Goal: Task Accomplishment & Management: Manage account settings

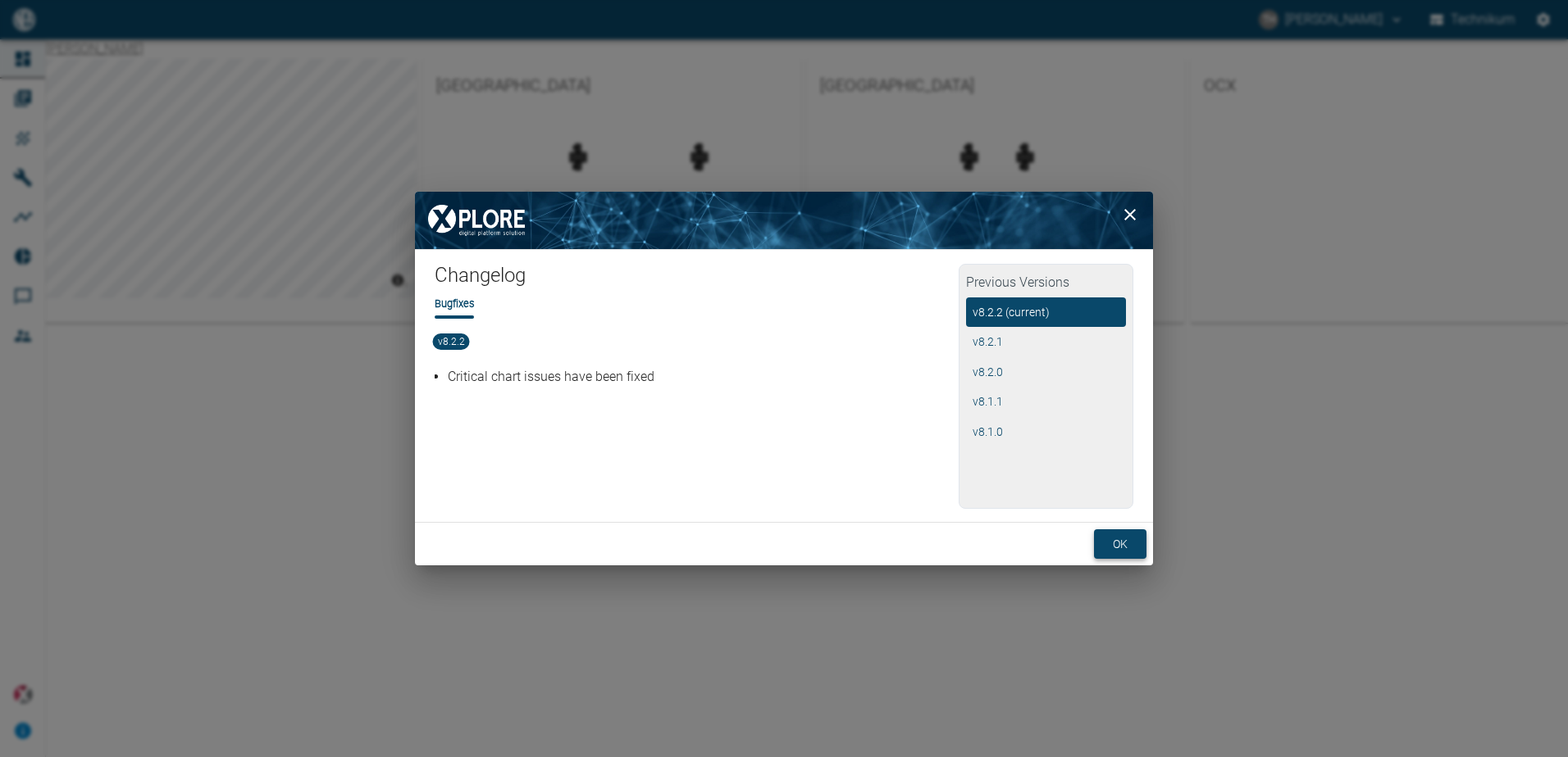
click at [1124, 549] on button "ok" at bounding box center [1120, 544] width 53 height 30
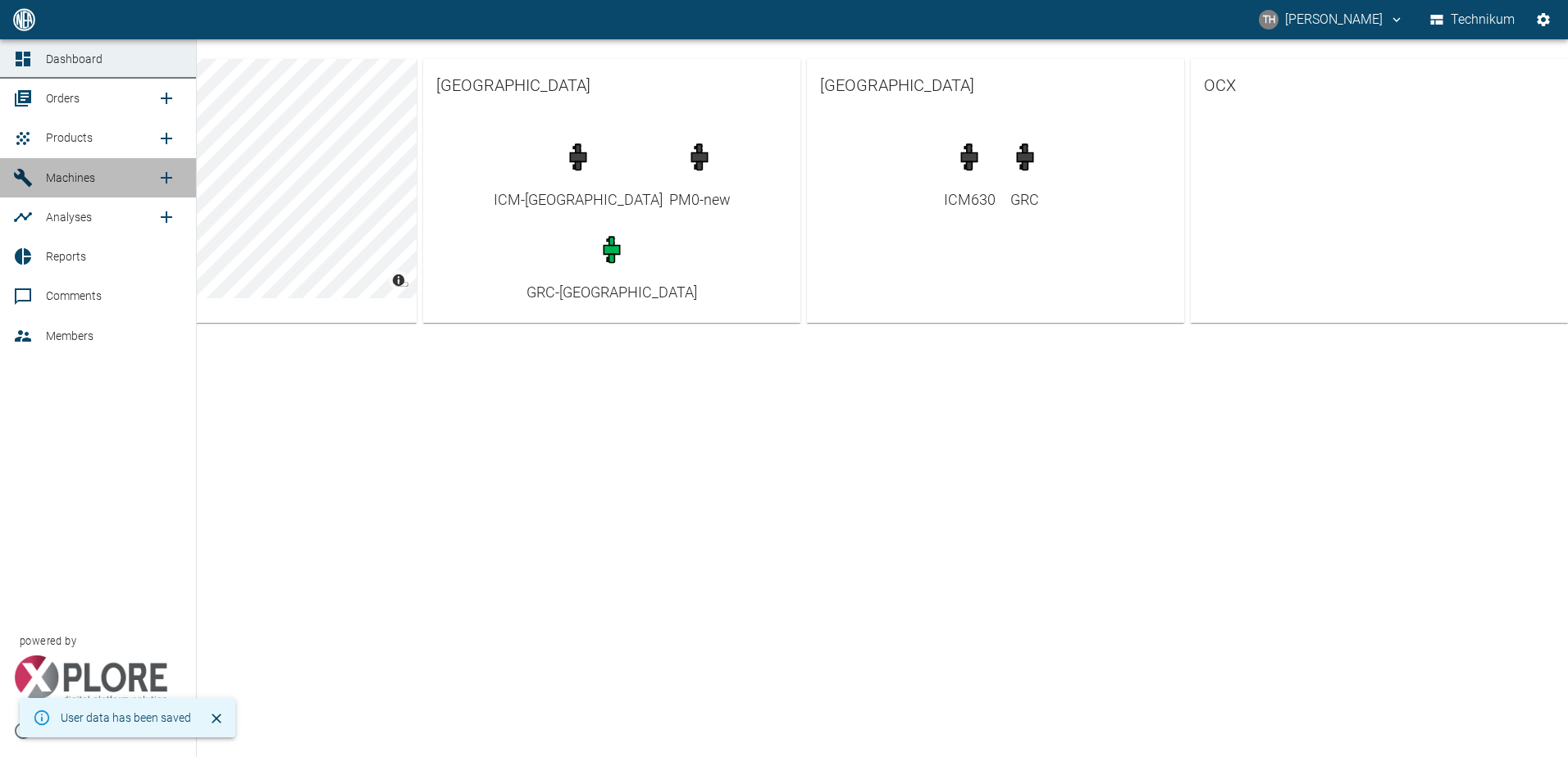
click at [53, 182] on span "Machines" at bounding box center [70, 178] width 49 height 13
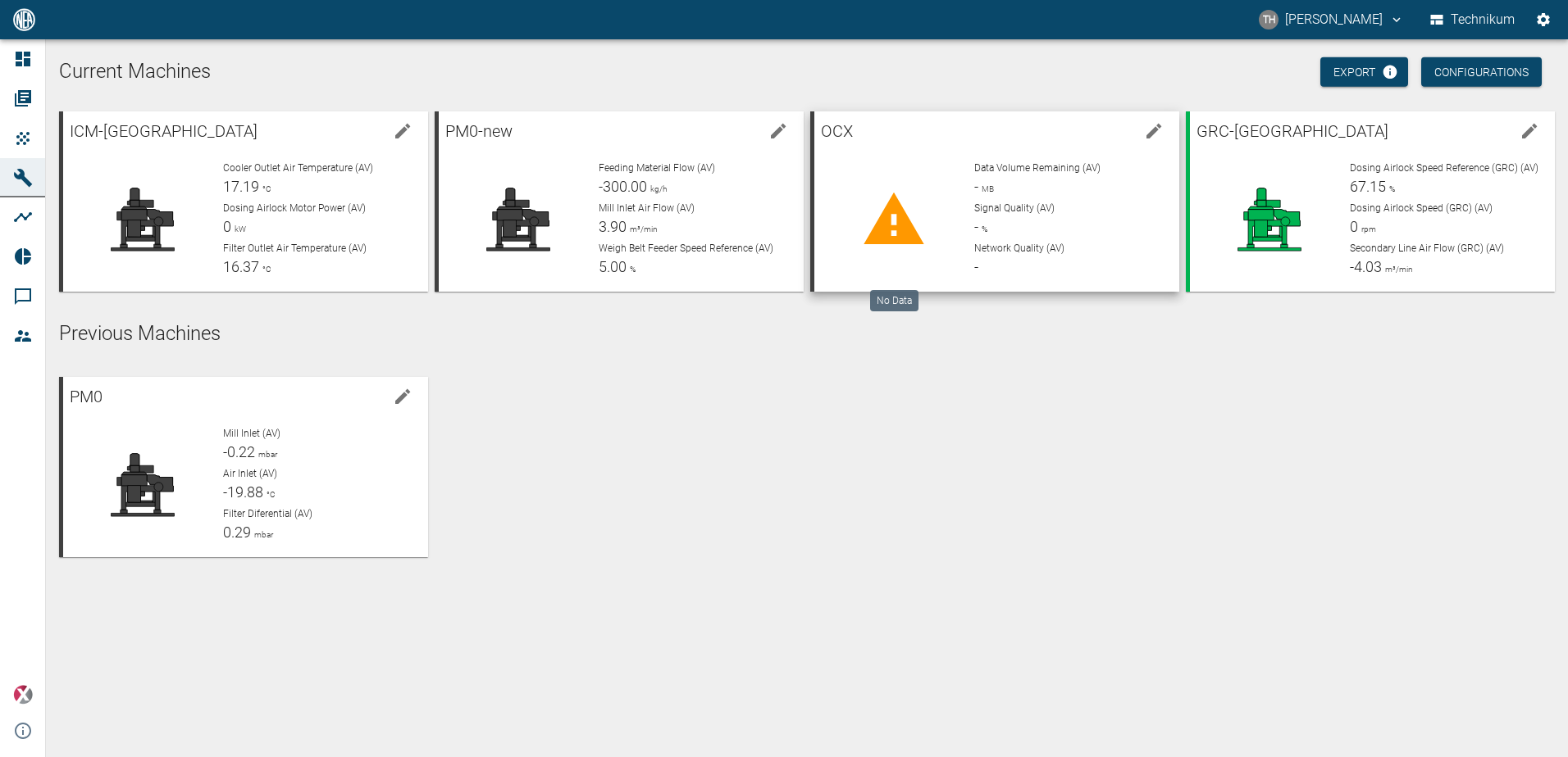
click at [921, 189] on icon at bounding box center [893, 219] width 65 height 65
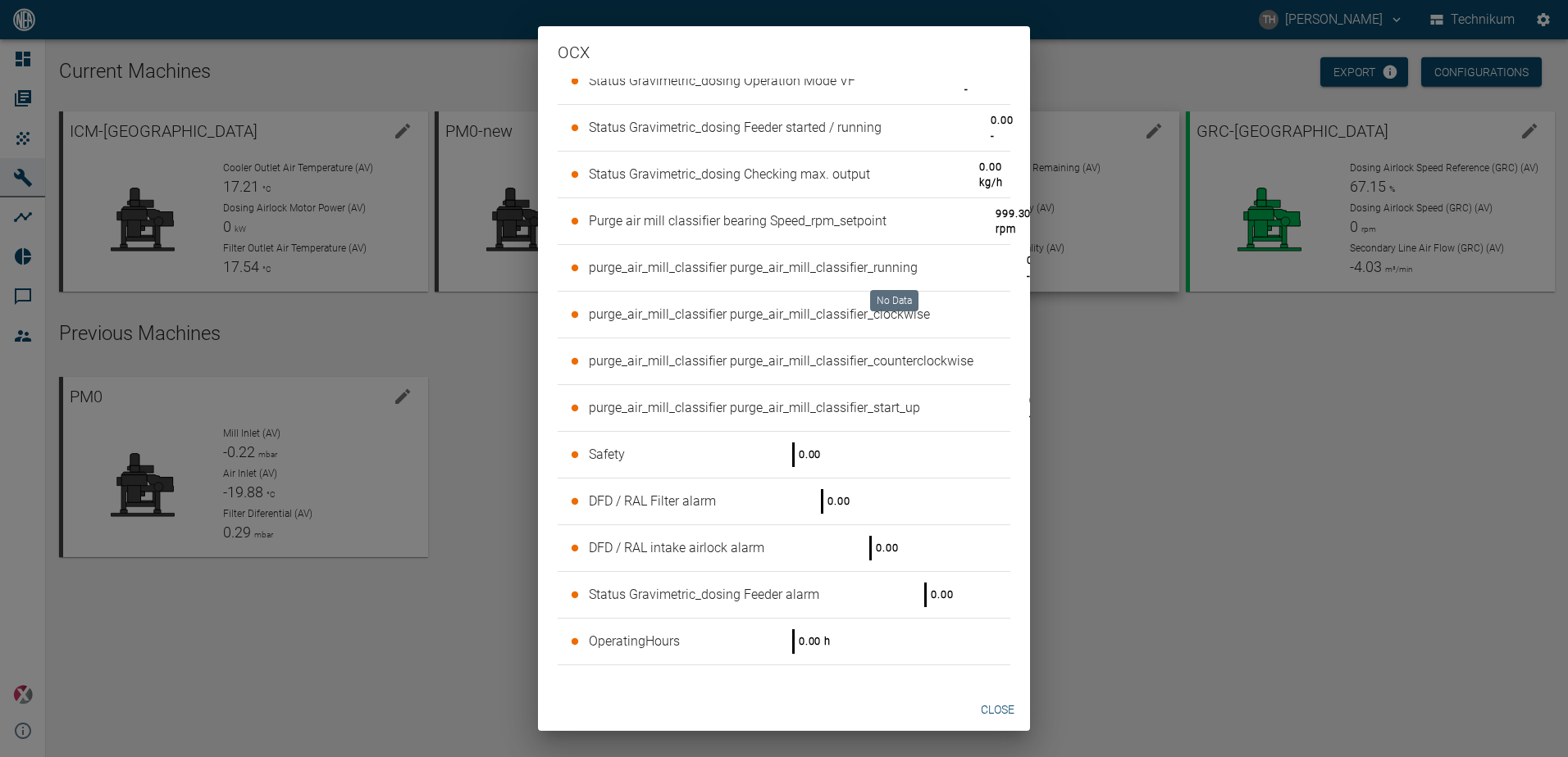
scroll to position [5582, 0]
click at [1003, 708] on button "Close" at bounding box center [996, 710] width 53 height 30
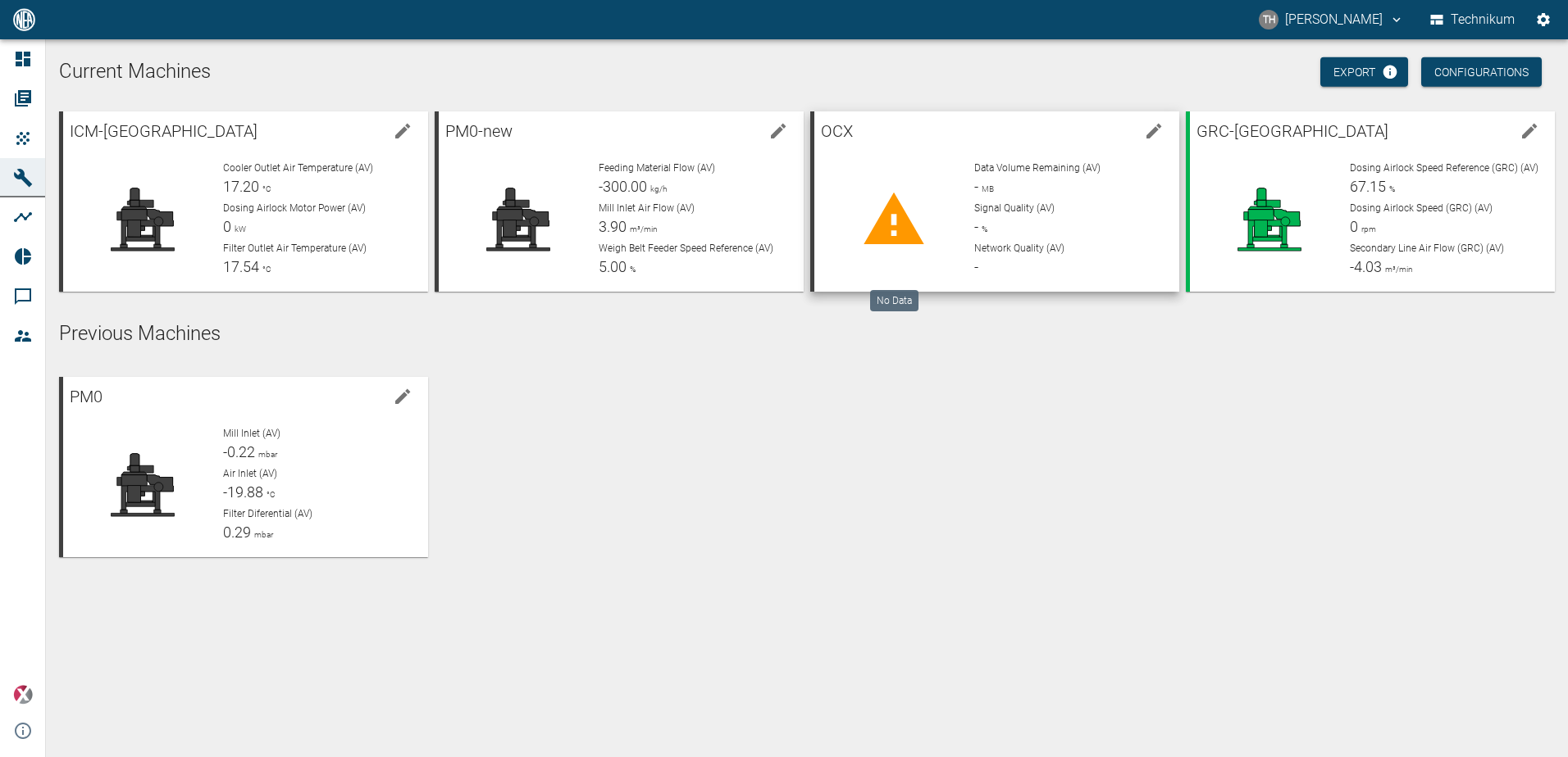
click at [1012, 204] on span "Signal Quality (AV)" at bounding box center [1014, 208] width 80 height 11
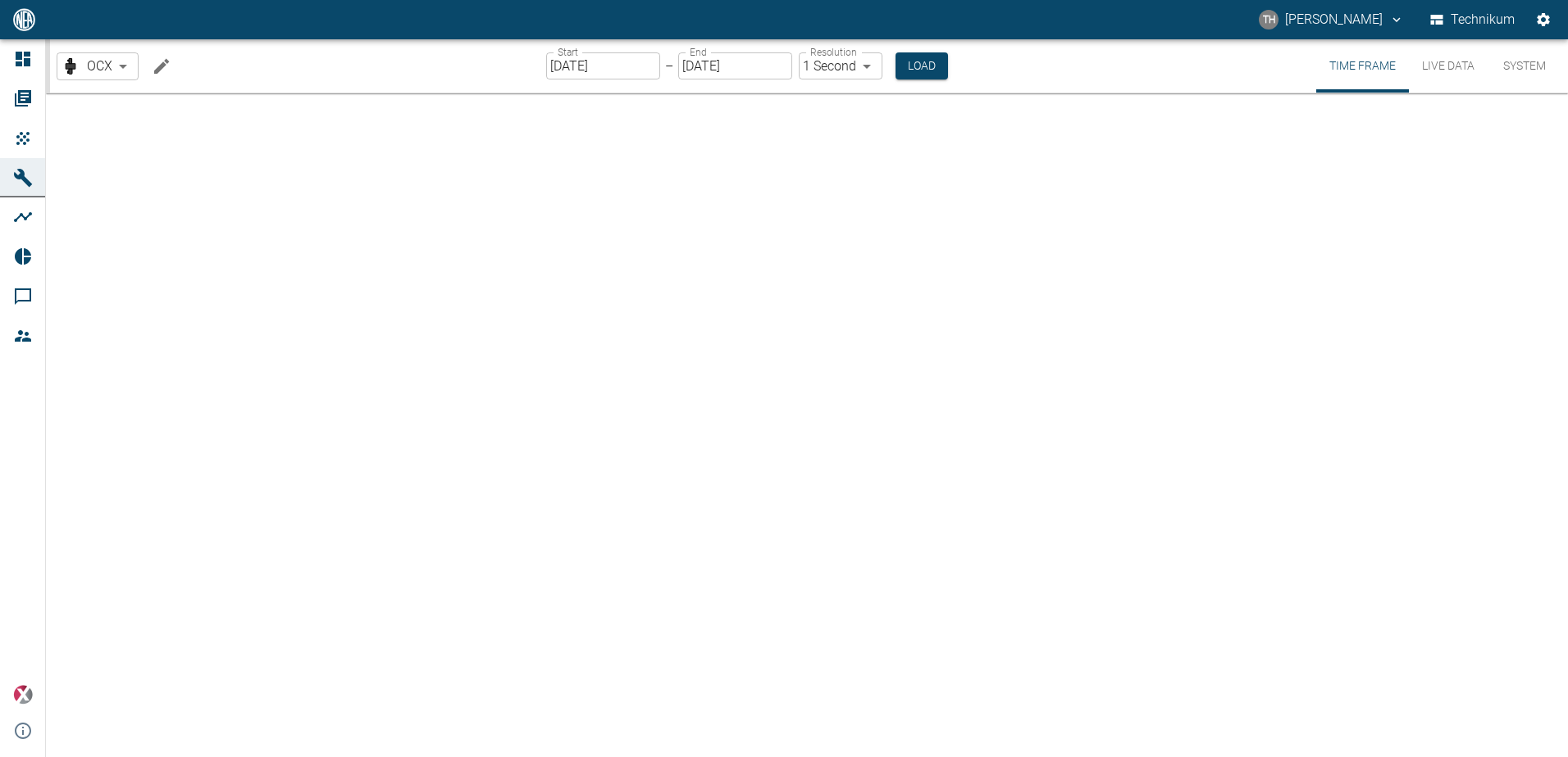
type input "2min"
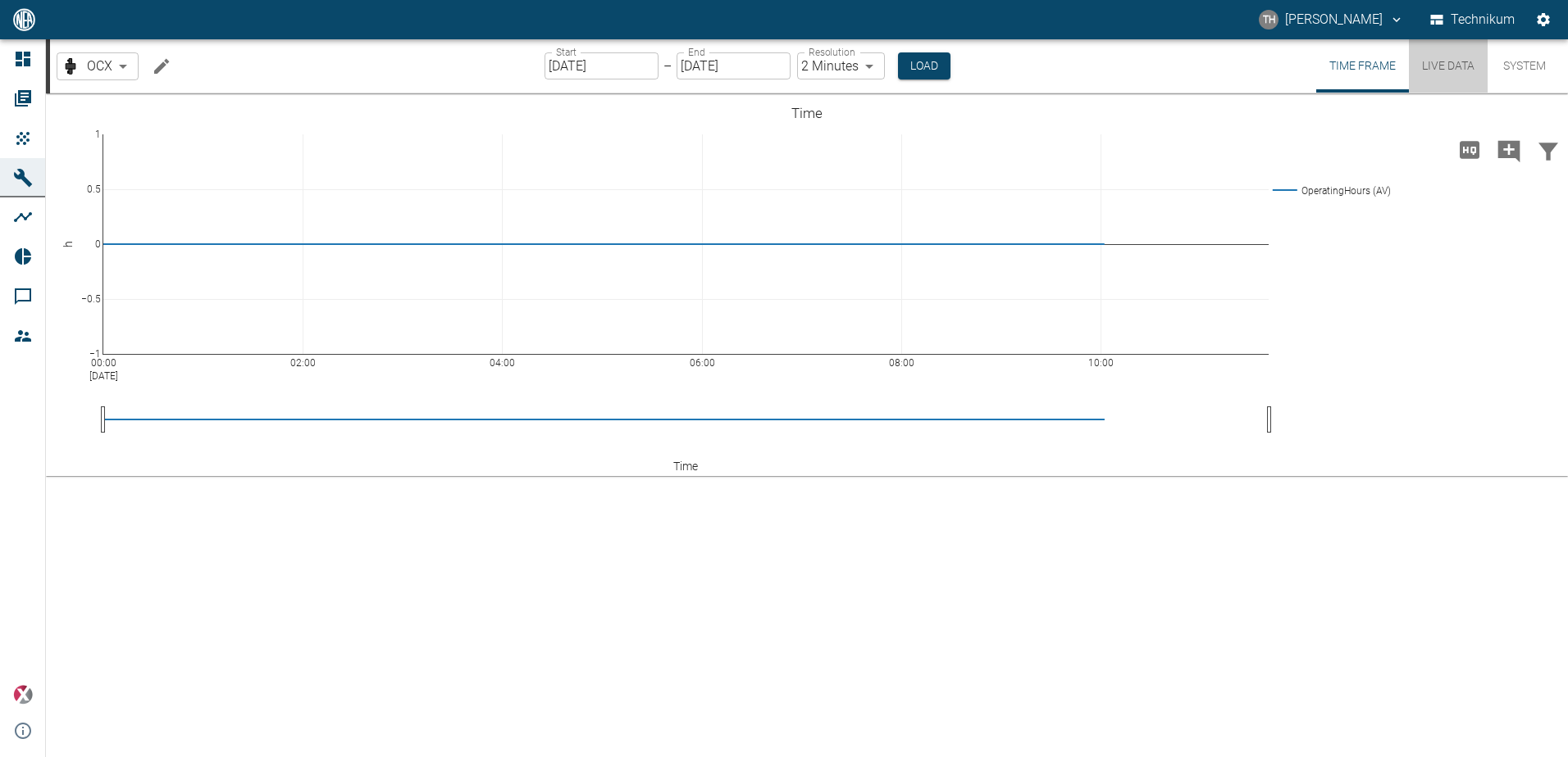
click at [1443, 67] on button "Live Data" at bounding box center [1447, 66] width 78 height 53
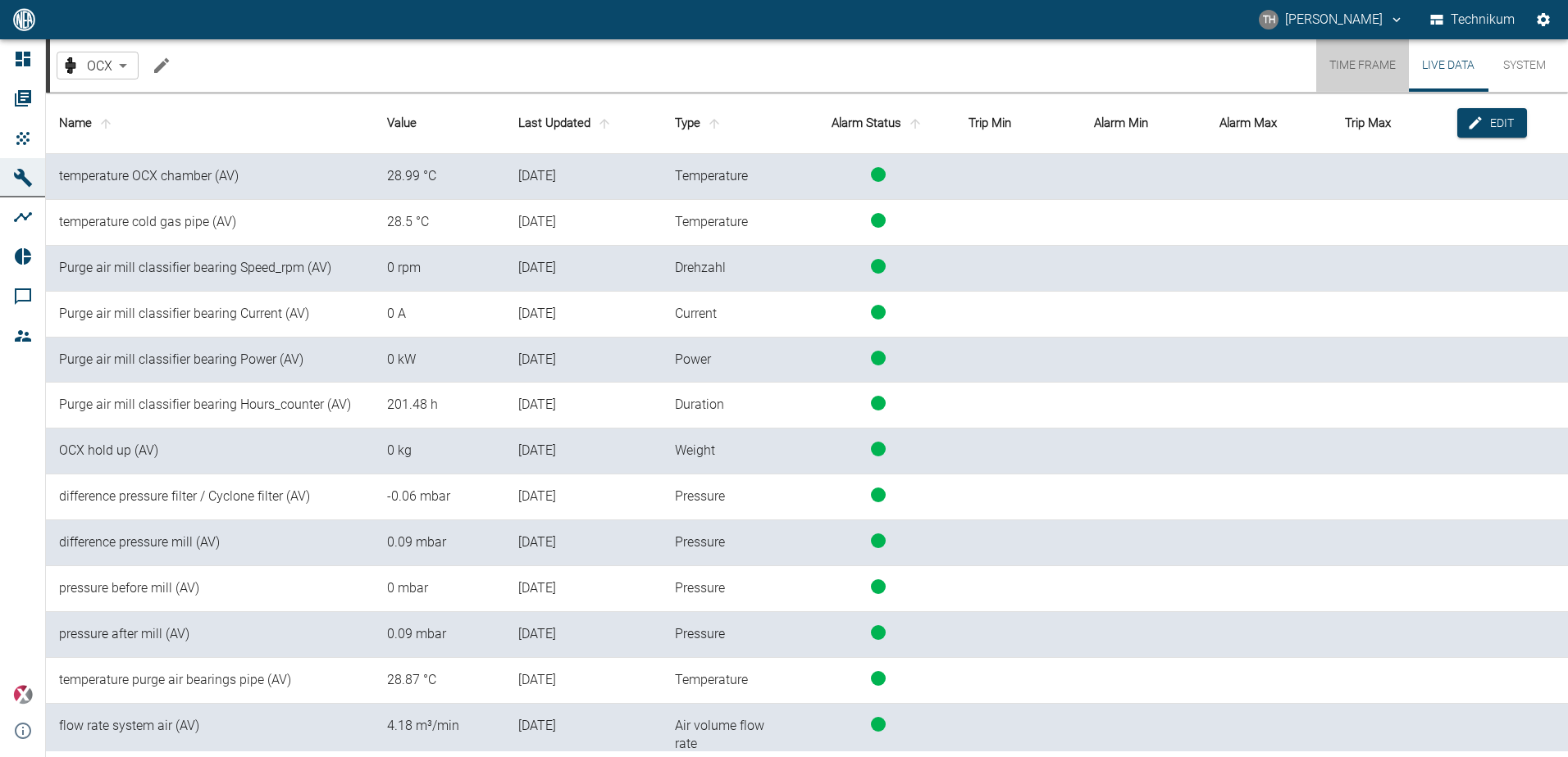
click at [1352, 63] on button "Time Frame" at bounding box center [1362, 65] width 92 height 53
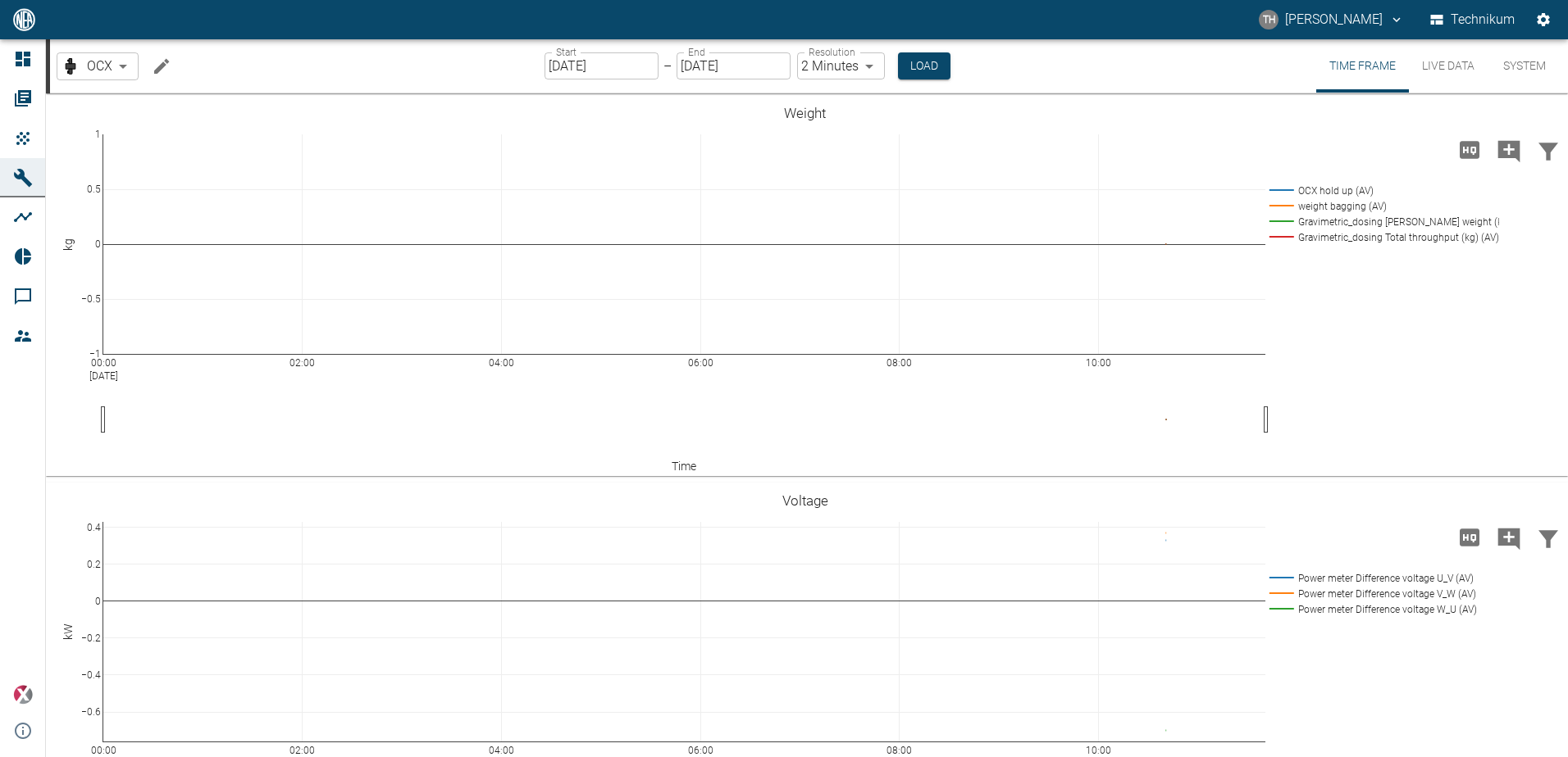
click at [615, 68] on input "[DATE]" at bounding box center [601, 65] width 114 height 27
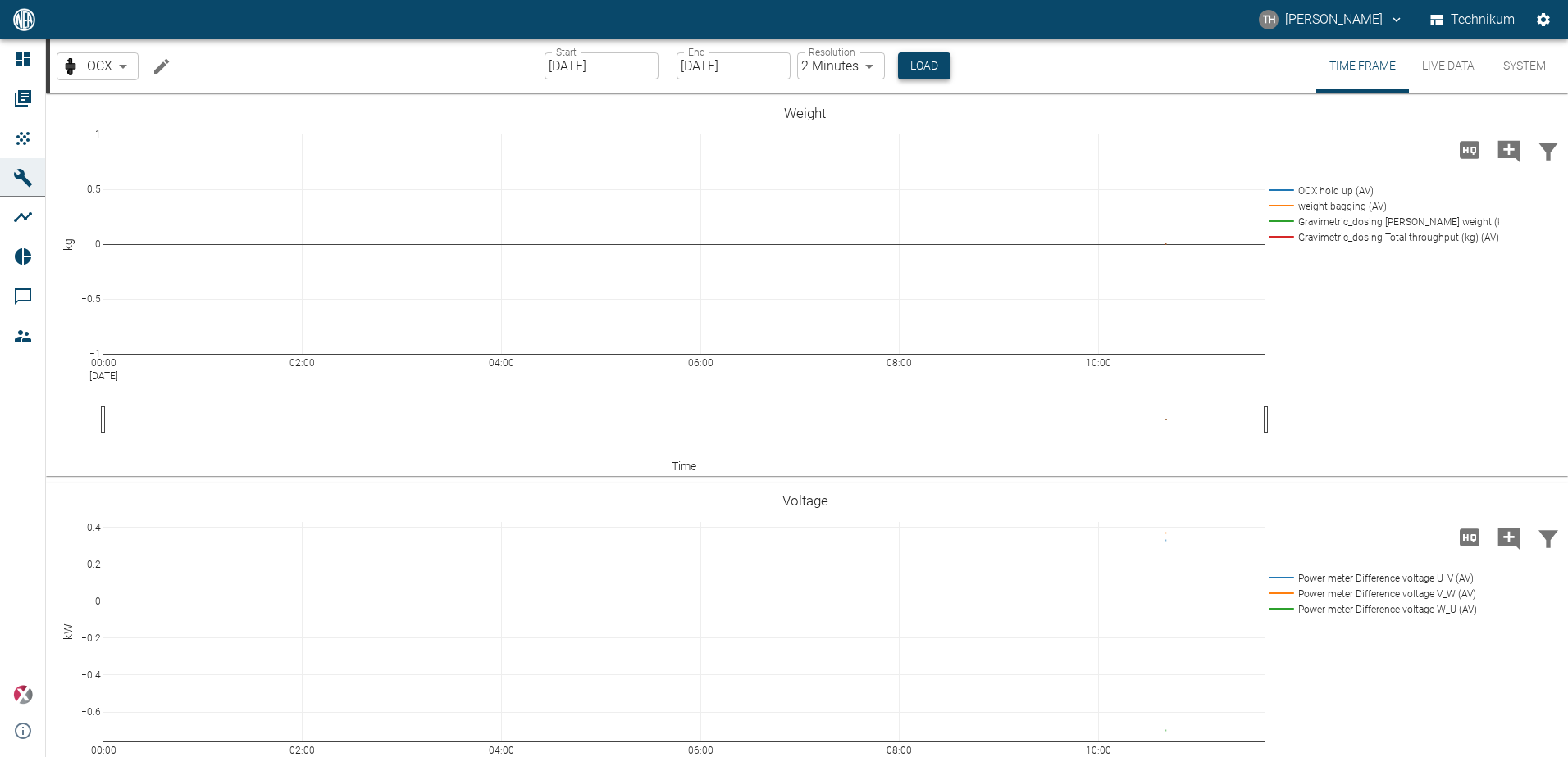
click at [916, 63] on button "Load" at bounding box center [923, 65] width 53 height 27
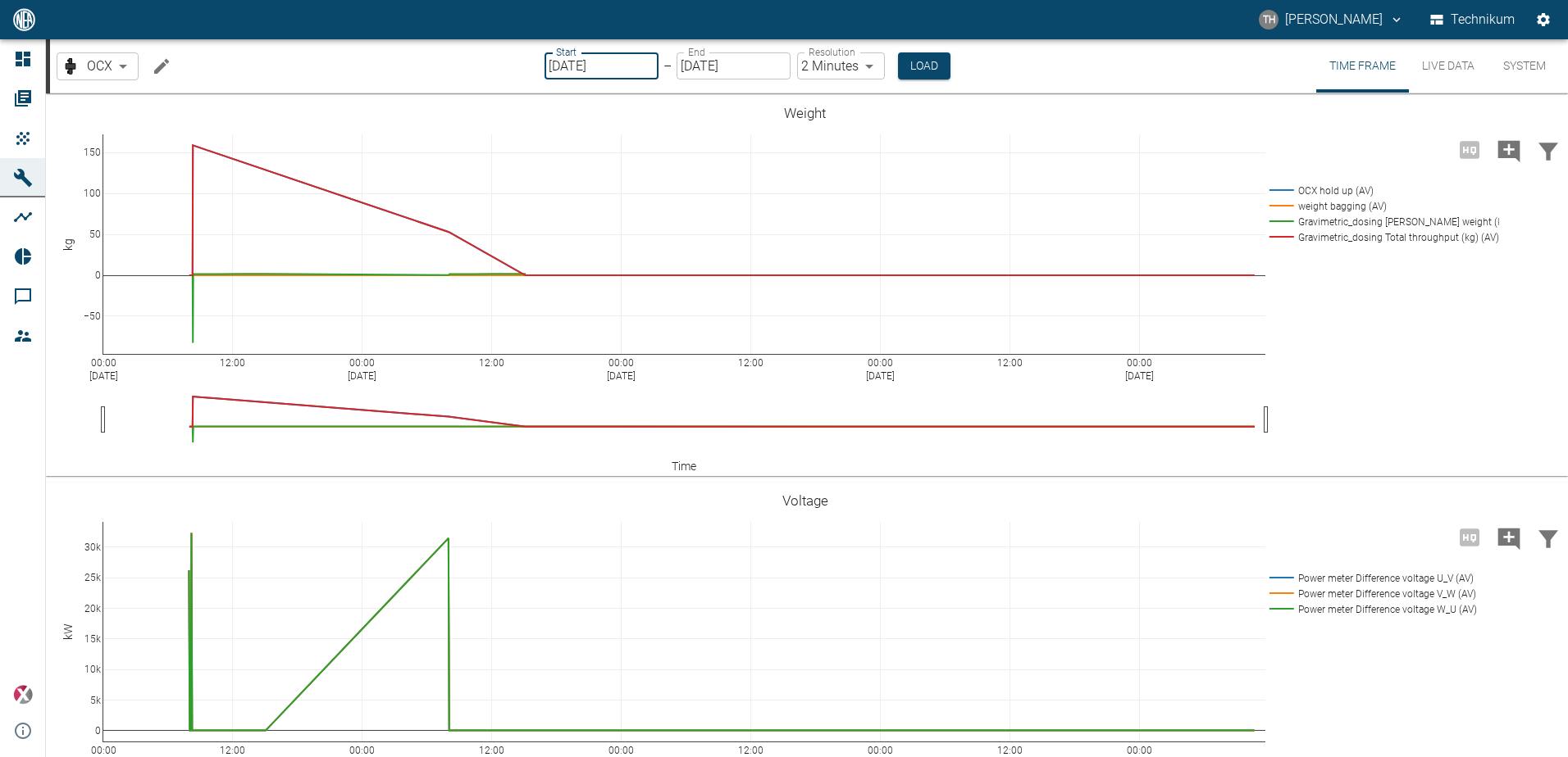
click at [625, 65] on input "08/18/2025" at bounding box center [601, 65] width 114 height 27
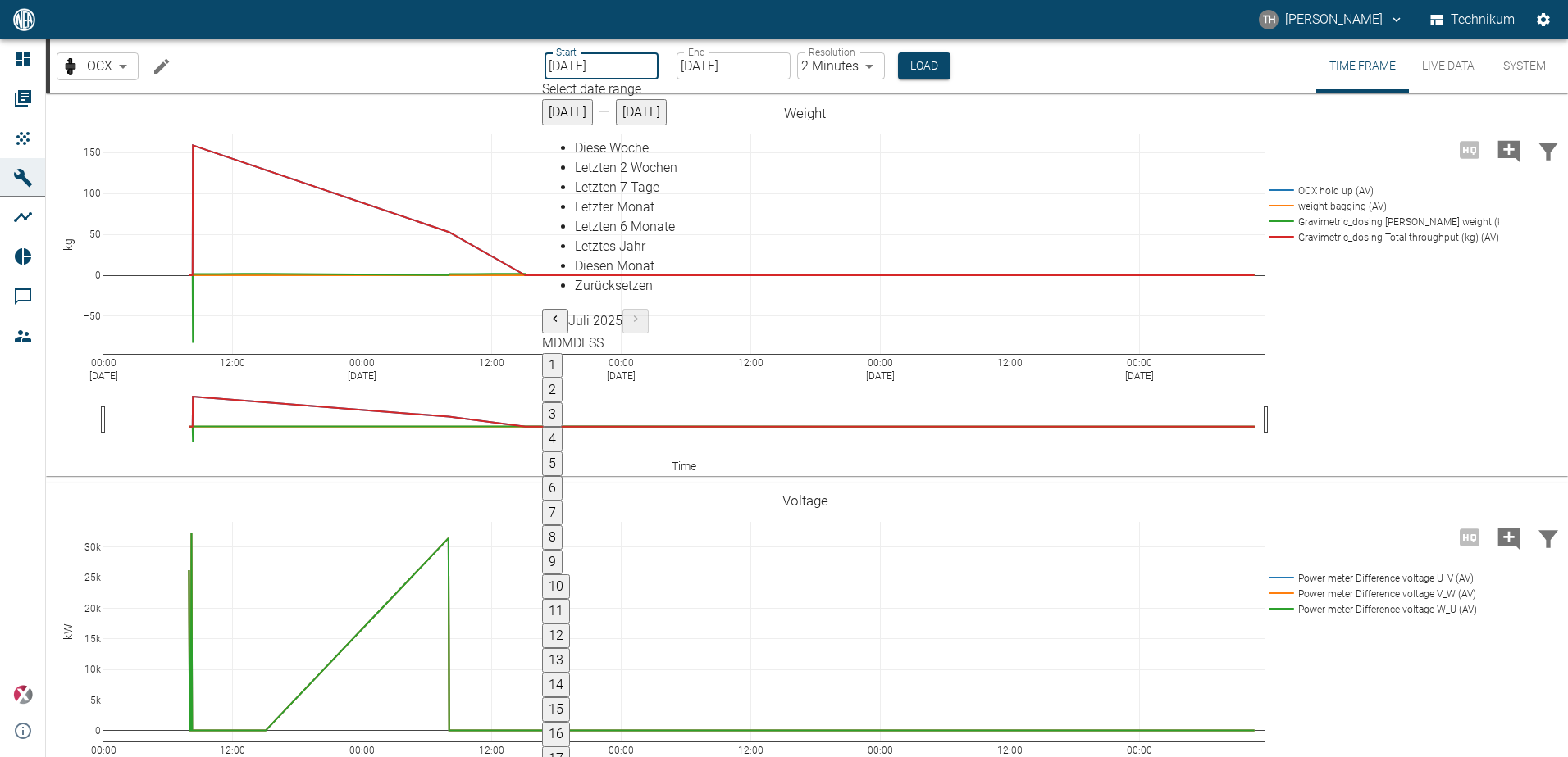
type input "[DATE]"
drag, startPoint x: 1078, startPoint y: 361, endPoint x: 990, endPoint y: 363, distance: 88.0
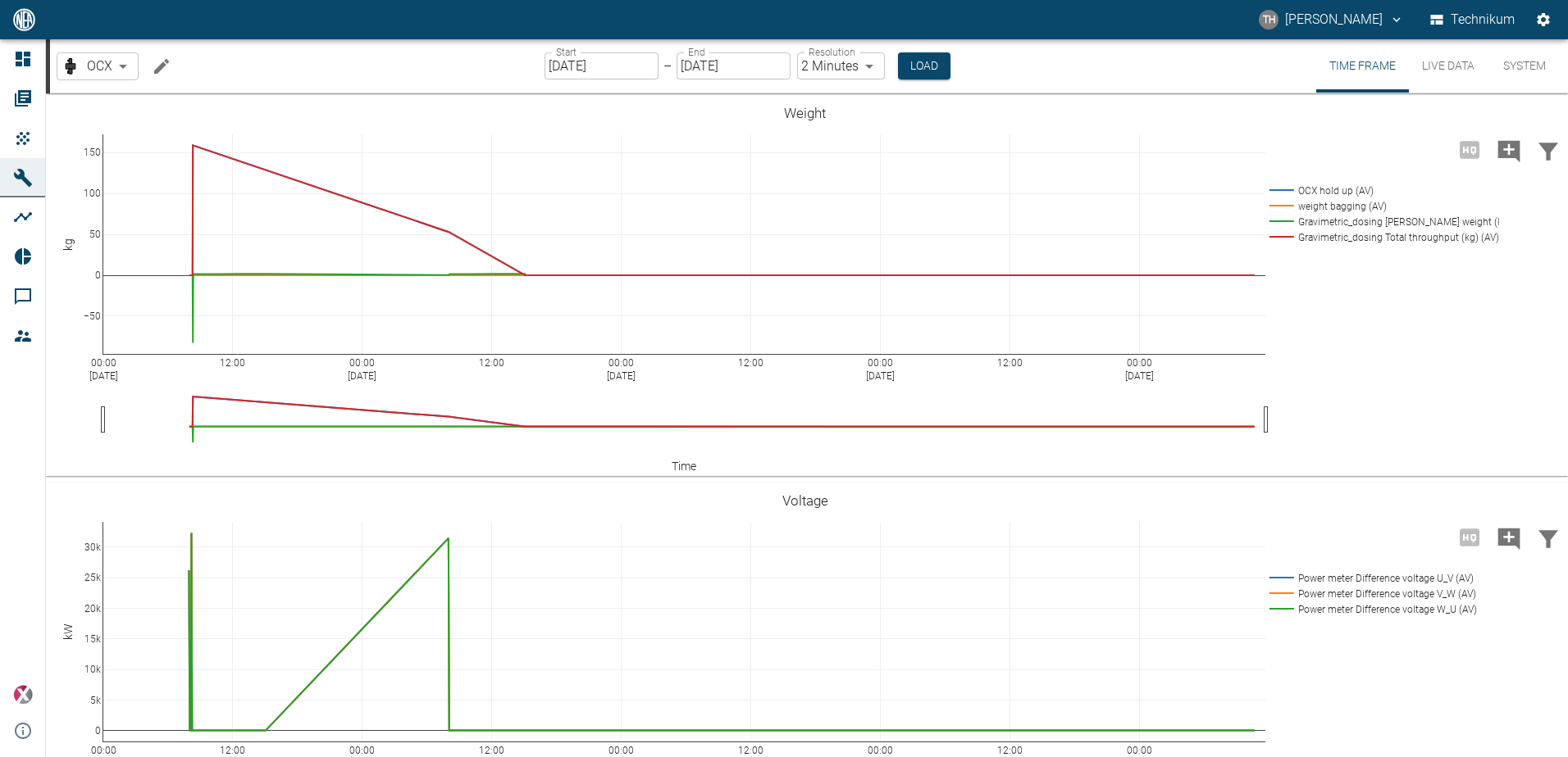
click at [860, 68] on body "TH Thomas Hosten Technikum Dashboard Orders Products Machines Analyses Reports …" at bounding box center [784, 378] width 1568 height 757
type input "1sec"
click at [922, 71] on button "Load" at bounding box center [921, 65] width 53 height 27
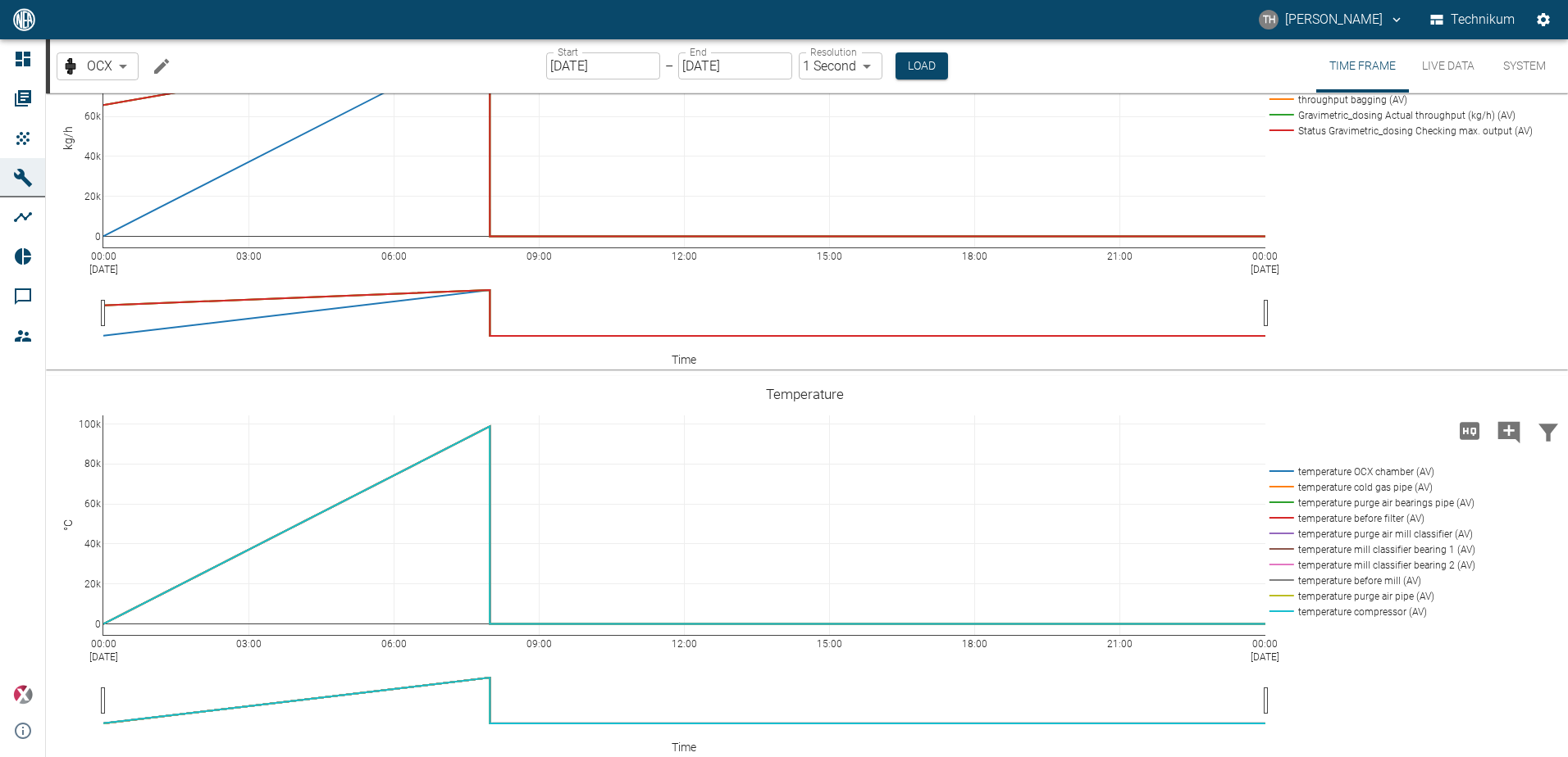
scroll to position [1235, 0]
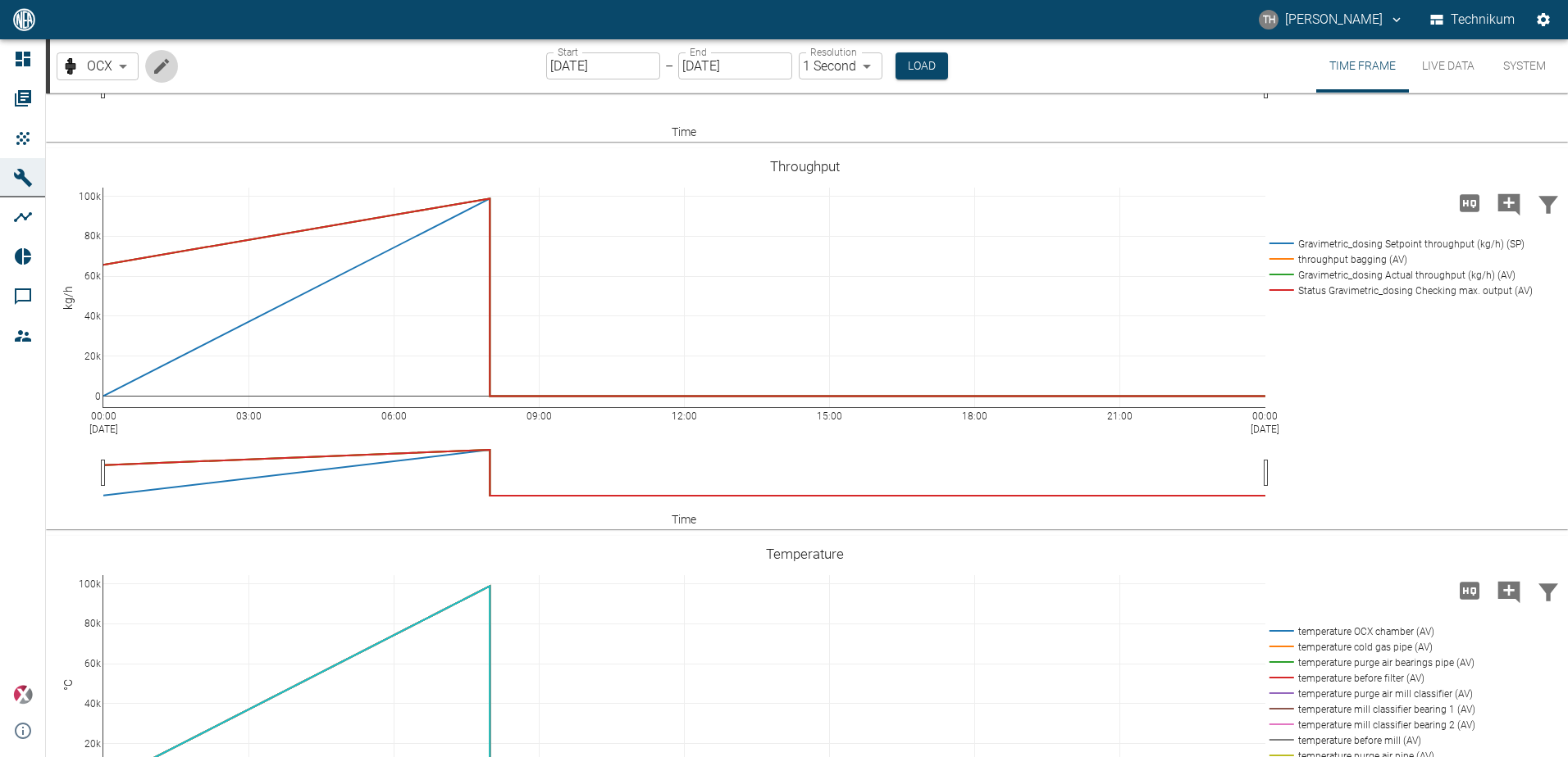
click at [163, 66] on icon "Edit machine" at bounding box center [161, 65] width 15 height 15
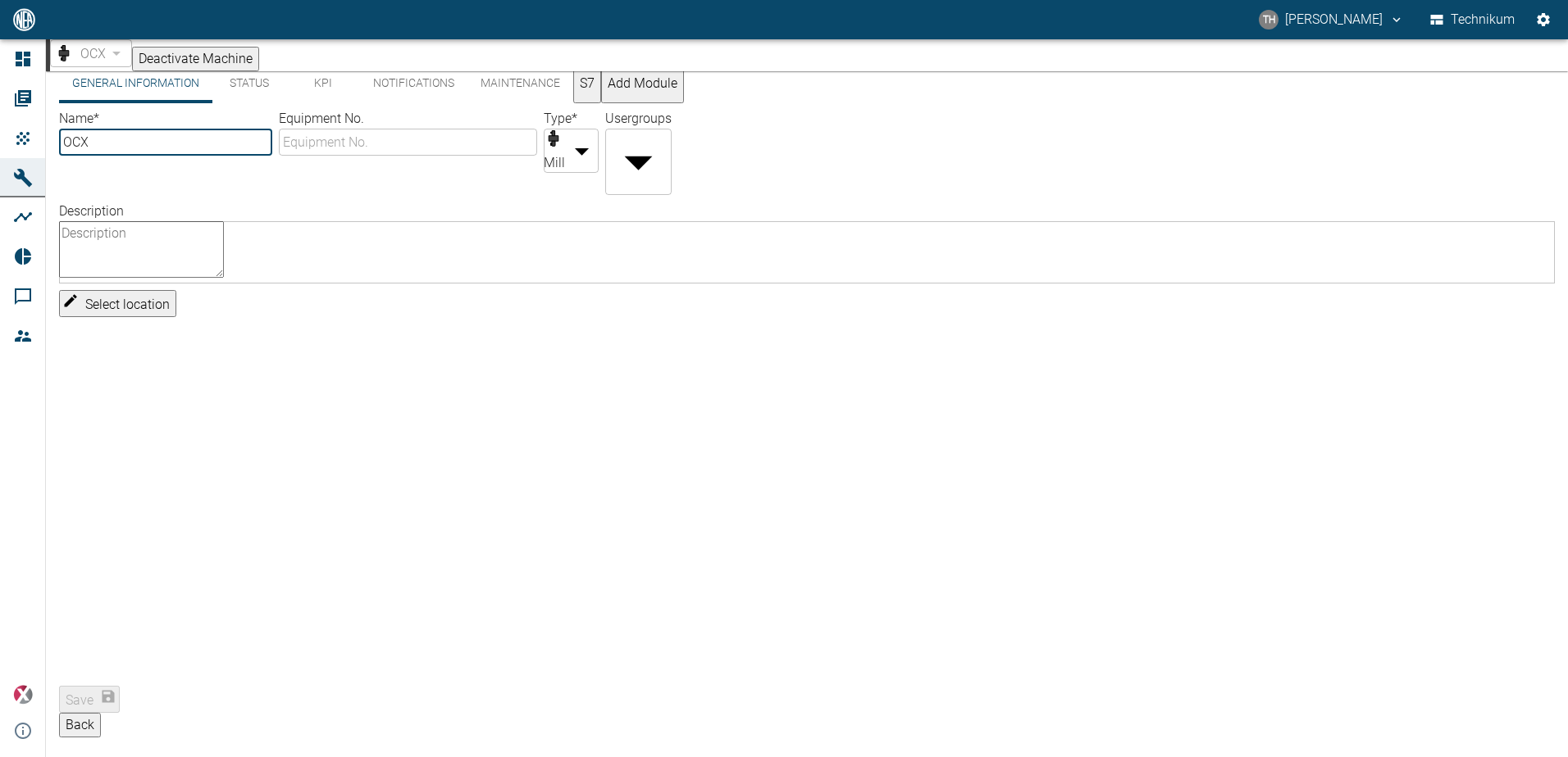
scroll to position [0, 0]
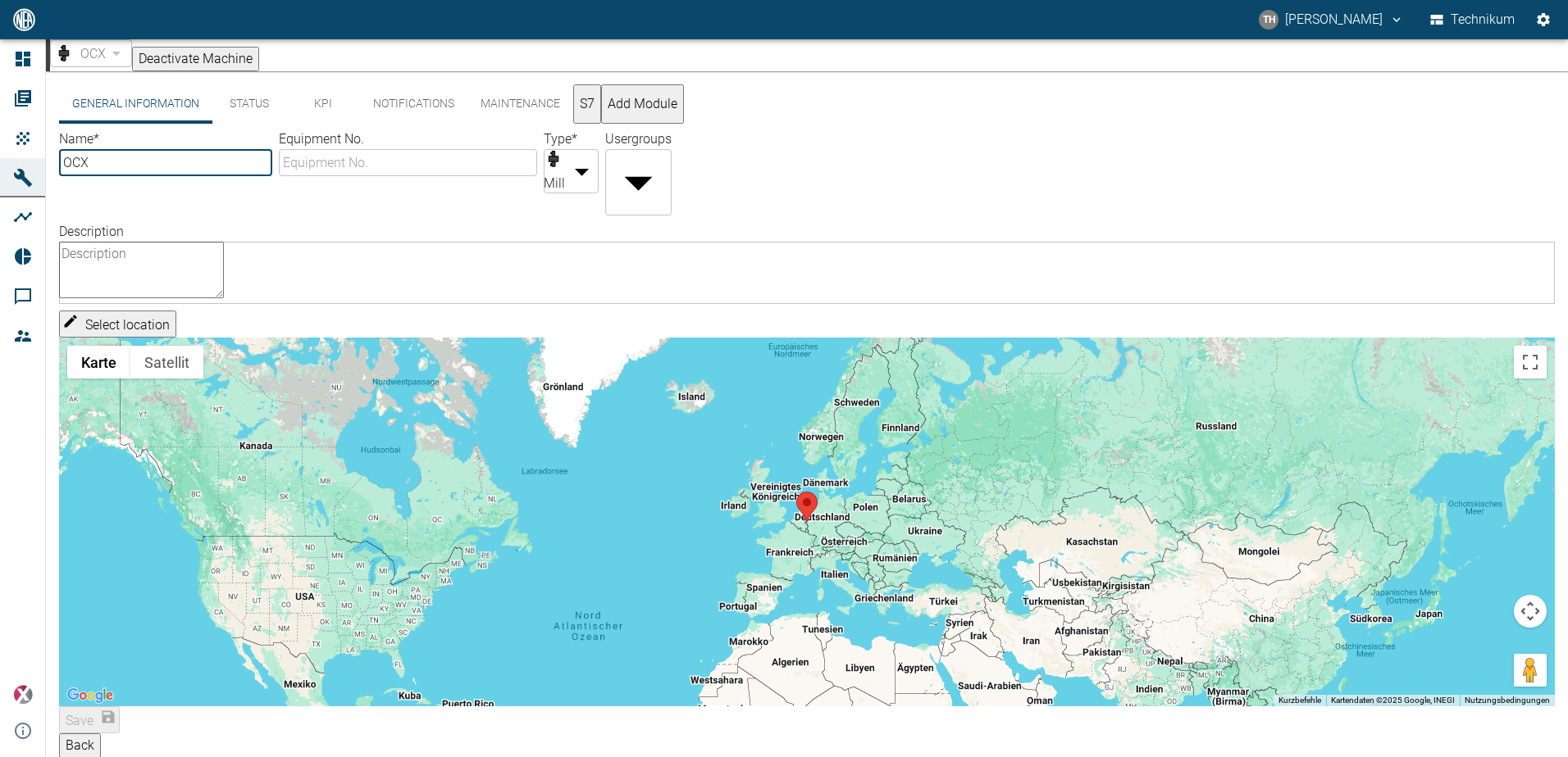
click at [601, 105] on button "S7" at bounding box center [587, 104] width 28 height 40
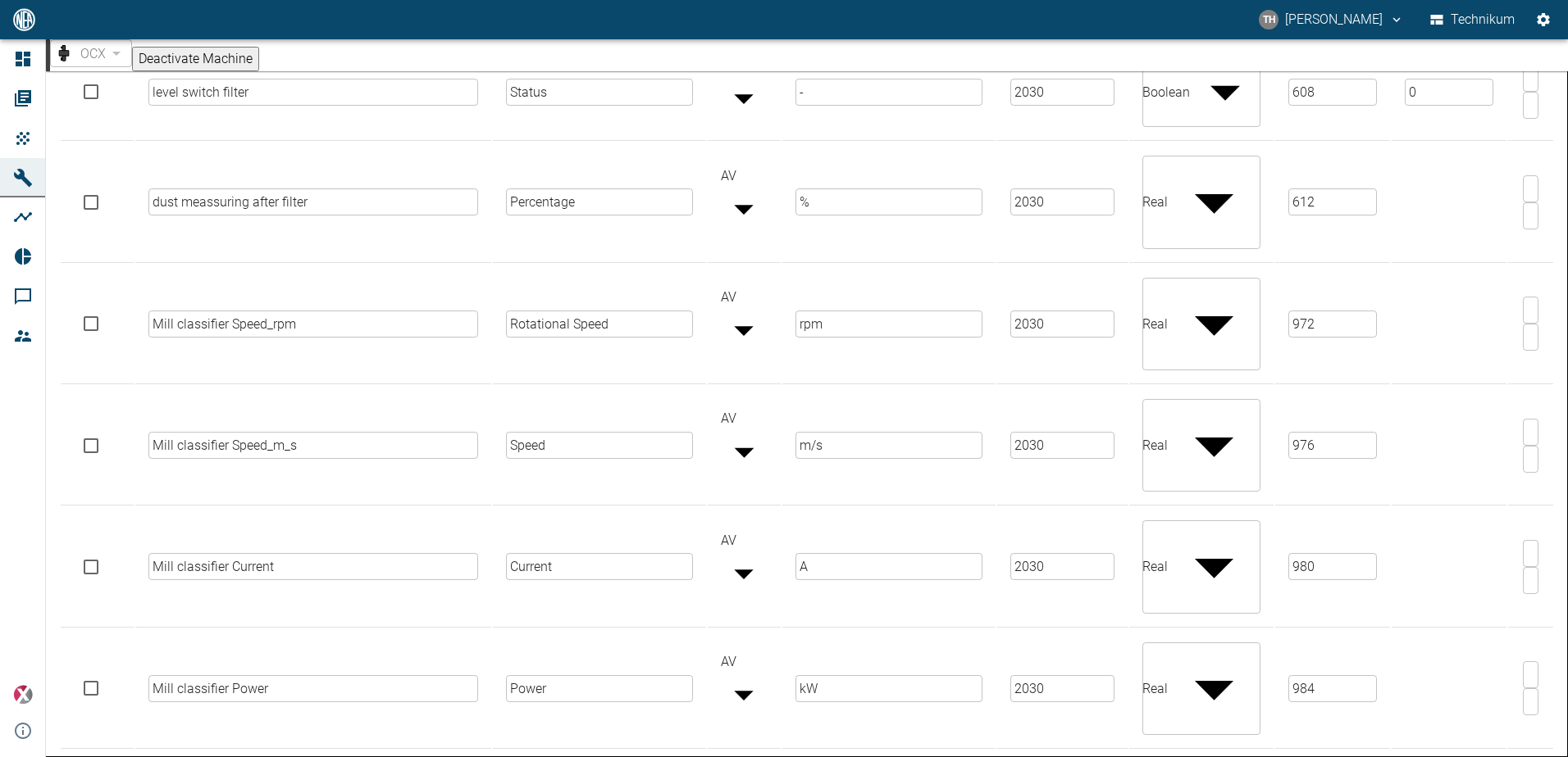
scroll to position [3524, 0]
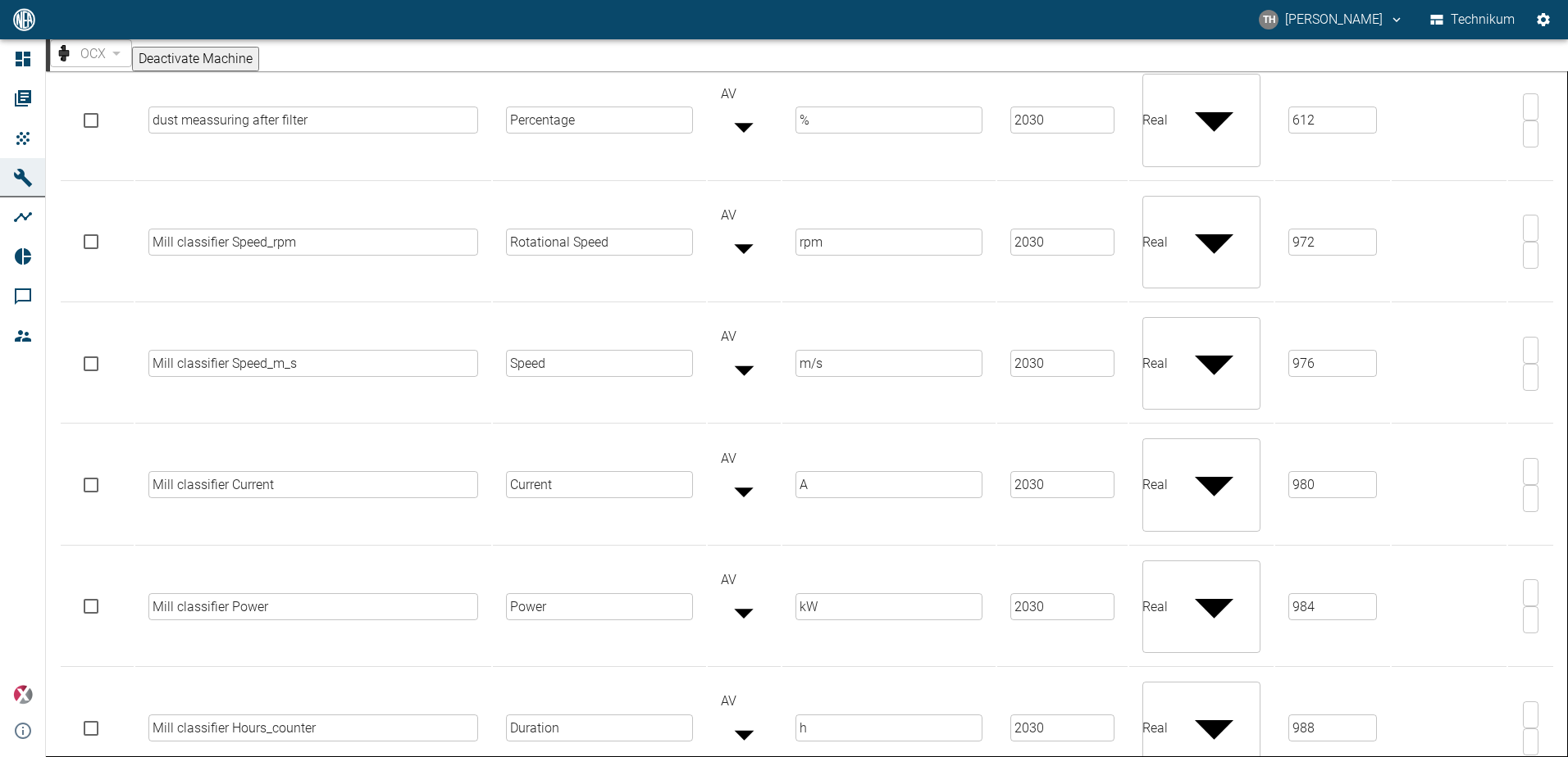
click at [827, 756] on li "rpm" at bounding box center [890, 772] width 153 height 18
type input "rpm"
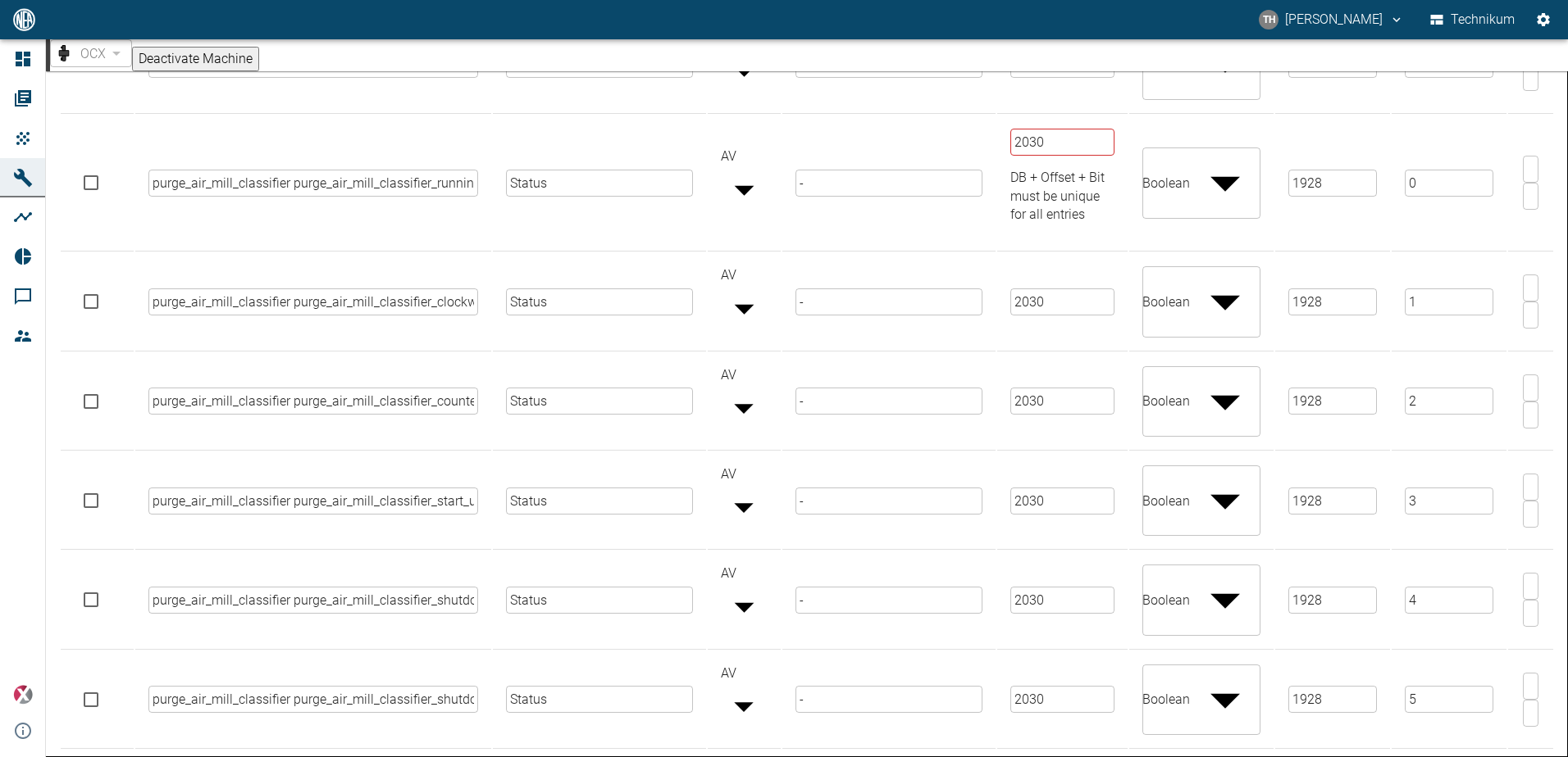
scroll to position [9115, 0]
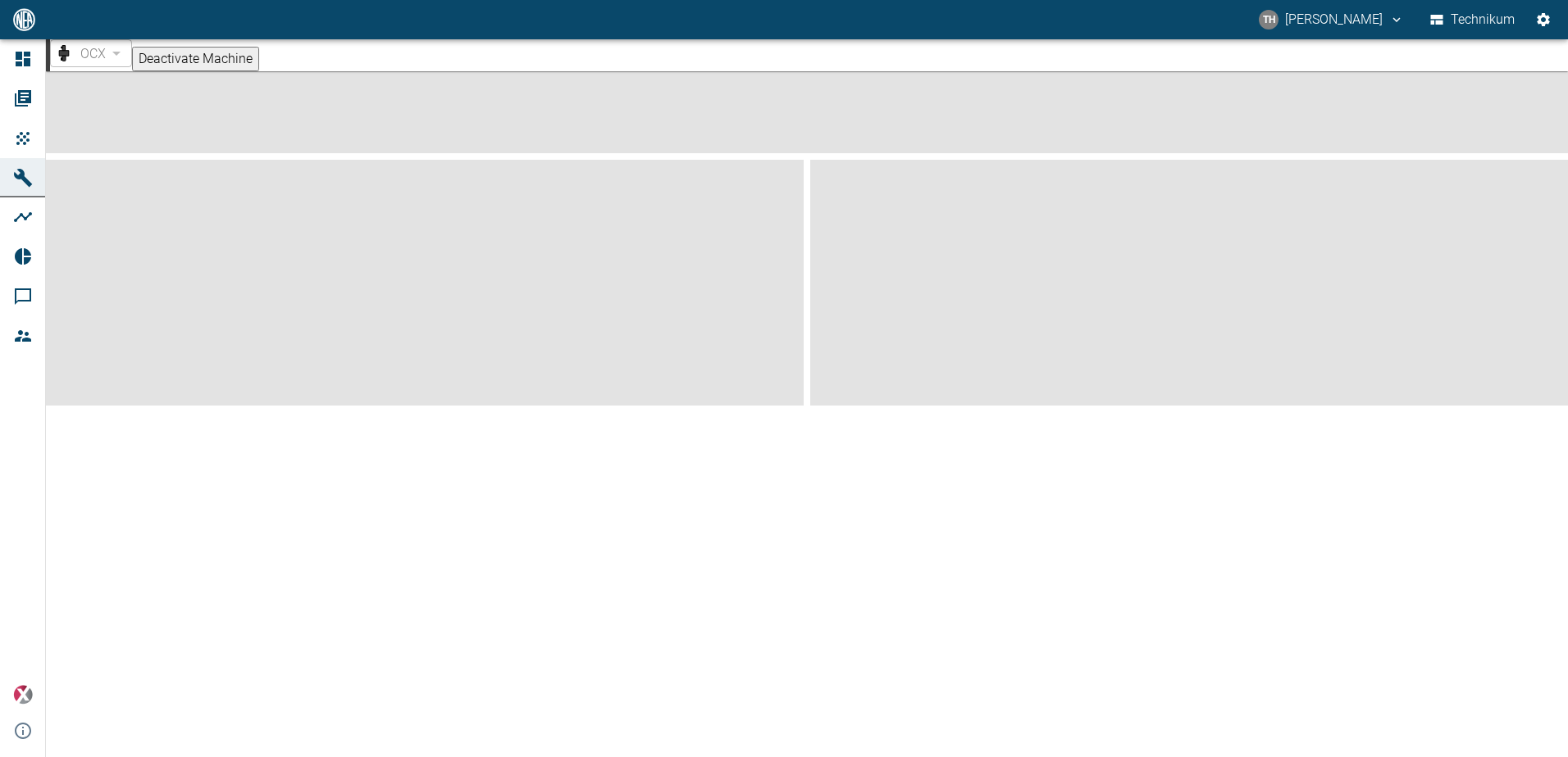
scroll to position [0, 0]
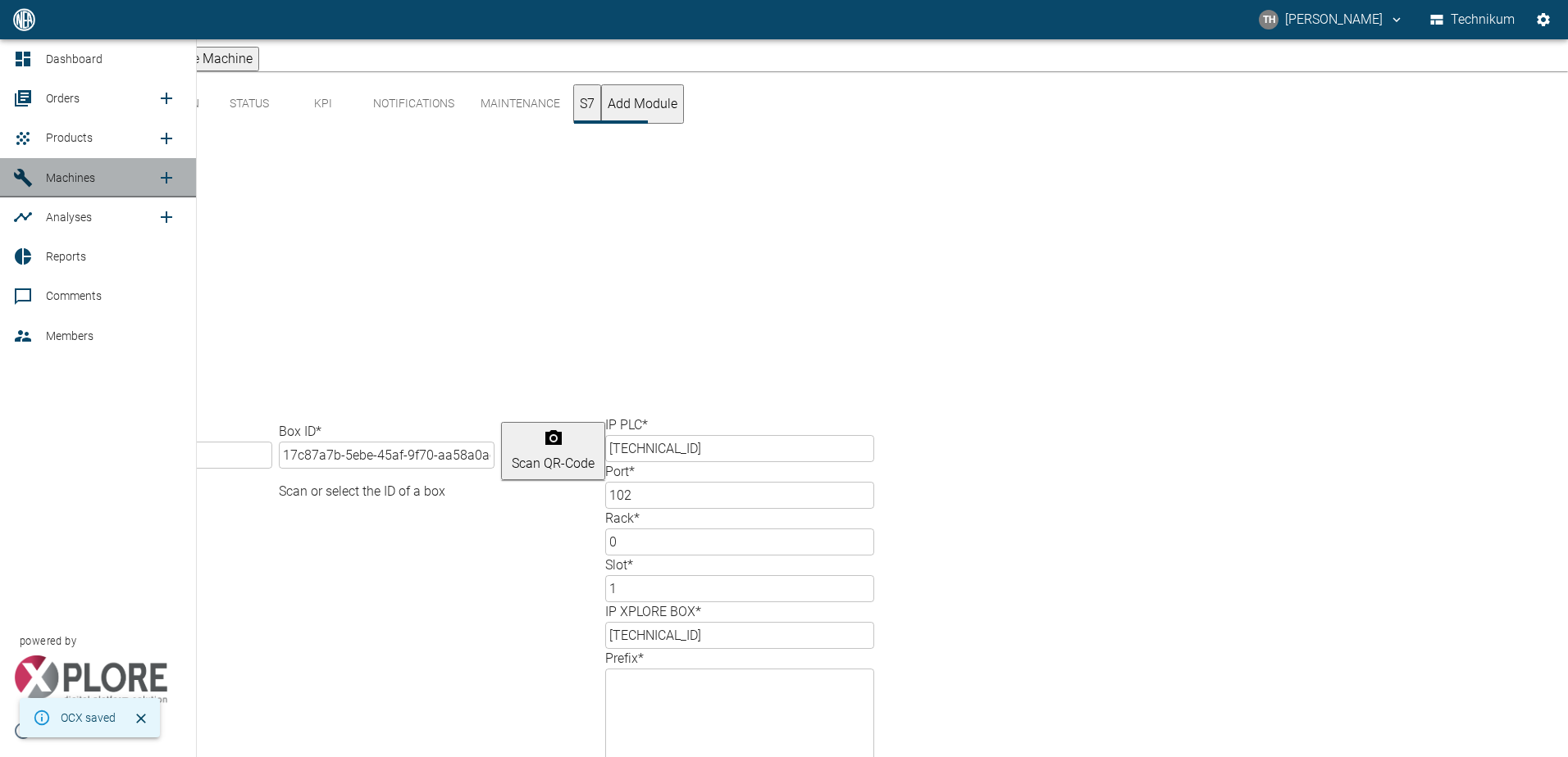
click at [44, 173] on link "Machines" at bounding box center [98, 178] width 196 height 40
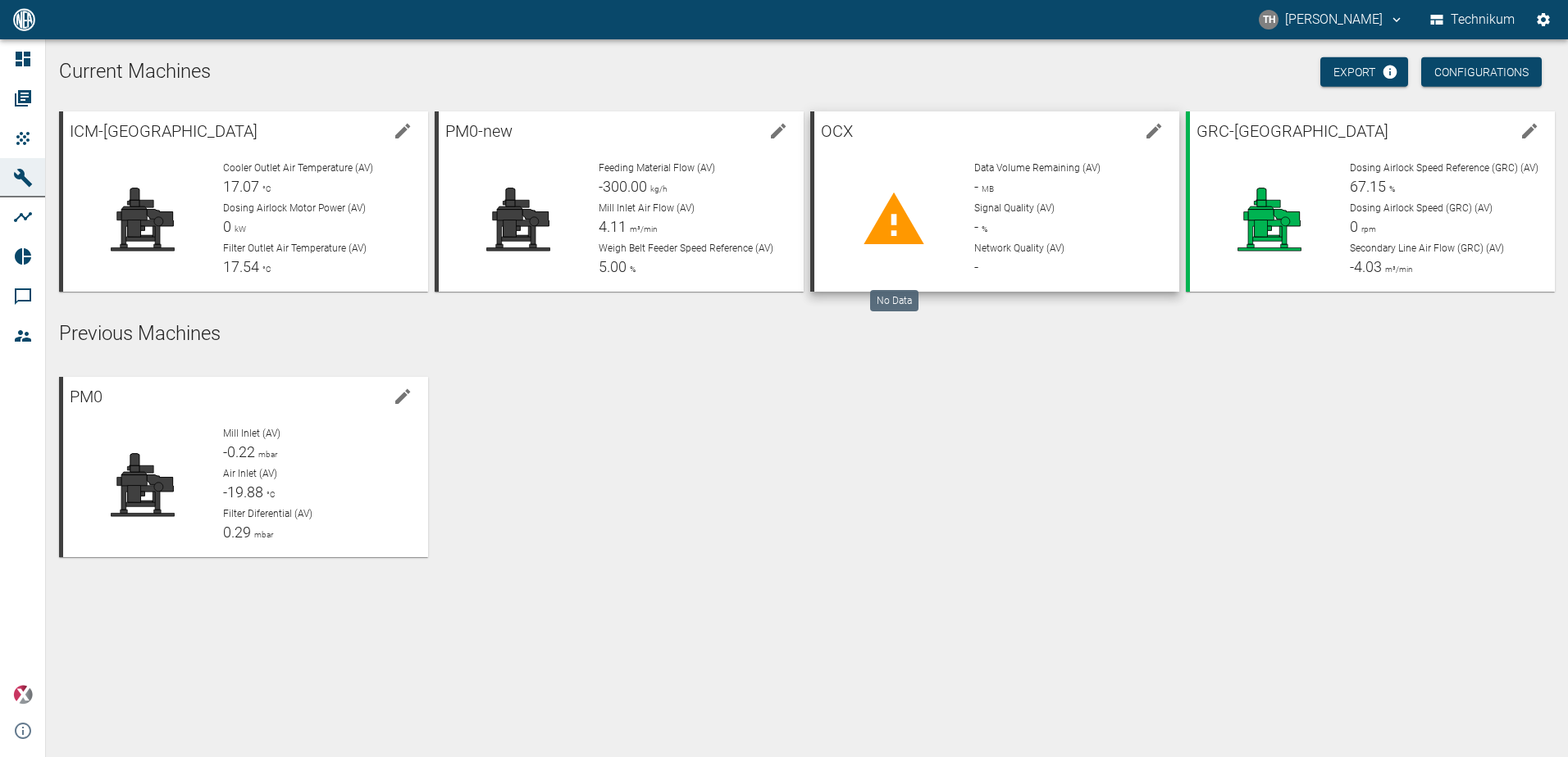
click at [933, 185] on div at bounding box center [894, 219] width 134 height 118
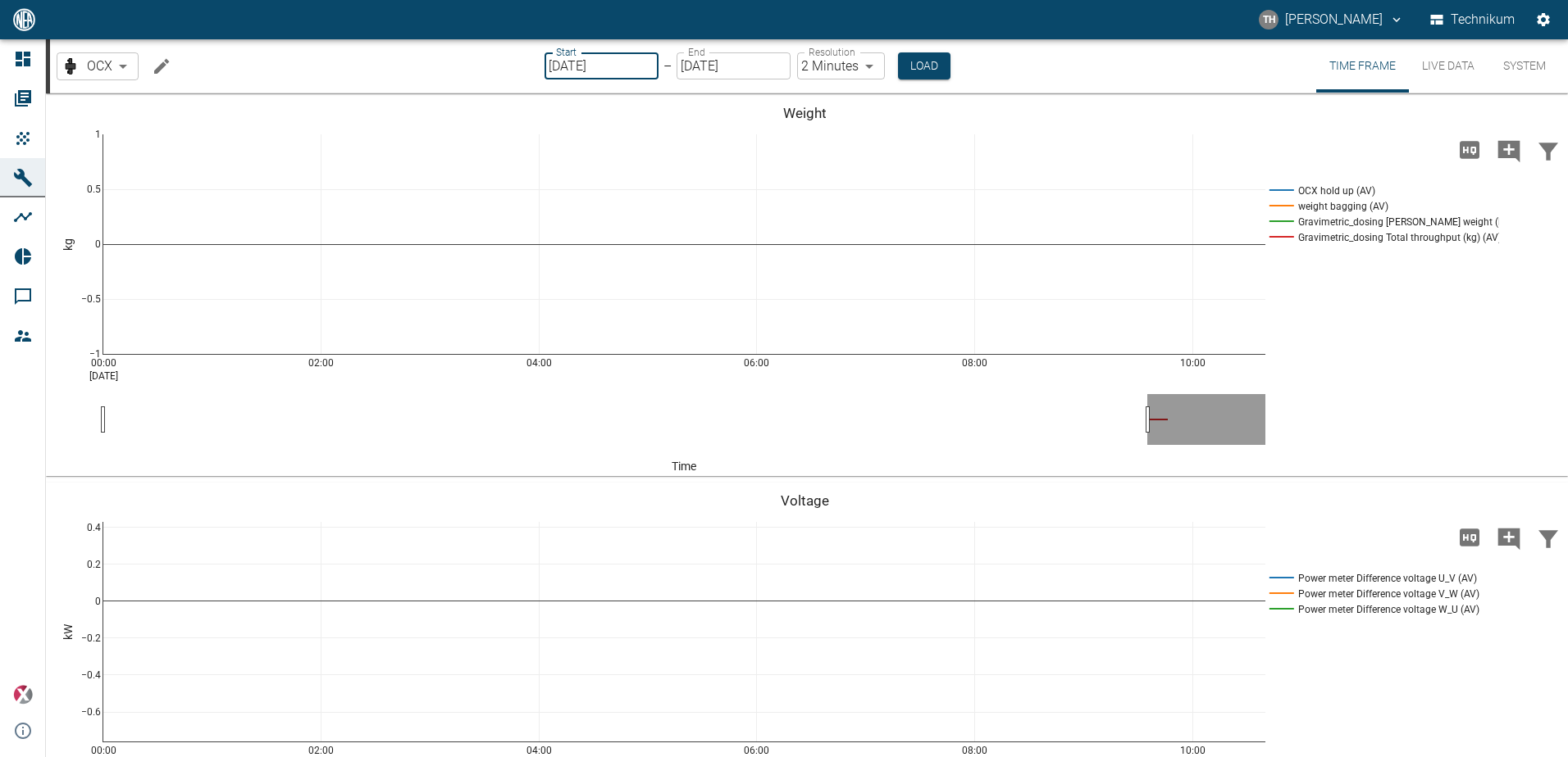
click at [612, 64] on input "[DATE]" at bounding box center [601, 65] width 114 height 27
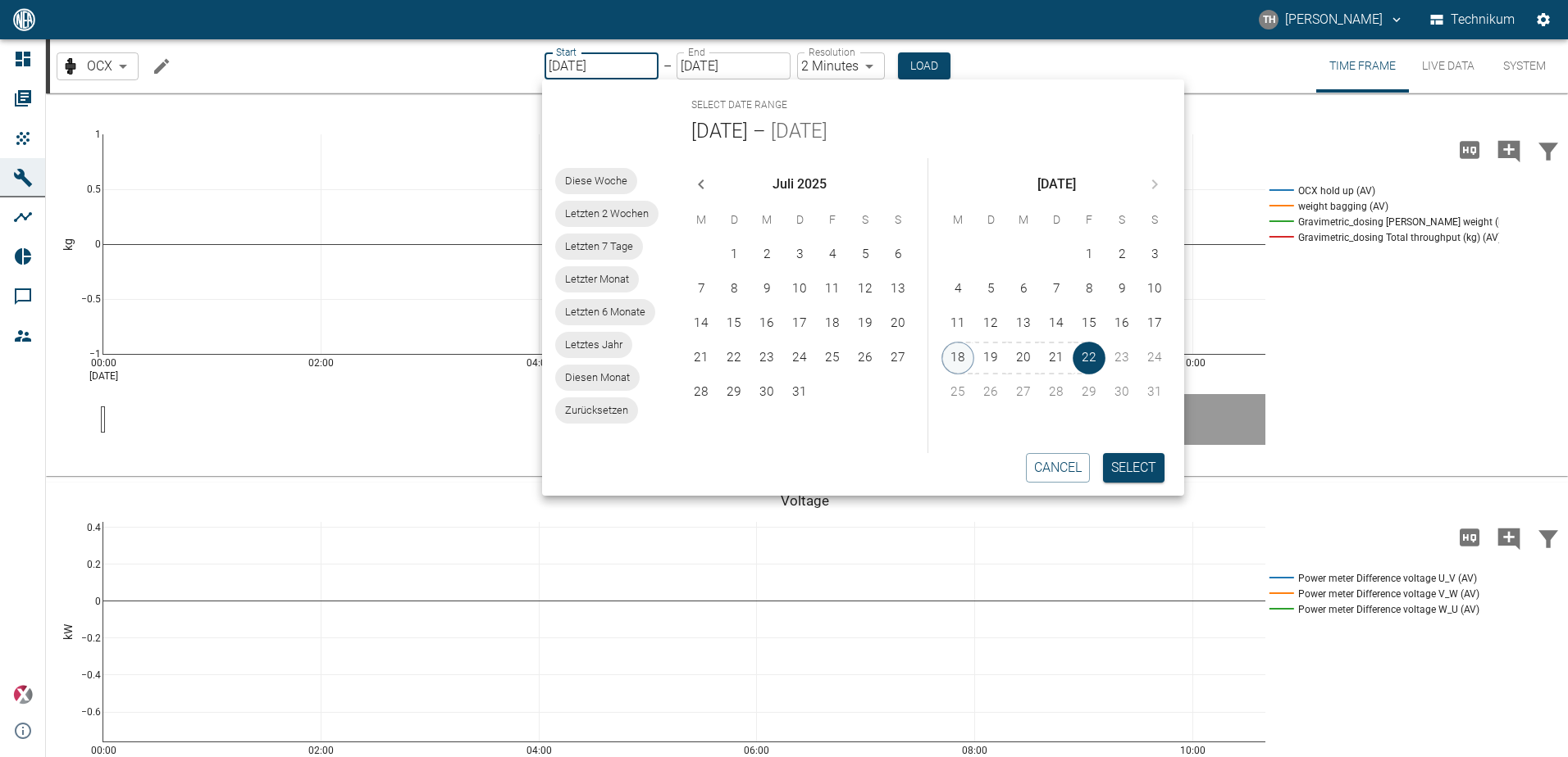
click at [954, 360] on button "18" at bounding box center [957, 359] width 33 height 33
type input "[DATE]"
click at [986, 357] on button "19" at bounding box center [991, 359] width 33 height 33
type input "[DATE]"
click at [987, 365] on button "19" at bounding box center [991, 359] width 33 height 33
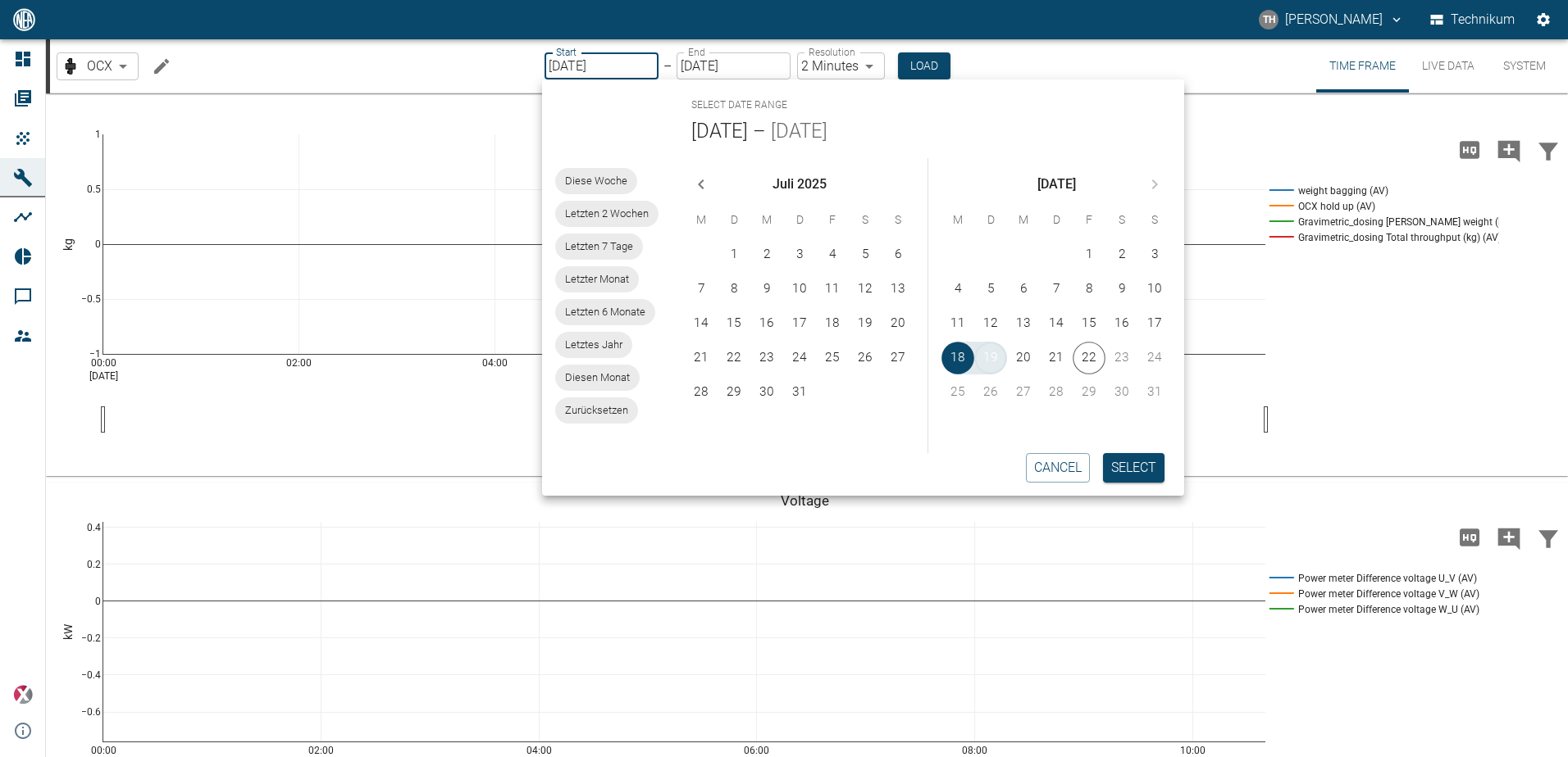
type input "[DATE]"
click at [1125, 469] on button "Select" at bounding box center [1134, 468] width 62 height 30
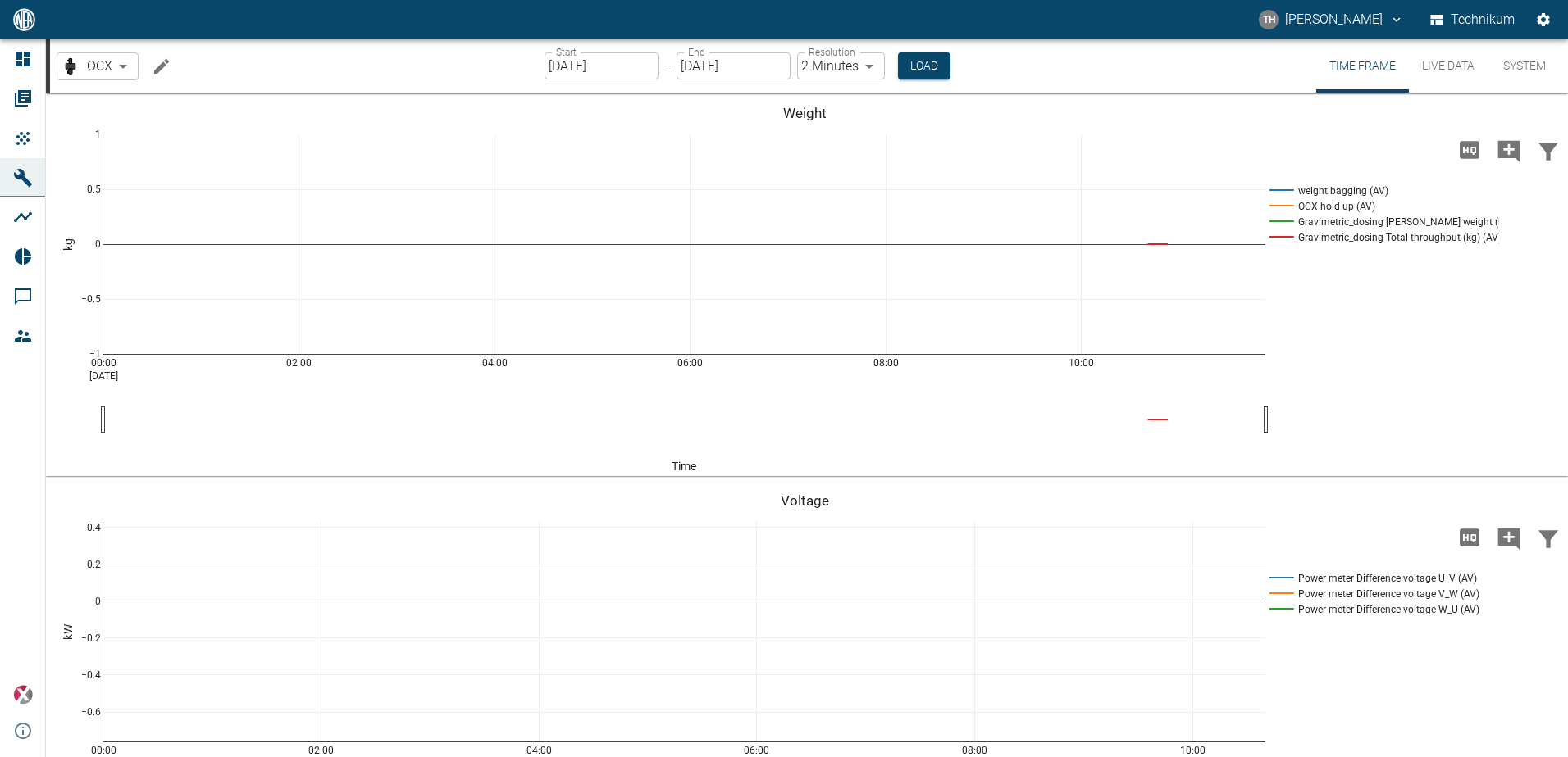
click at [870, 69] on body "TH Thomas Hosten Technikum Dashboard Orders Products Machines Analyses Reports …" at bounding box center [784, 378] width 1568 height 757
click at [831, 101] on li "1 Second" at bounding box center [838, 101] width 91 height 30
type input "1sec"
click at [914, 70] on button "Load" at bounding box center [921, 65] width 53 height 27
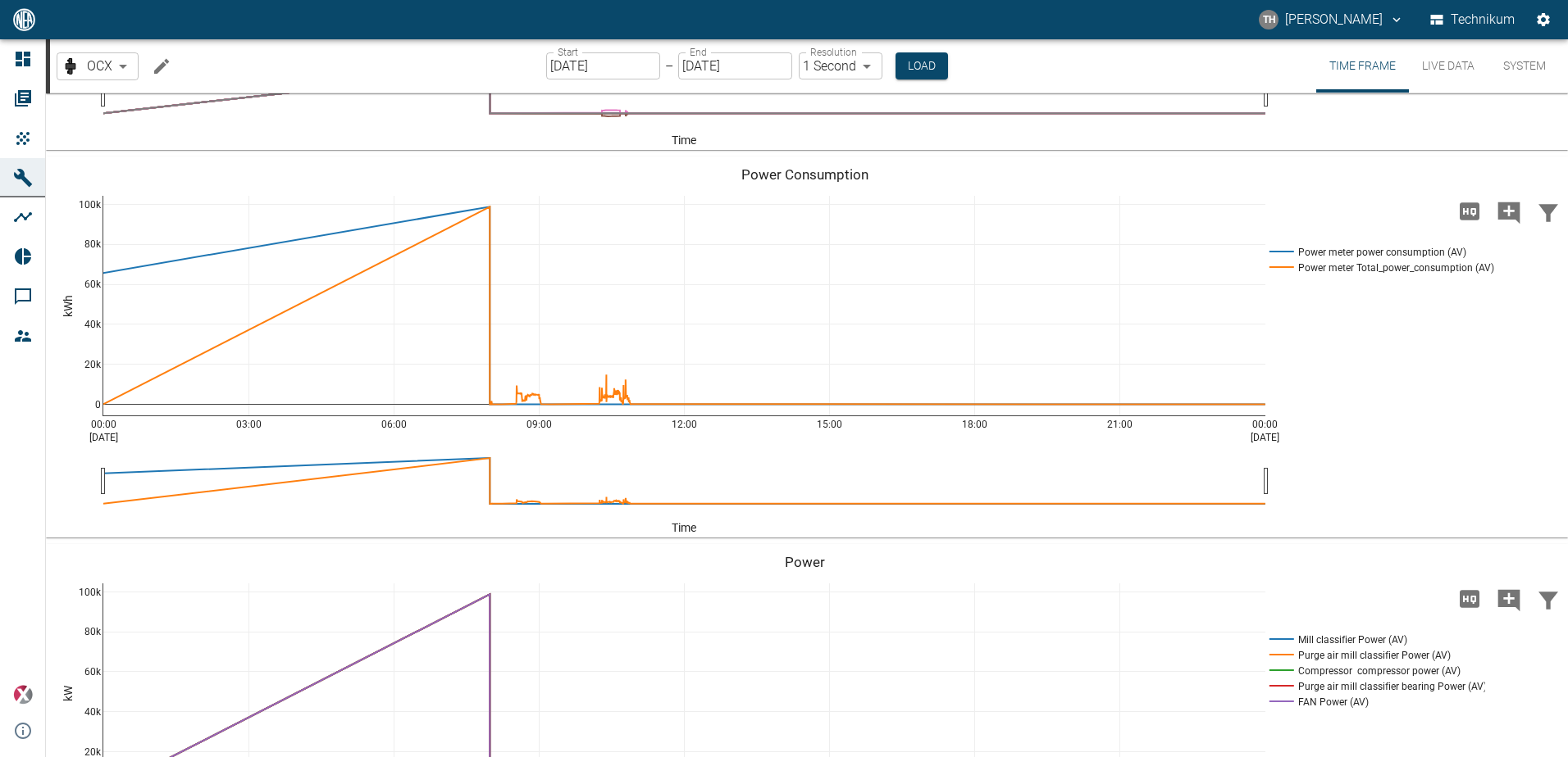
scroll to position [3033, 0]
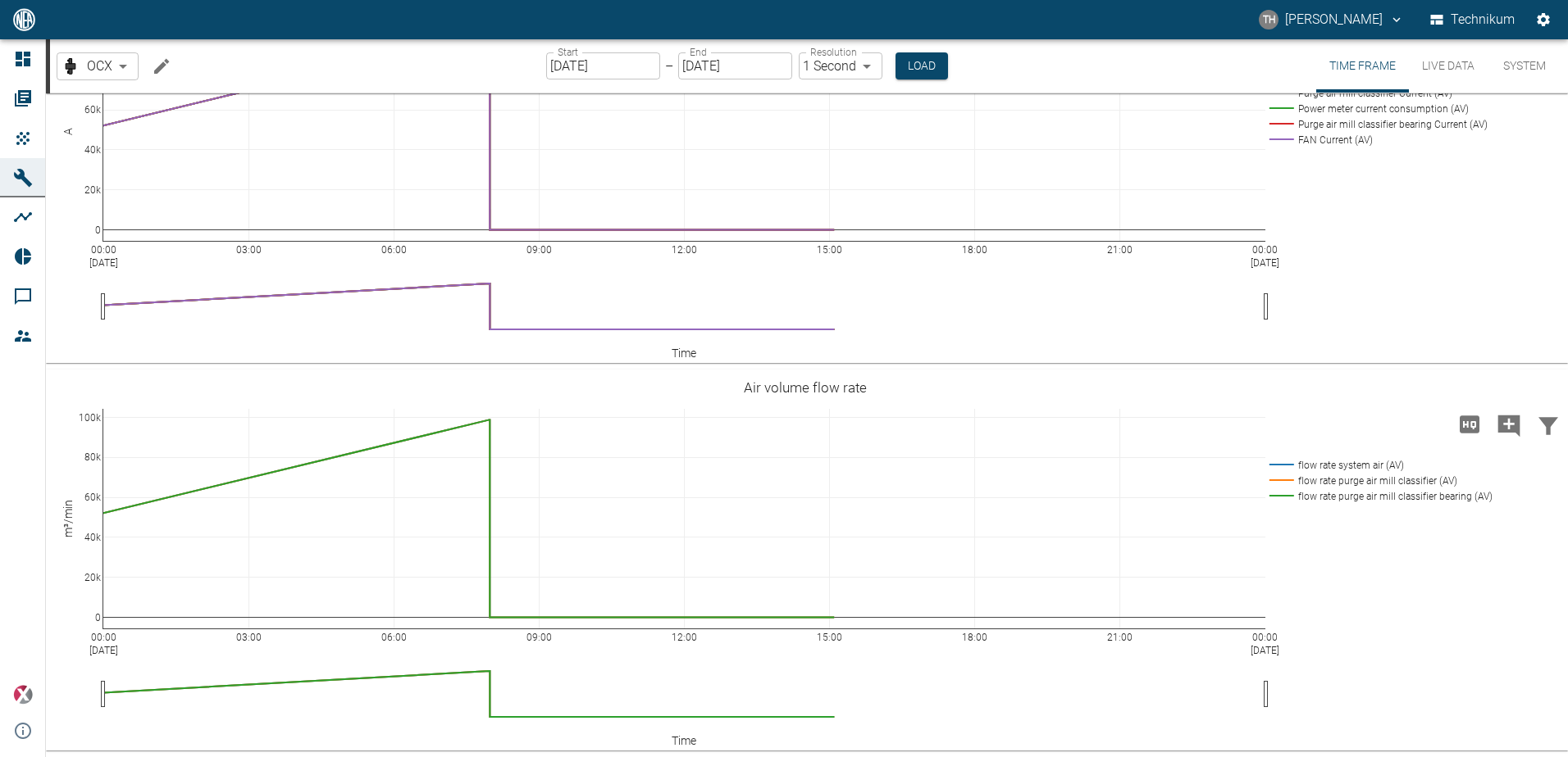
scroll to position [5929, 0]
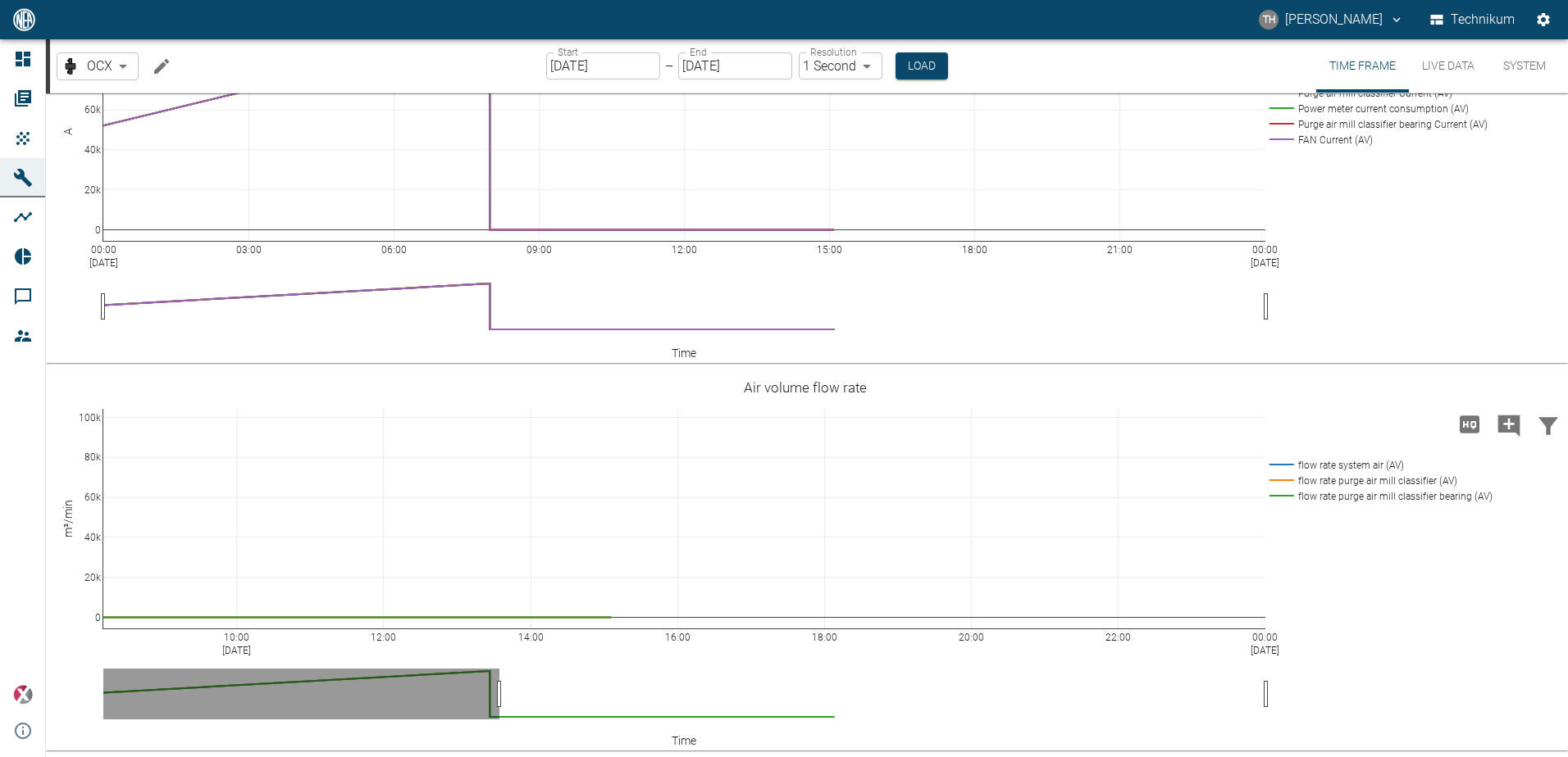
drag, startPoint x: 102, startPoint y: 697, endPoint x: 498, endPoint y: 686, distance: 396.2
drag, startPoint x: 435, startPoint y: 691, endPoint x: 497, endPoint y: 693, distance: 62.0
click at [1379, 383] on icon at bounding box center [1375, 386] width 13 height 13
click at [1370, 384] on icon at bounding box center [1375, 386] width 13 height 13
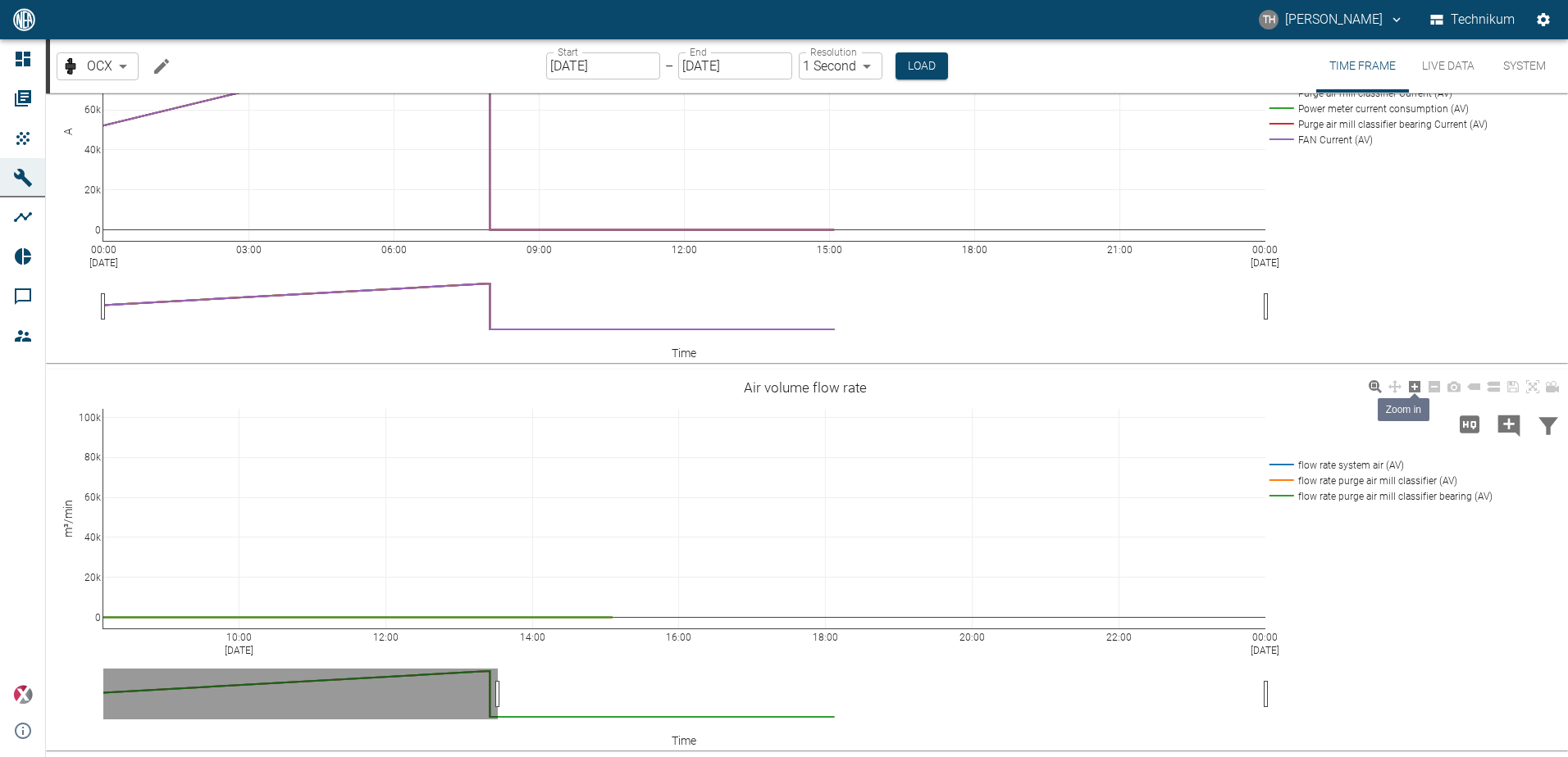
click at [1408, 386] on icon at bounding box center [1414, 386] width 13 height 13
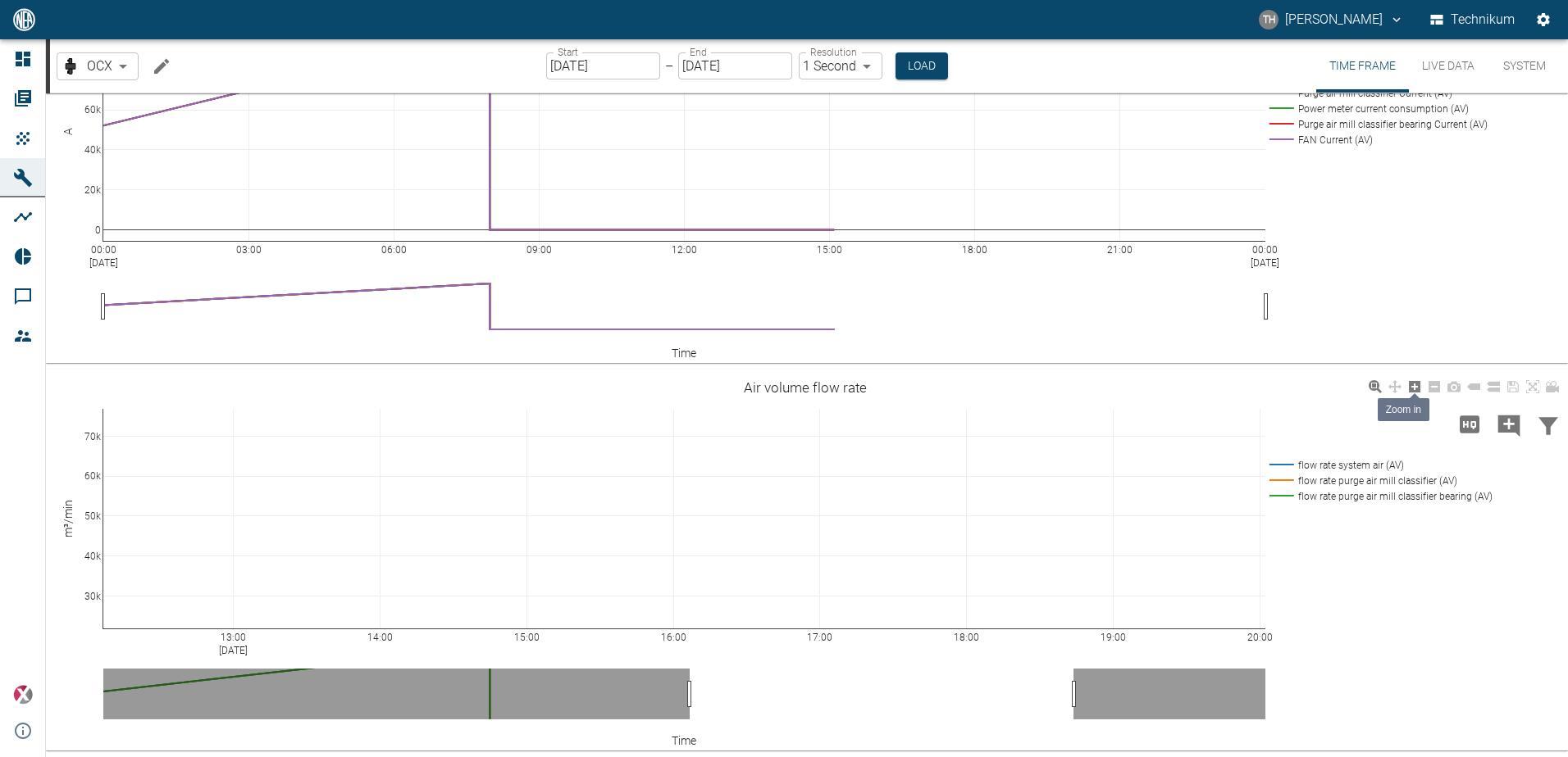
click at [1414, 388] on icon at bounding box center [1414, 386] width 13 height 13
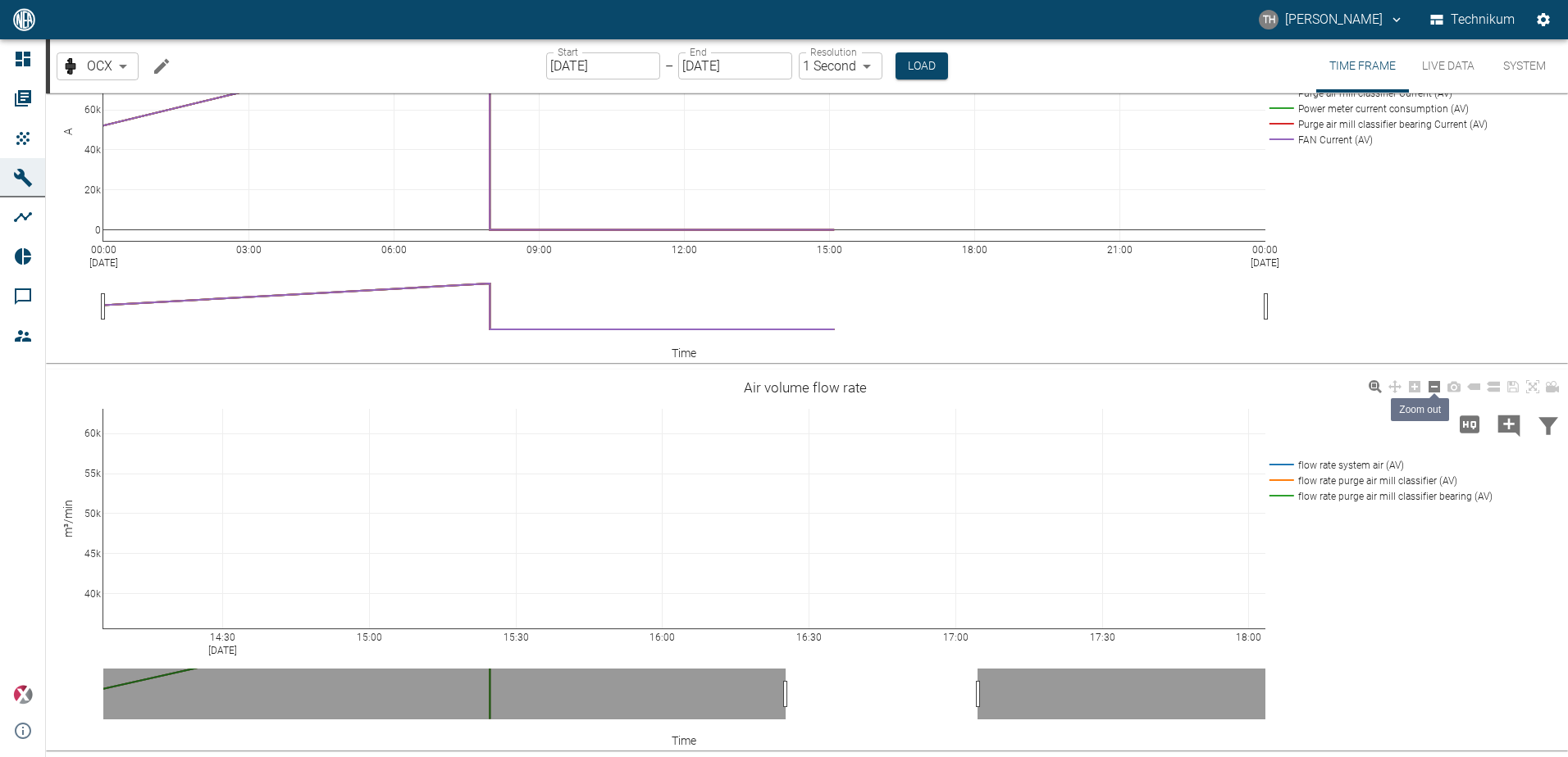
click at [1434, 388] on icon at bounding box center [1434, 386] width 11 height 11
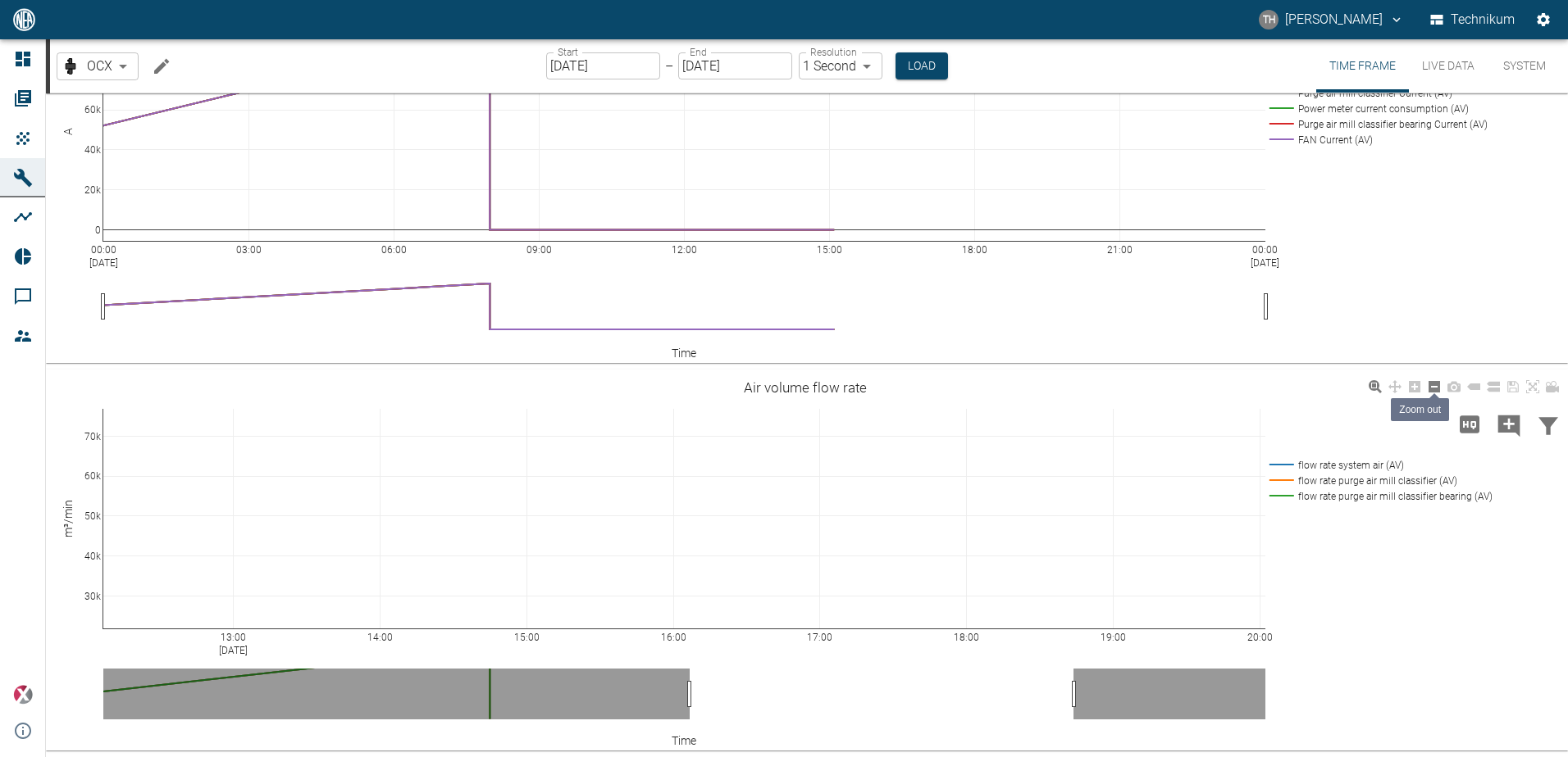
click at [1434, 388] on icon at bounding box center [1434, 386] width 11 height 11
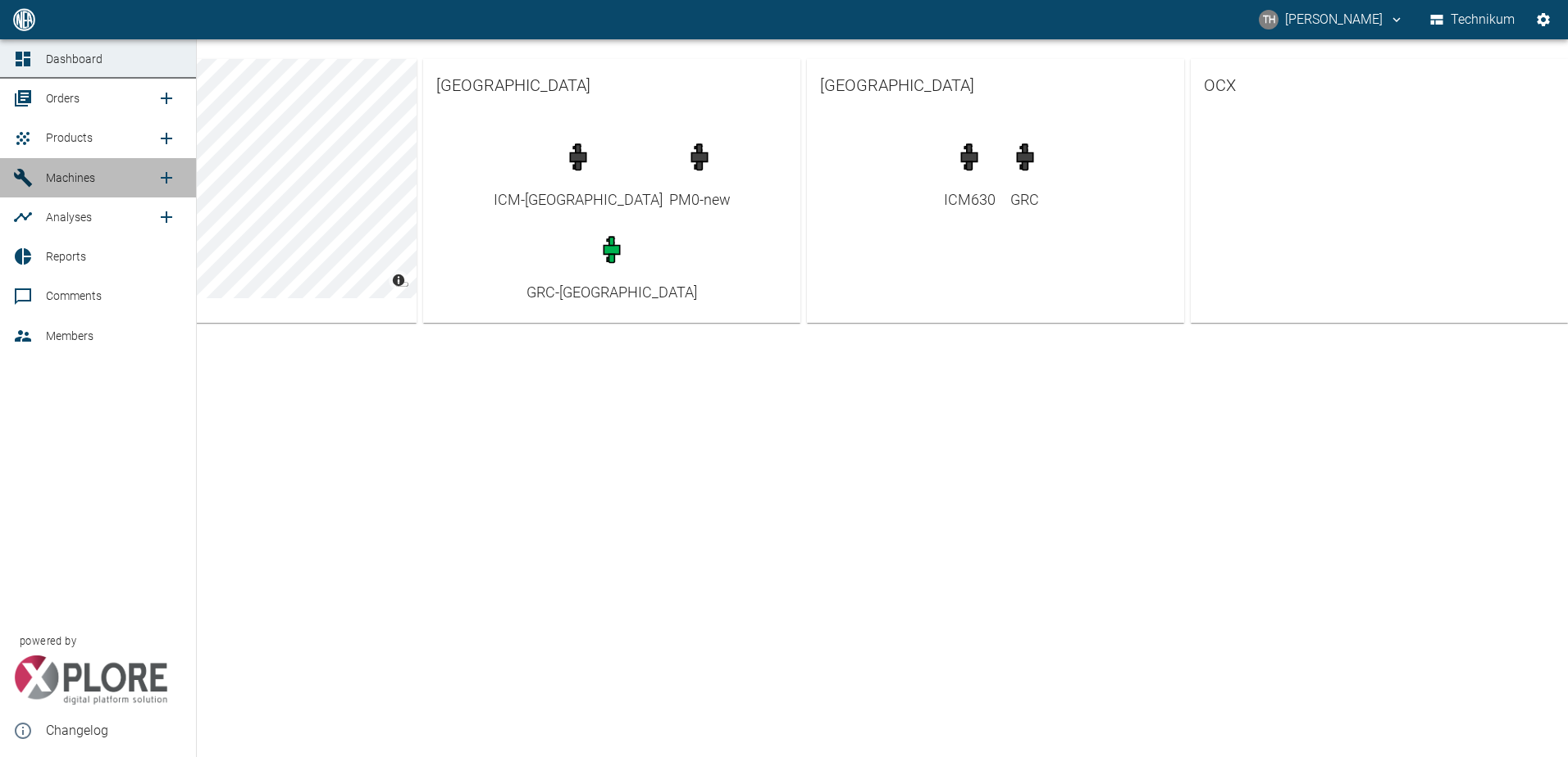
click at [46, 177] on link "Machines" at bounding box center [98, 178] width 196 height 40
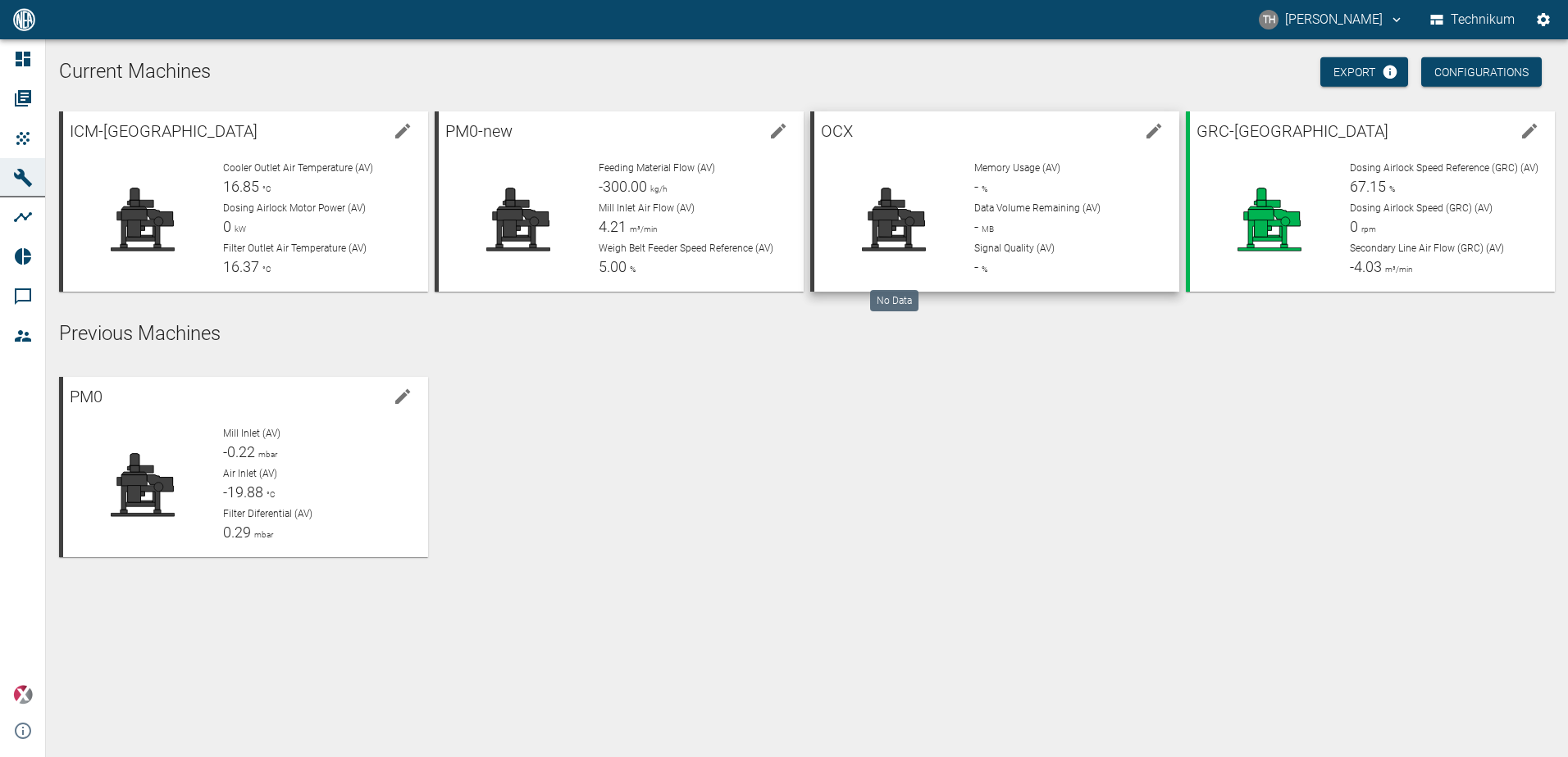
click at [945, 241] on icon at bounding box center [894, 219] width 107 height 65
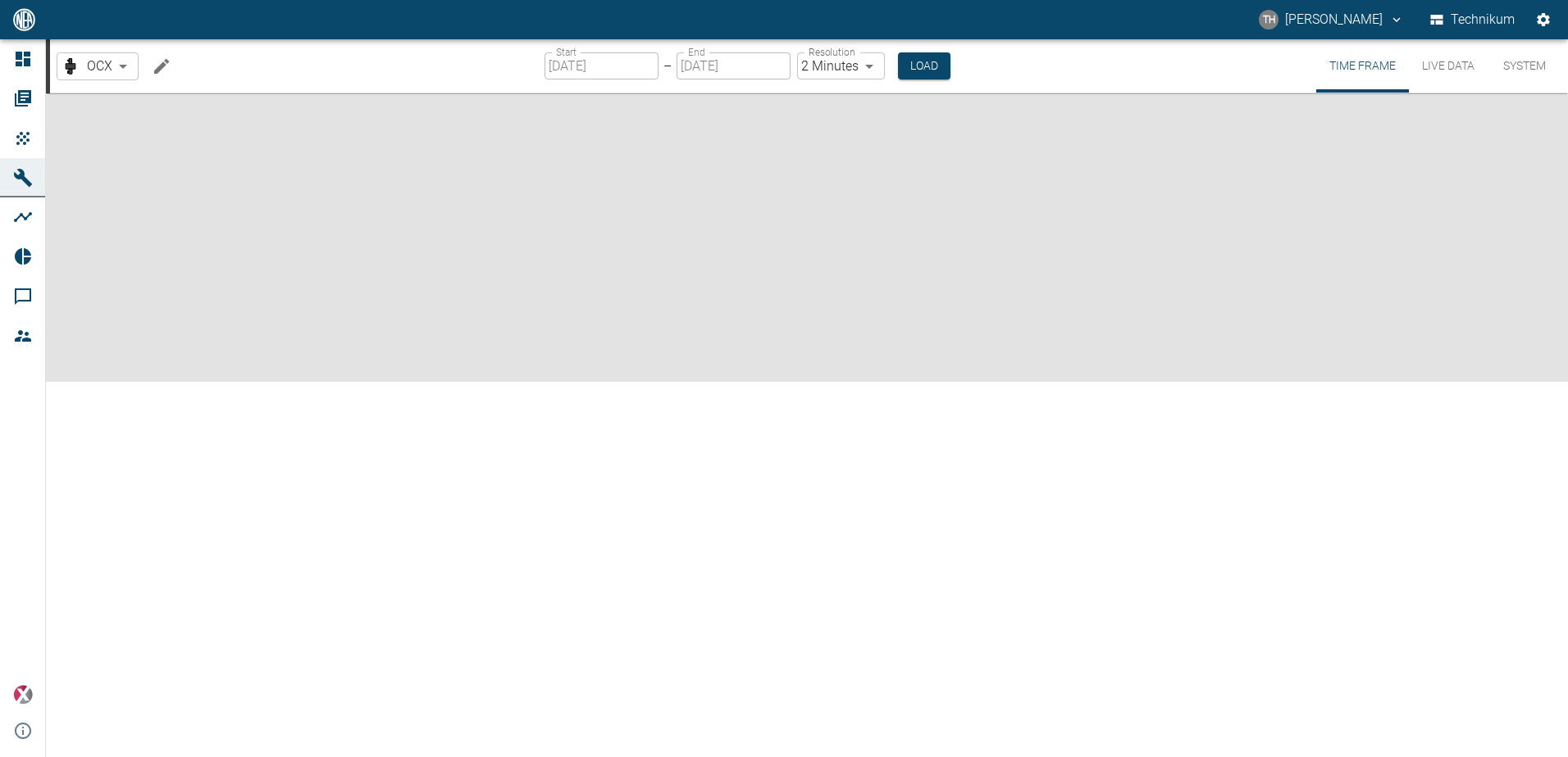
type input "2min"
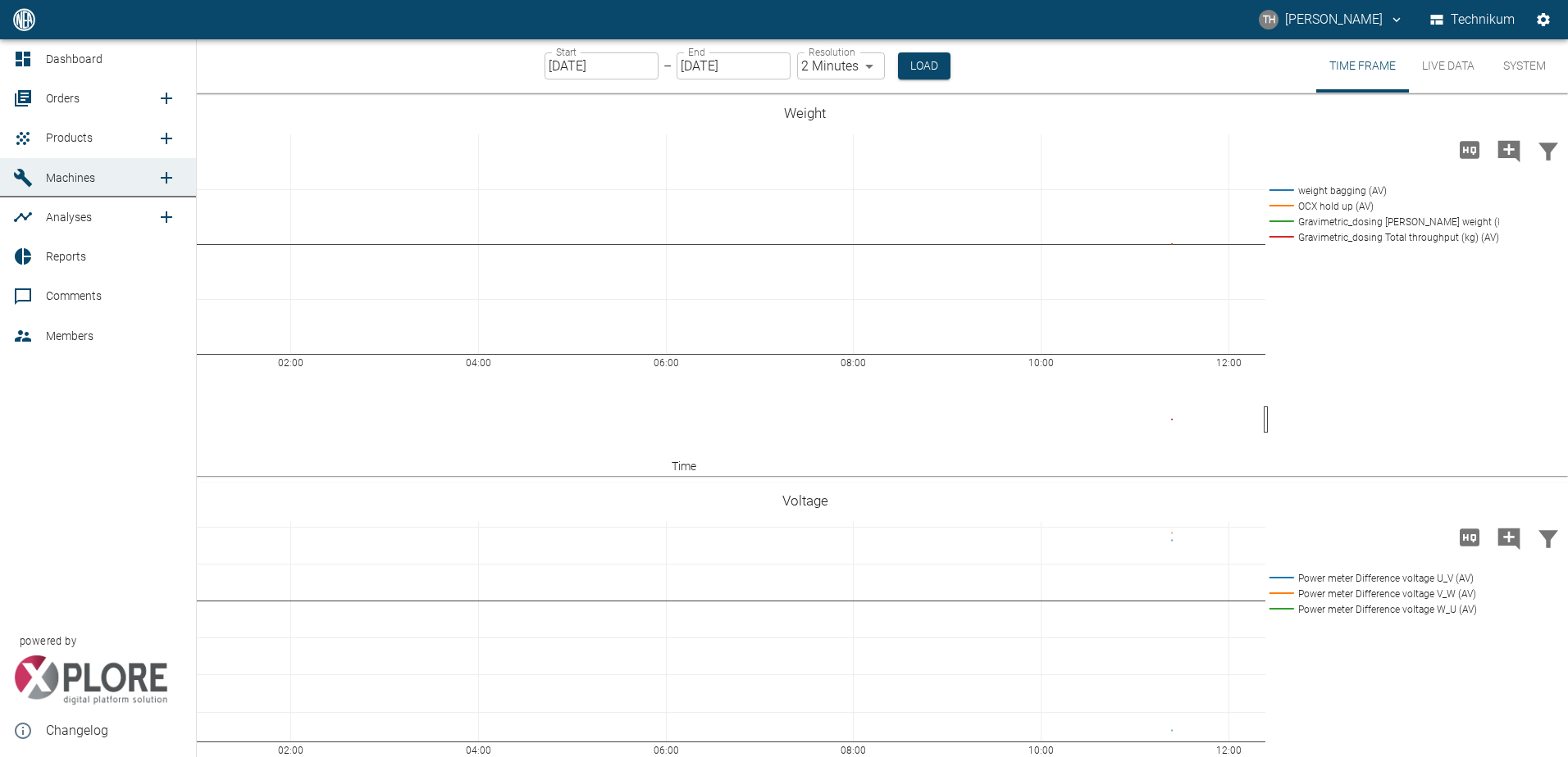
click at [60, 219] on span "Analyses" at bounding box center [69, 217] width 46 height 13
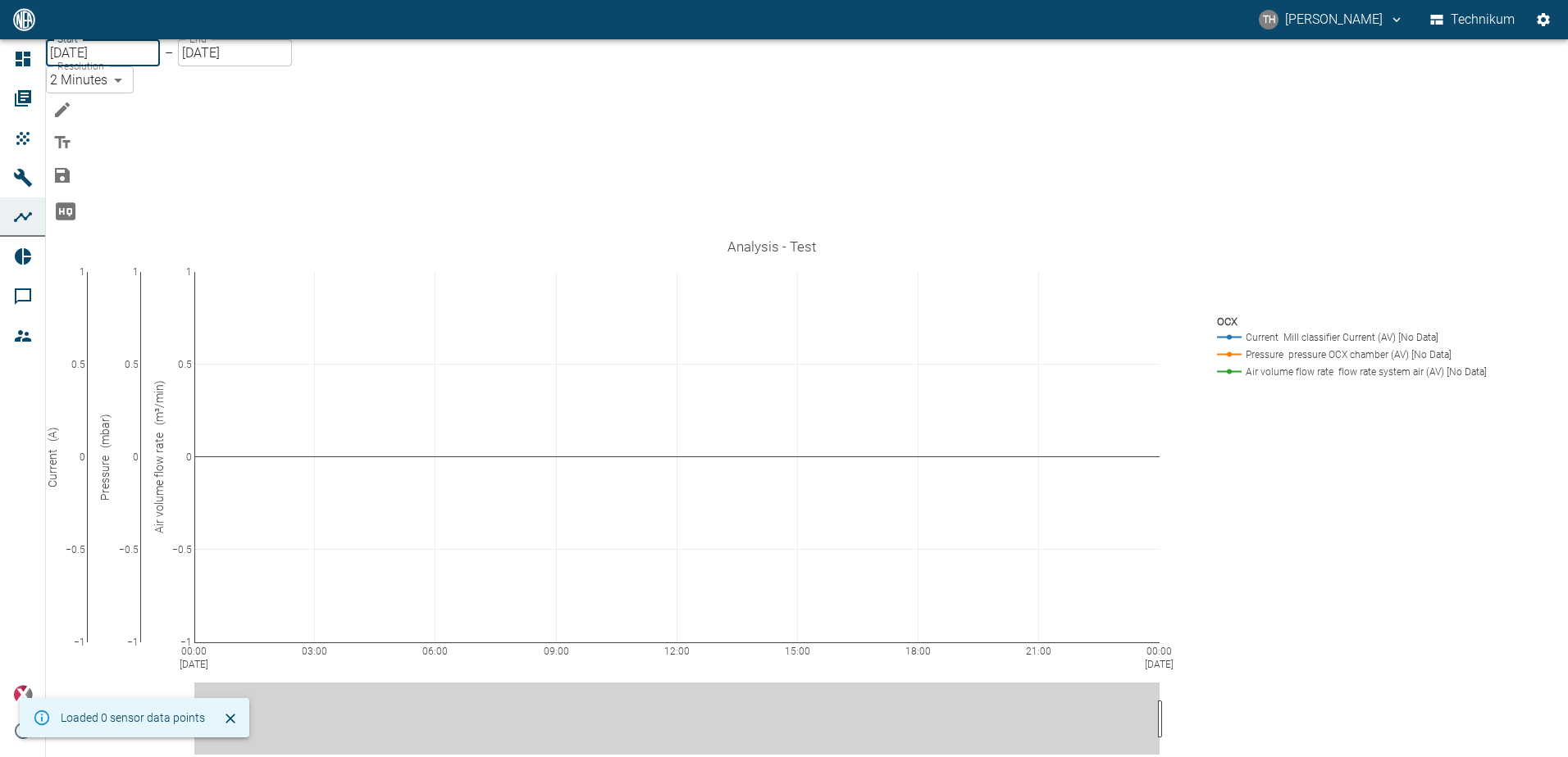
click at [113, 66] on input "08/13/2025" at bounding box center [103, 53] width 114 height 27
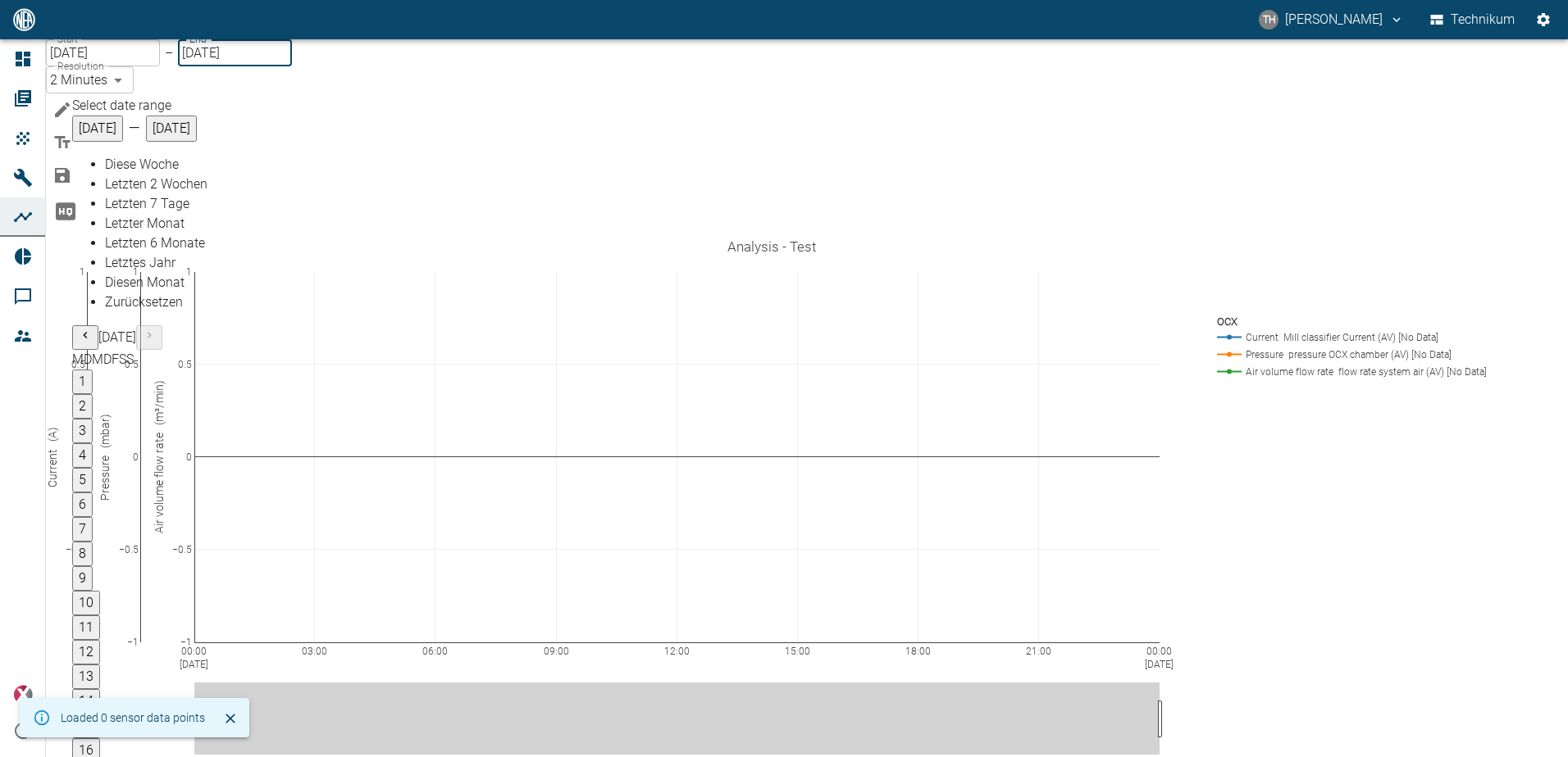
click at [244, 66] on input "08/13/2025" at bounding box center [235, 53] width 114 height 27
click at [94, 66] on input "08/13/2025" at bounding box center [103, 53] width 114 height 27
click at [199, 66] on input "08/13/2025" at bounding box center [235, 53] width 114 height 27
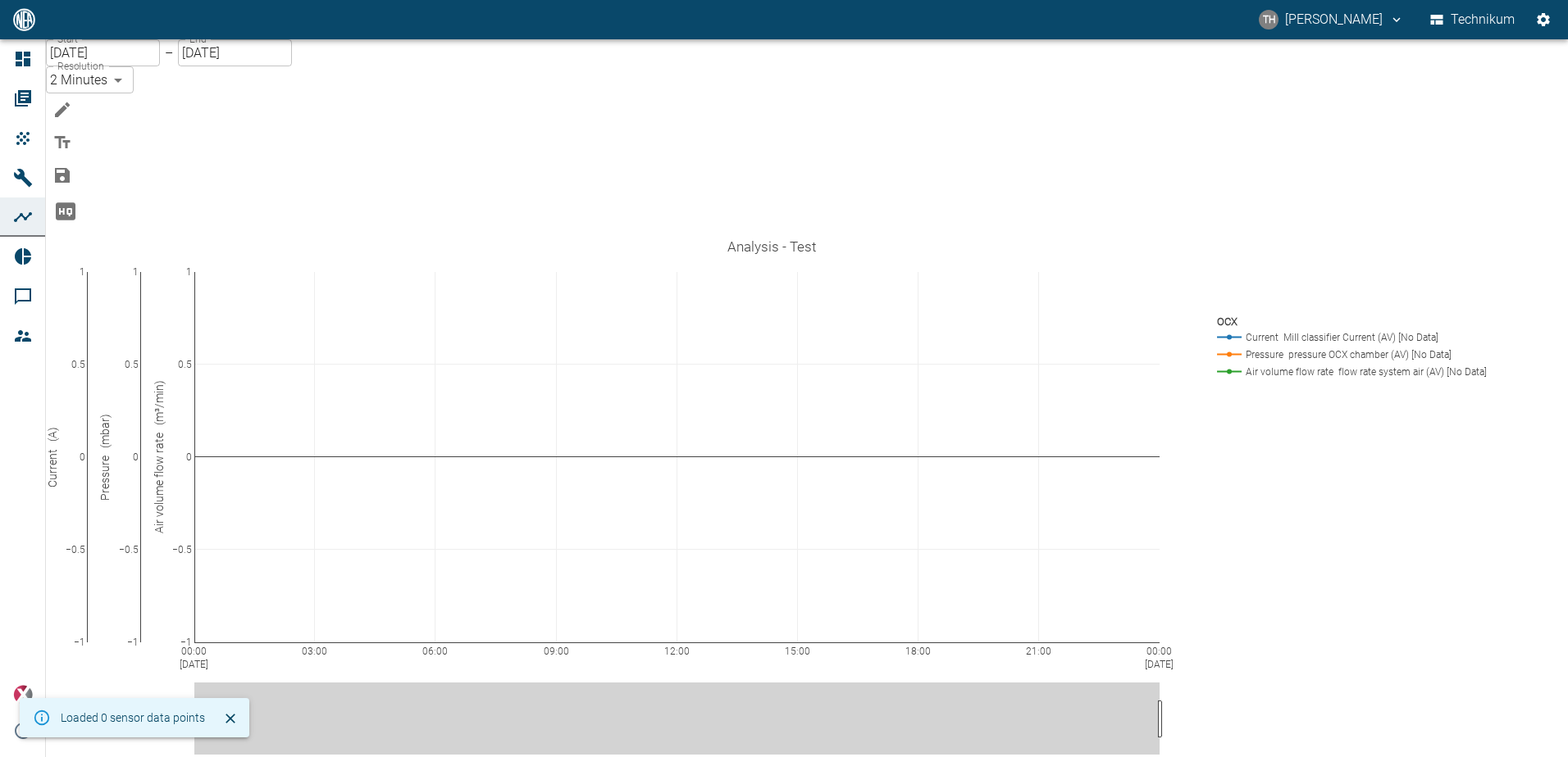
click at [284, 48] on div "Start 08/13/2025 Start – End 08/13/2025 End Resolution 2 Minutes 2min Resolutio…" at bounding box center [807, 441] width 1522 height 803
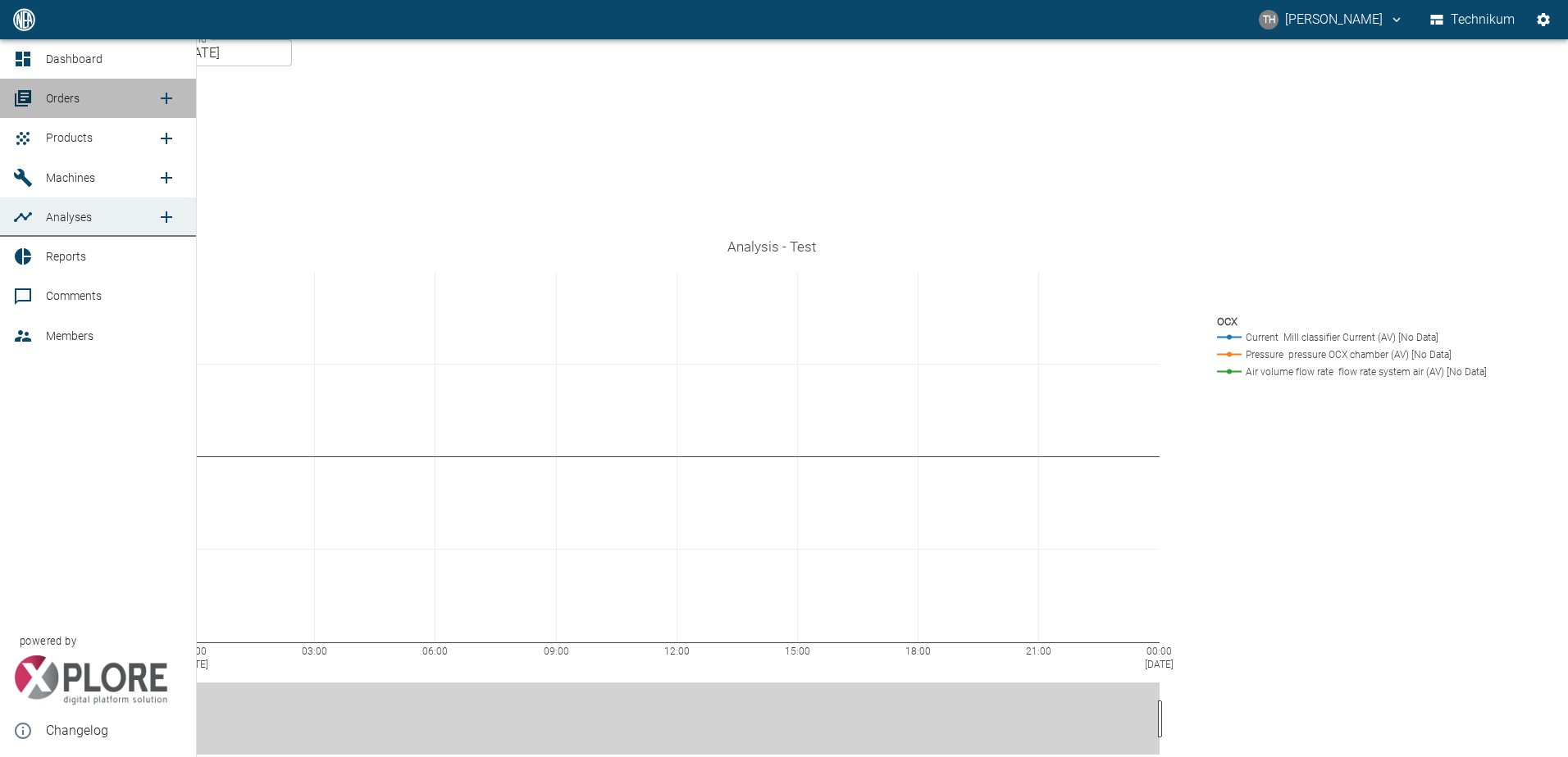
click at [53, 99] on span "Orders" at bounding box center [63, 99] width 33 height 13
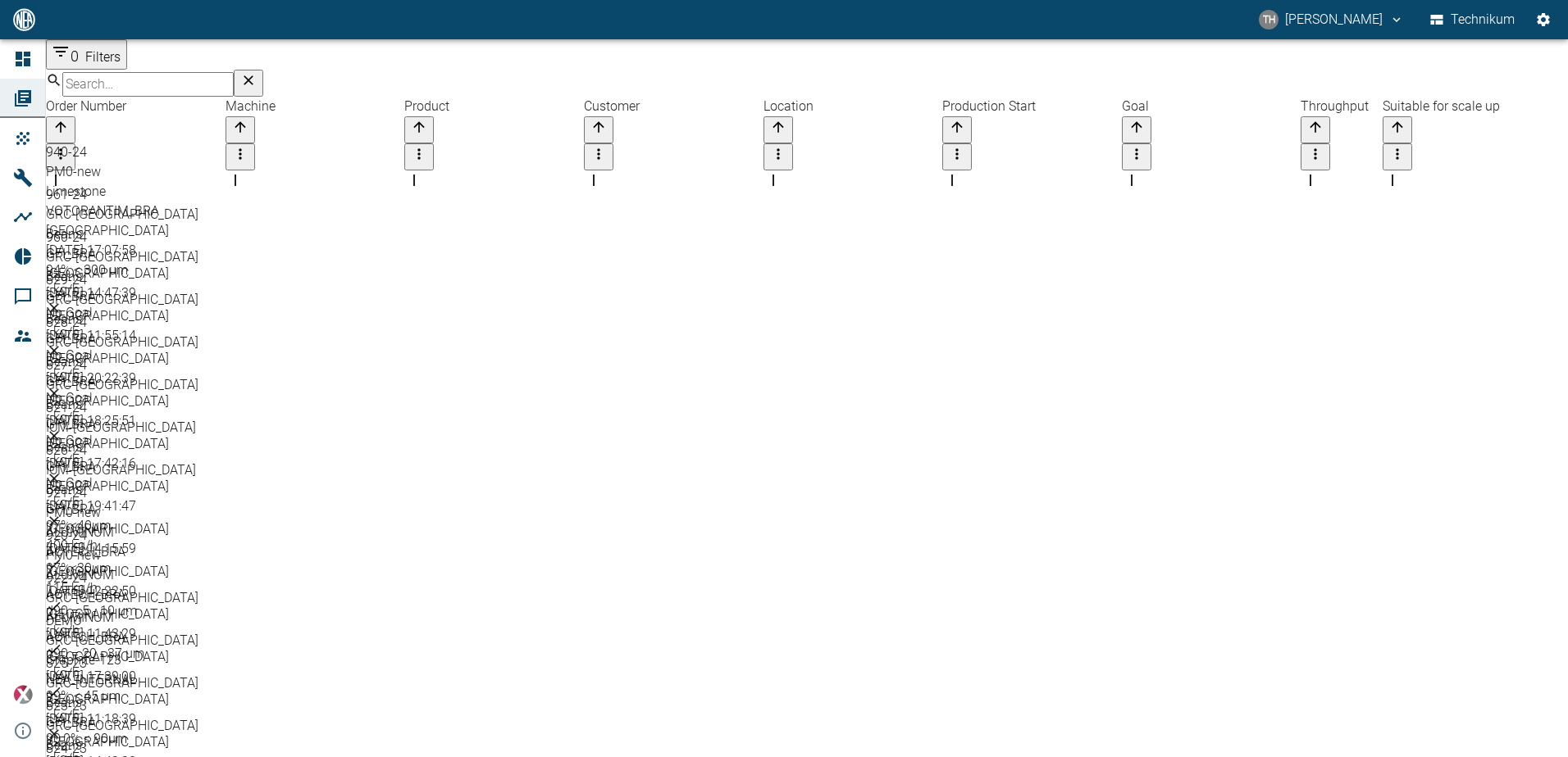
click at [87, 407] on div "821-24" at bounding box center [807, 408] width 1522 height 19
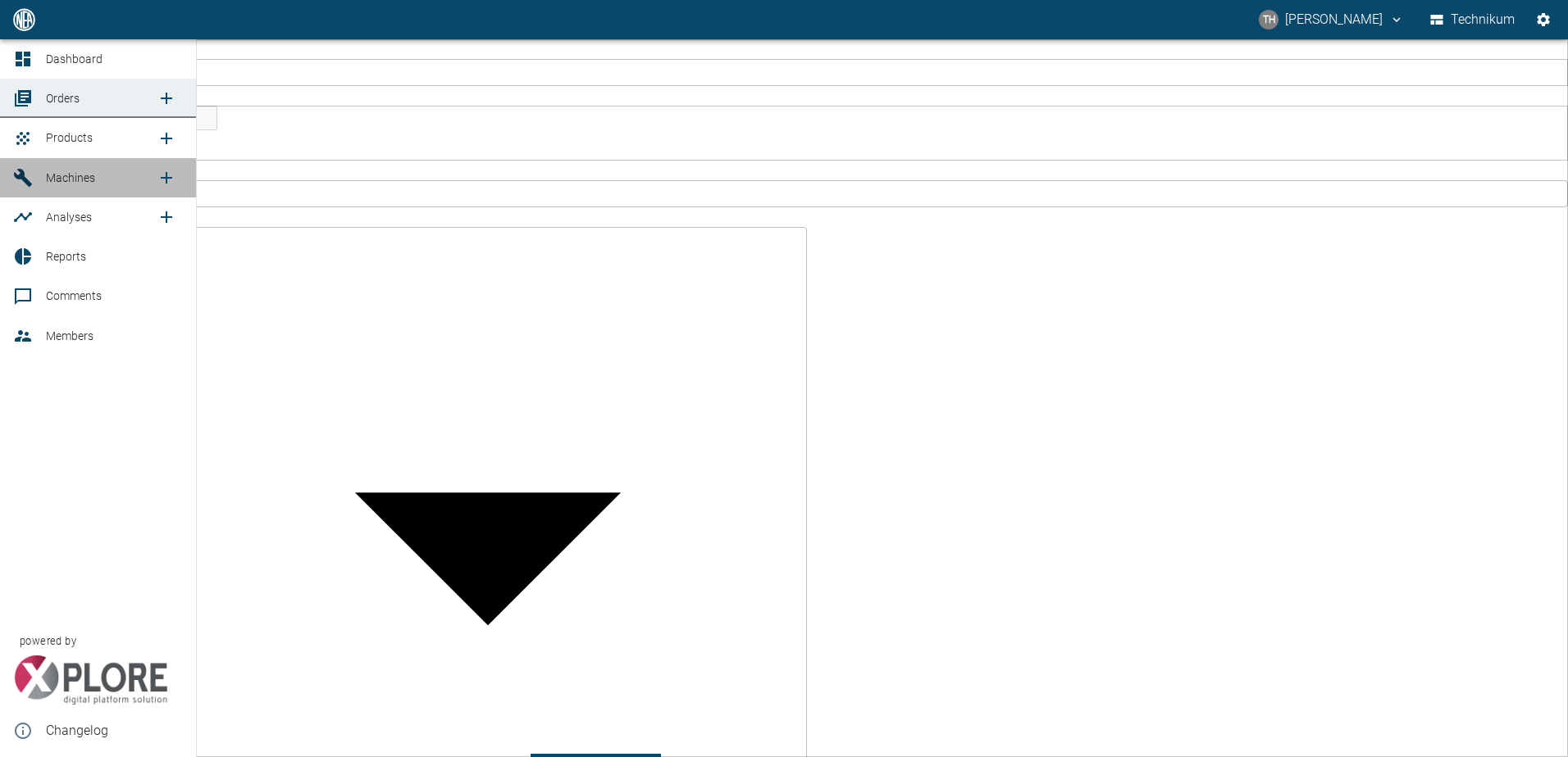
click at [67, 176] on span "Machines" at bounding box center [70, 178] width 49 height 13
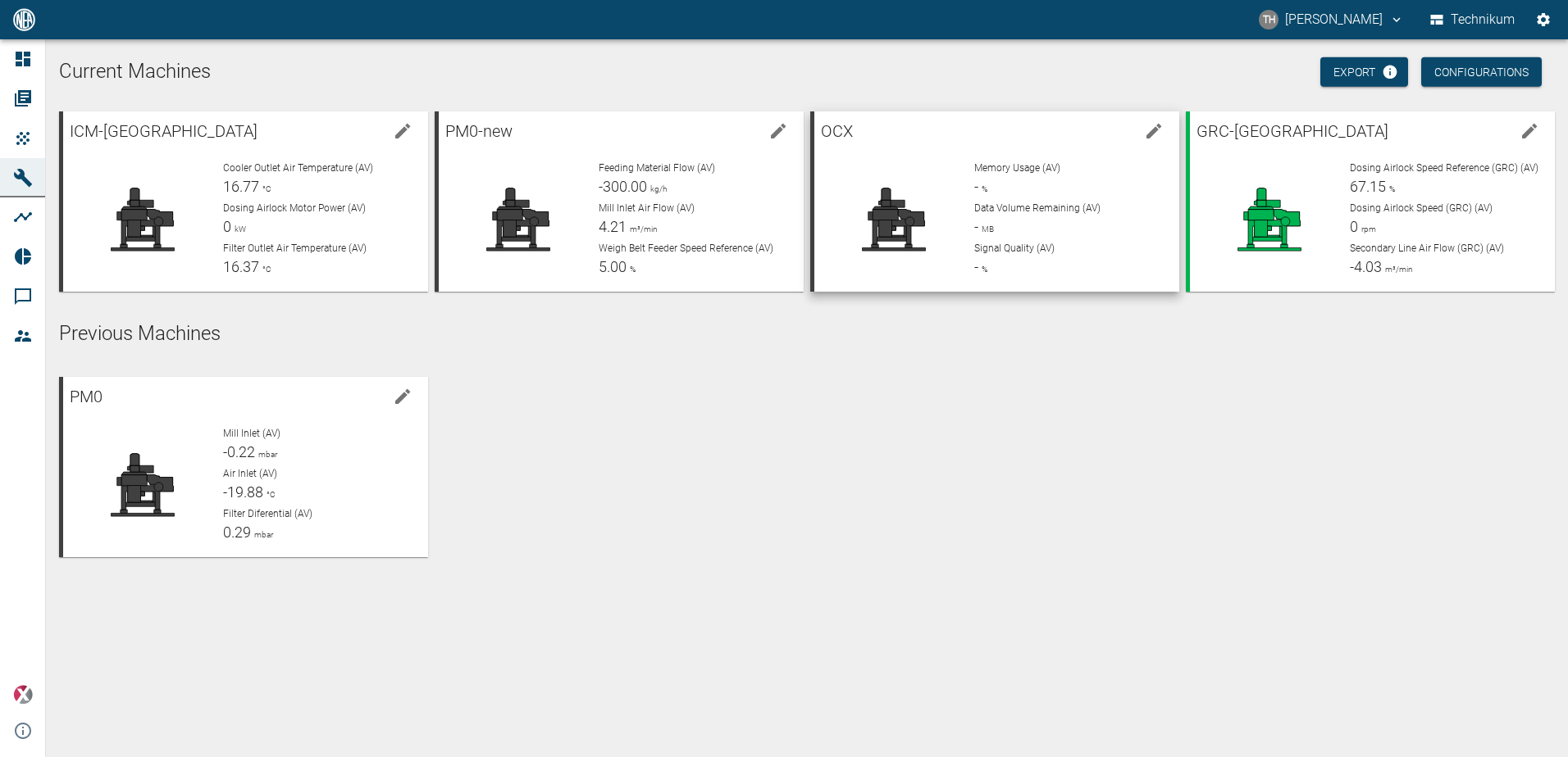
click at [1000, 203] on span "Data Volume Remaining (AV)" at bounding box center [1037, 208] width 126 height 11
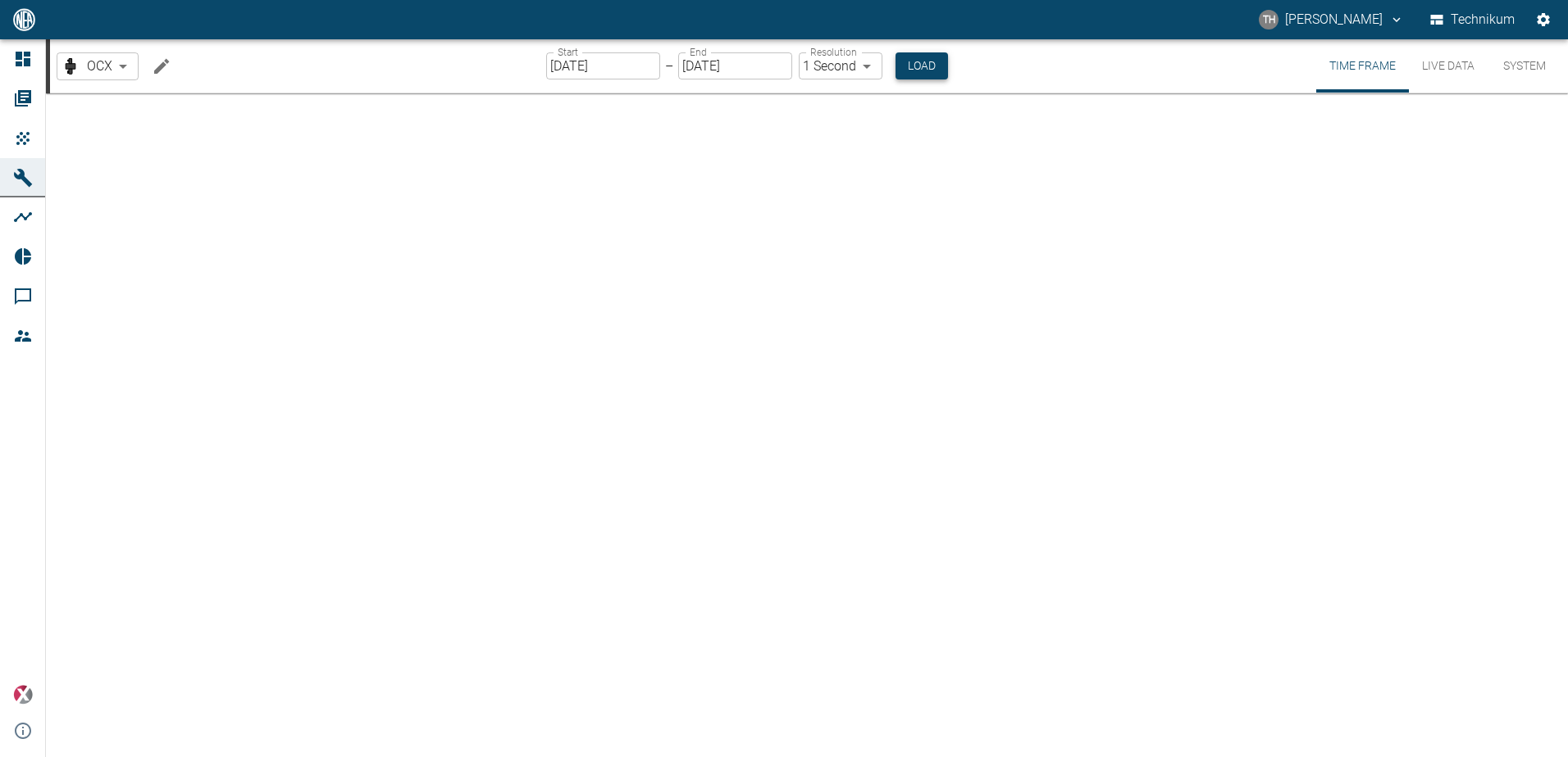
click at [911, 67] on button "Load" at bounding box center [921, 65] width 53 height 27
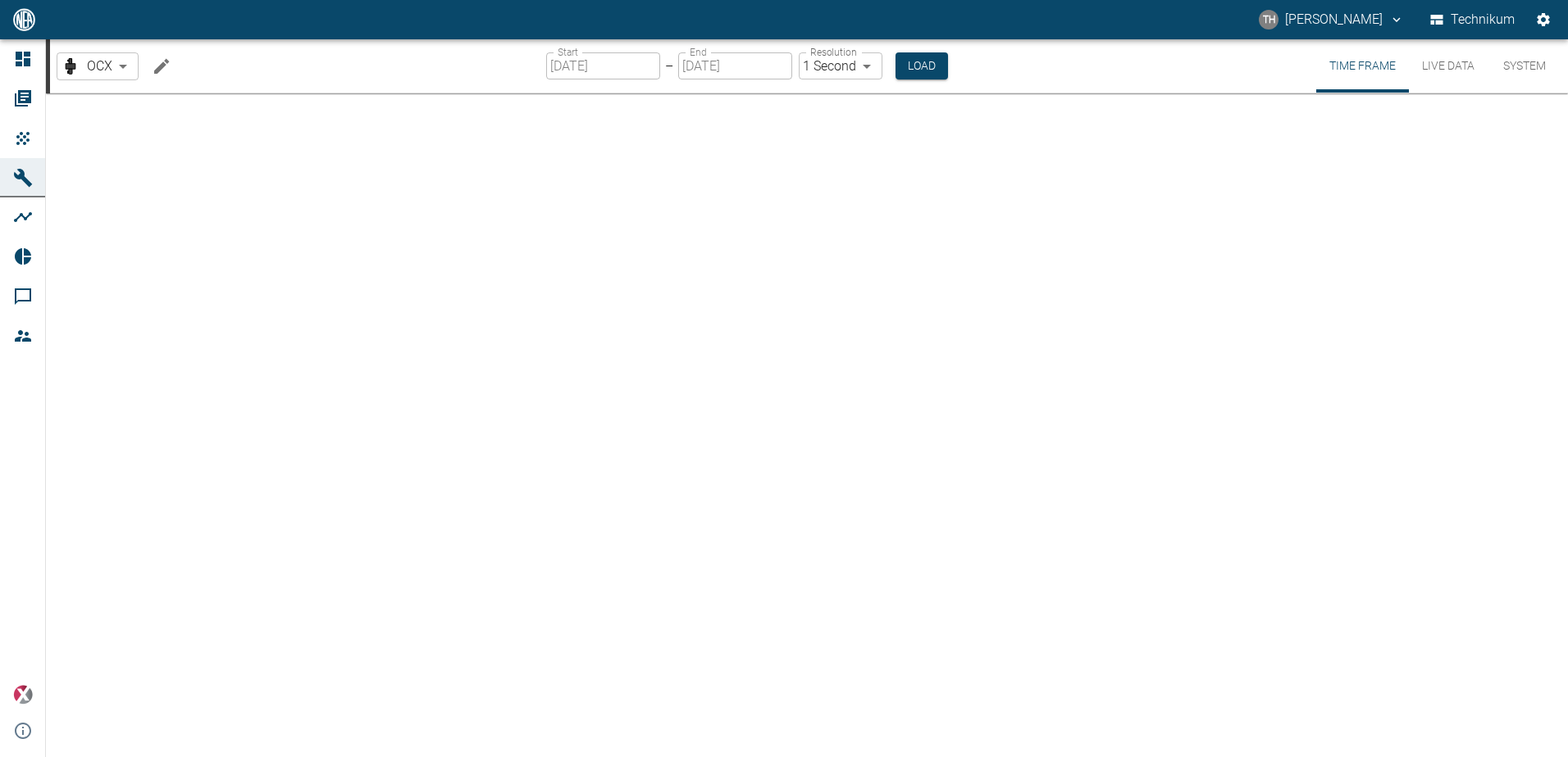
drag, startPoint x: 638, startPoint y: 138, endPoint x: 622, endPoint y: 109, distance: 33.1
click at [631, 126] on div at bounding box center [807, 425] width 1522 height 664
click at [845, 199] on div at bounding box center [807, 425] width 1522 height 664
click at [1443, 72] on button "Live Data" at bounding box center [1447, 66] width 78 height 53
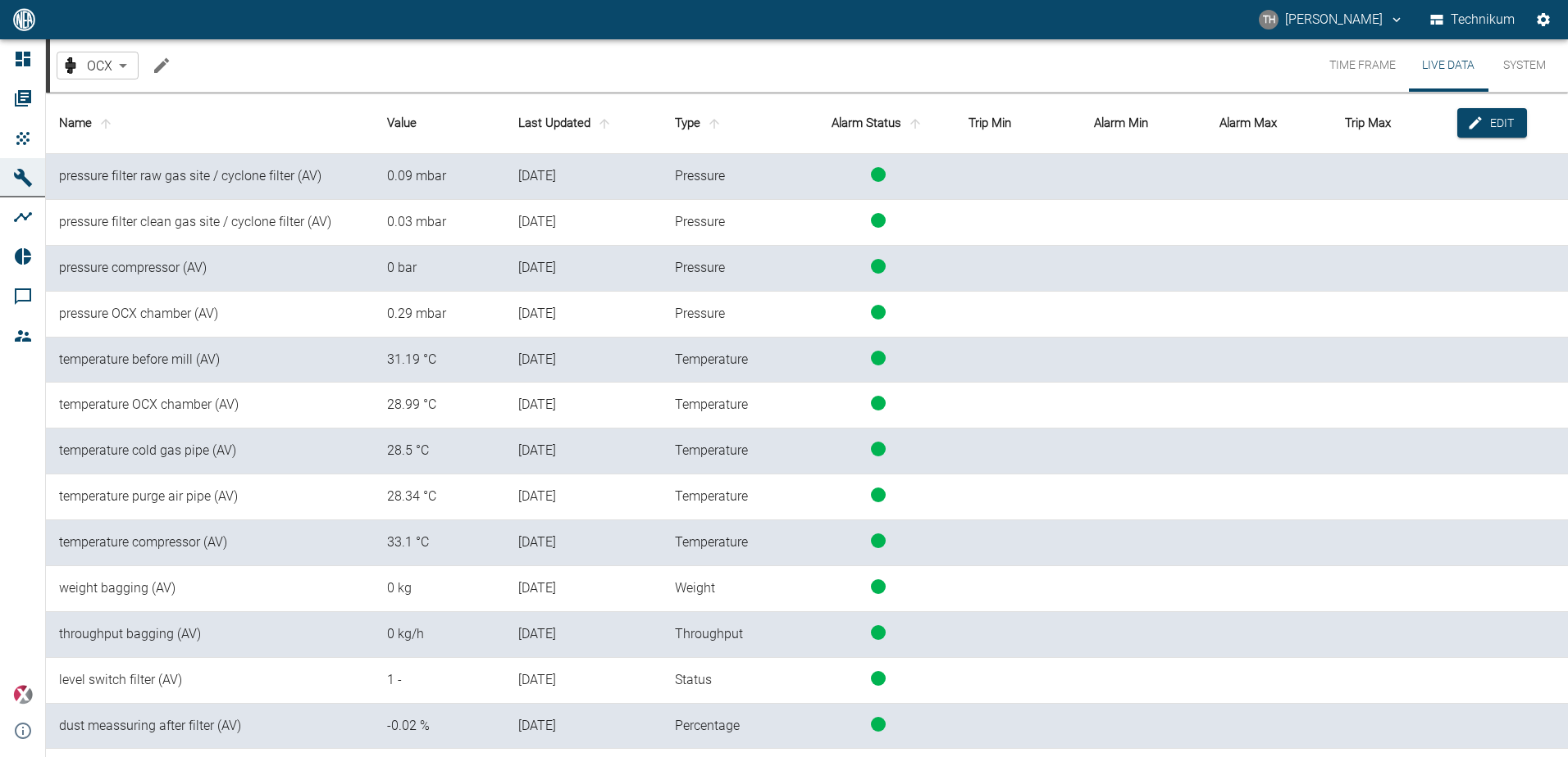
click at [1371, 70] on button "Time Frame" at bounding box center [1362, 65] width 92 height 53
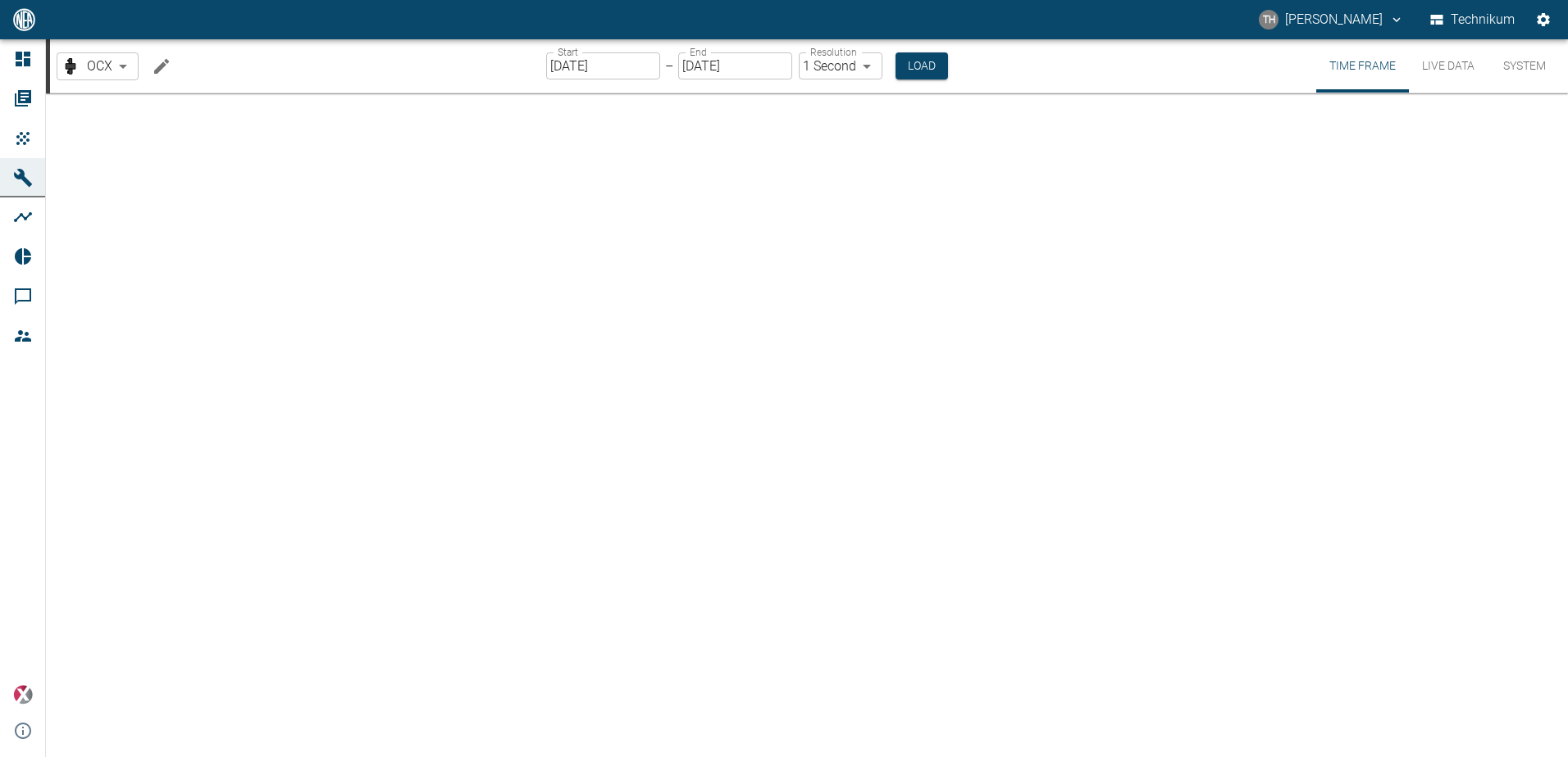
click at [625, 70] on input "[DATE]" at bounding box center [603, 65] width 114 height 27
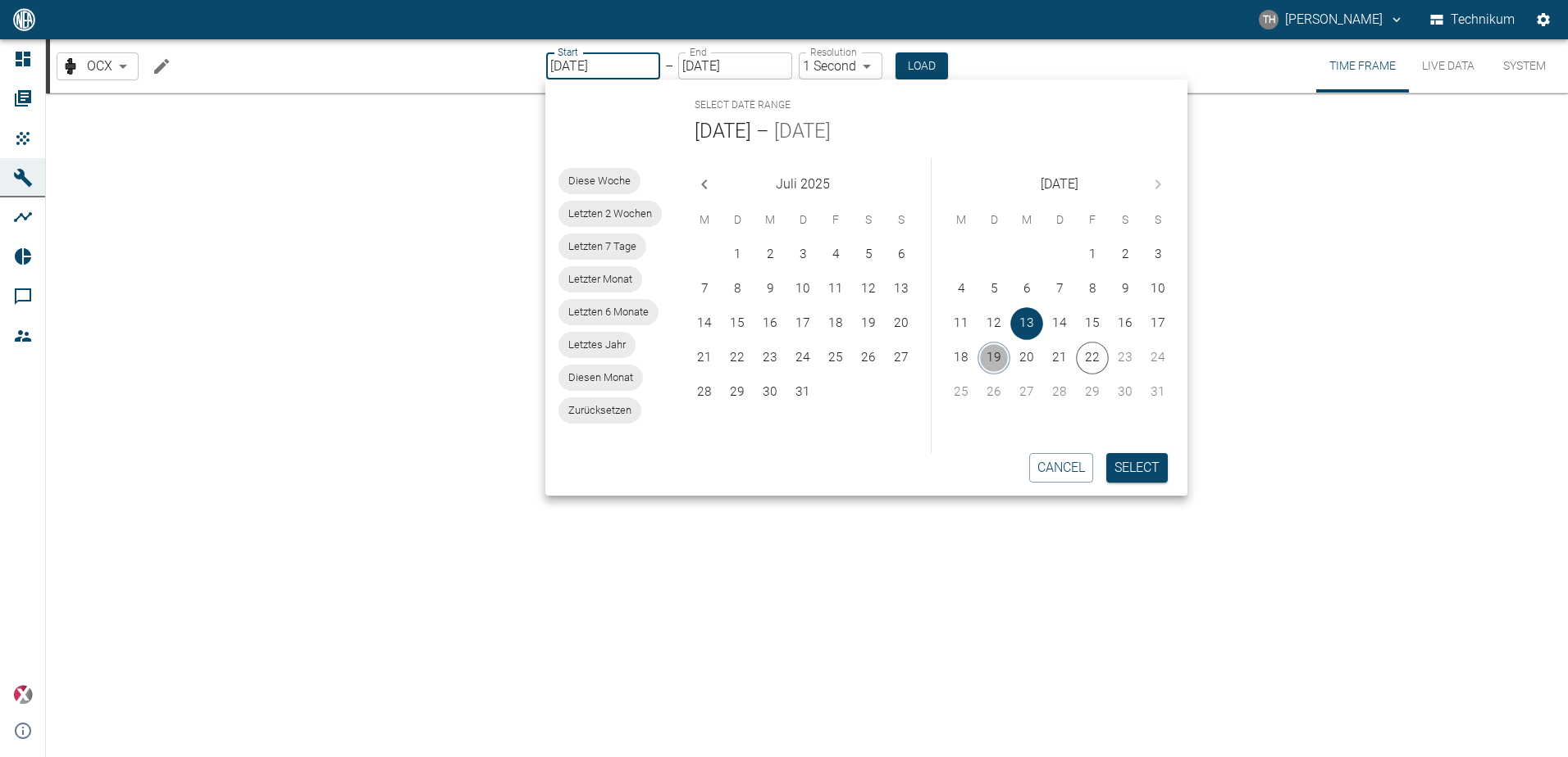
click at [1000, 358] on button "19" at bounding box center [994, 359] width 33 height 33
type input "[DATE]"
type input "MM/DD/YYYY"
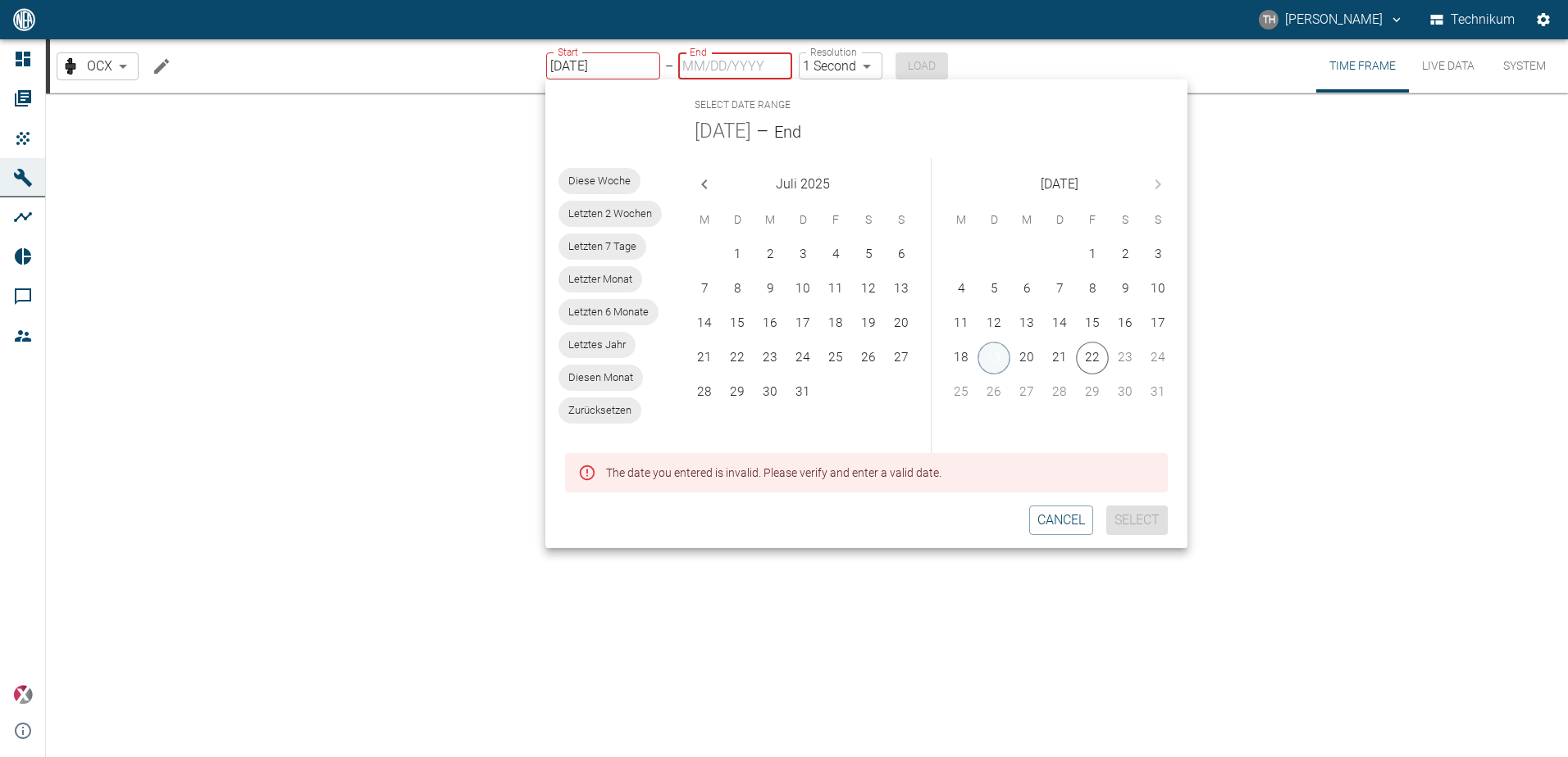
click at [995, 347] on button "19" at bounding box center [994, 359] width 33 height 33
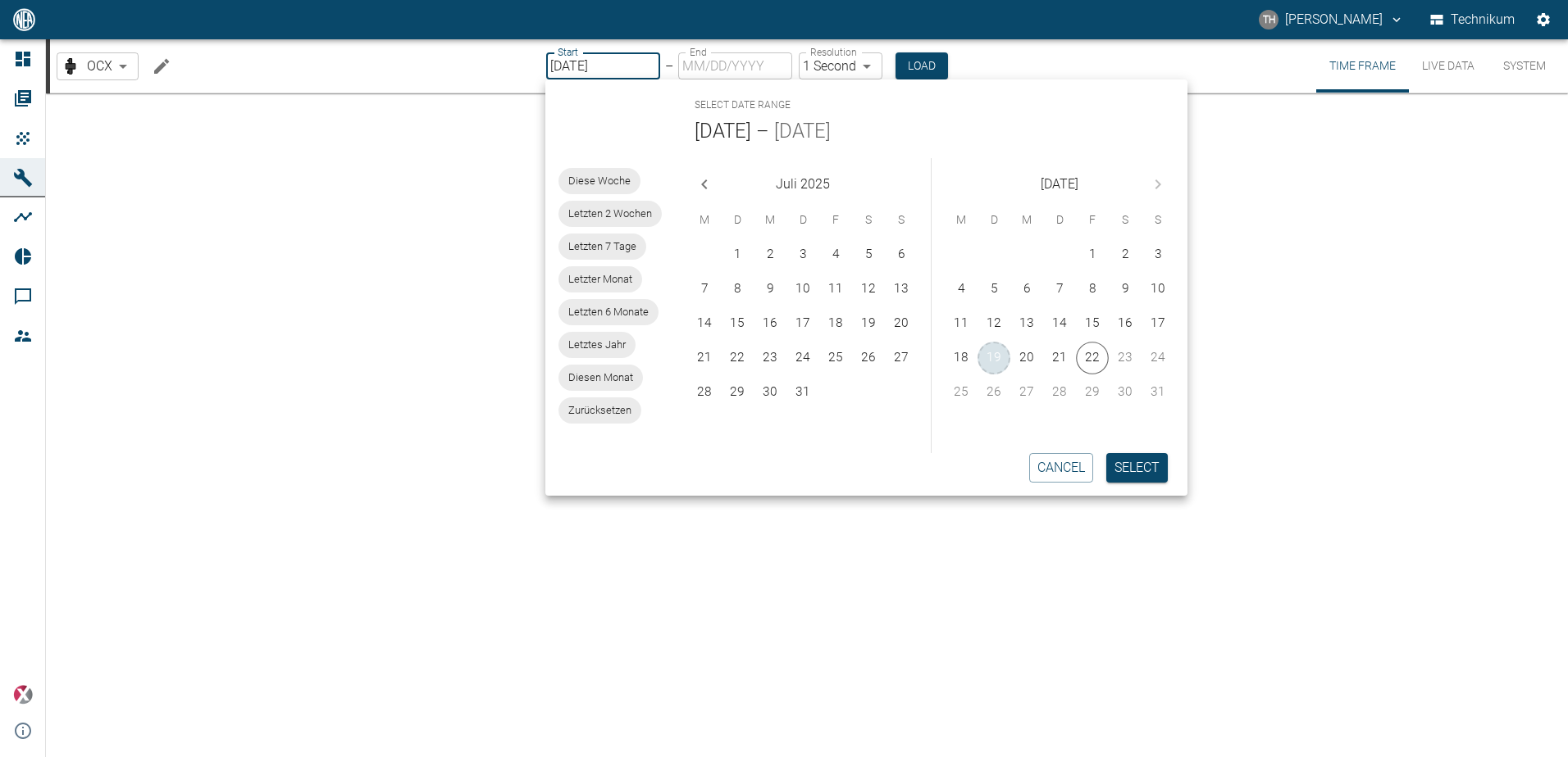
type input "[DATE]"
click at [926, 62] on button "Load" at bounding box center [921, 65] width 53 height 27
type input "2min"
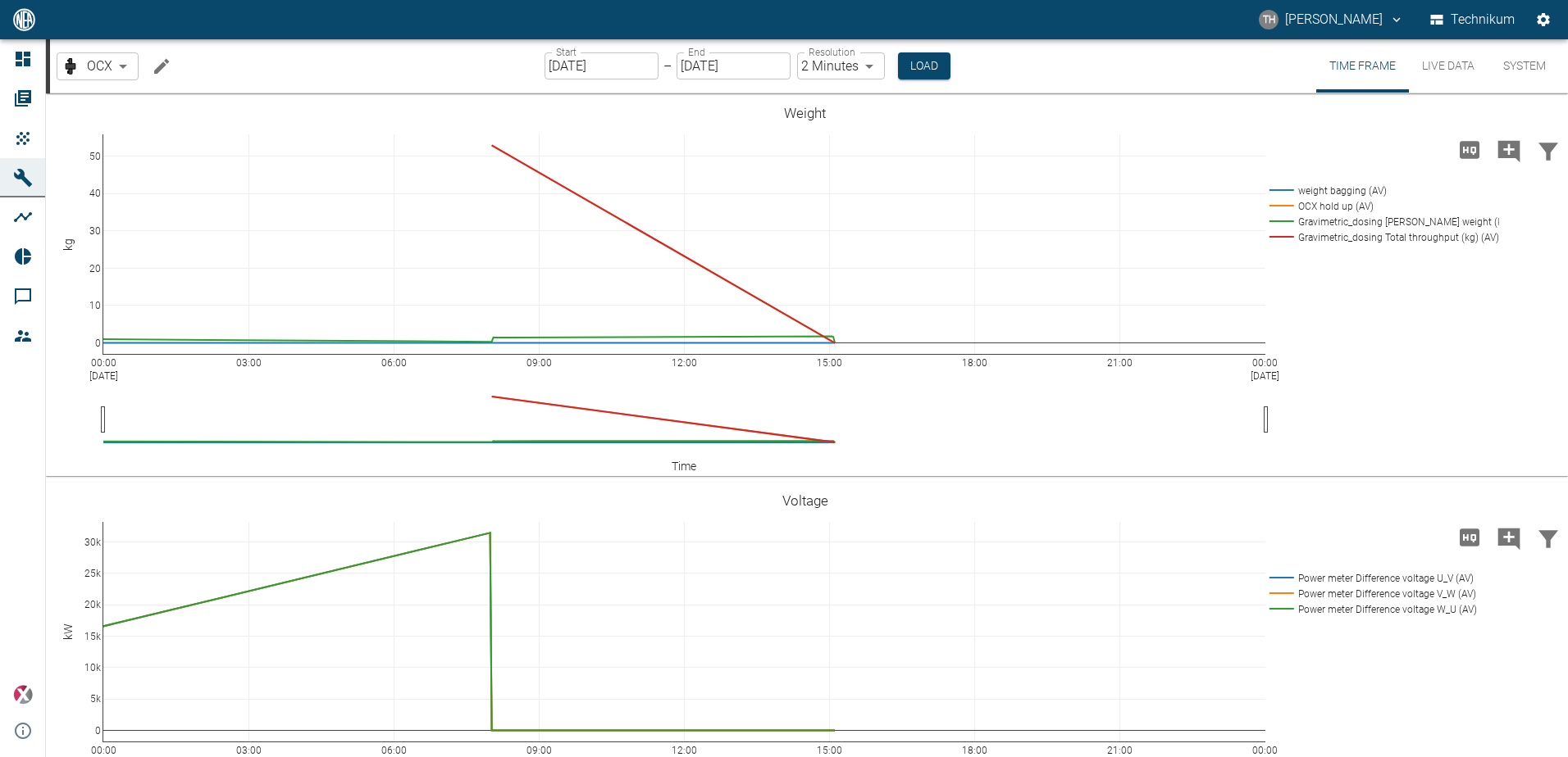
click at [159, 65] on icon "Edit machine" at bounding box center [160, 65] width 19 height 19
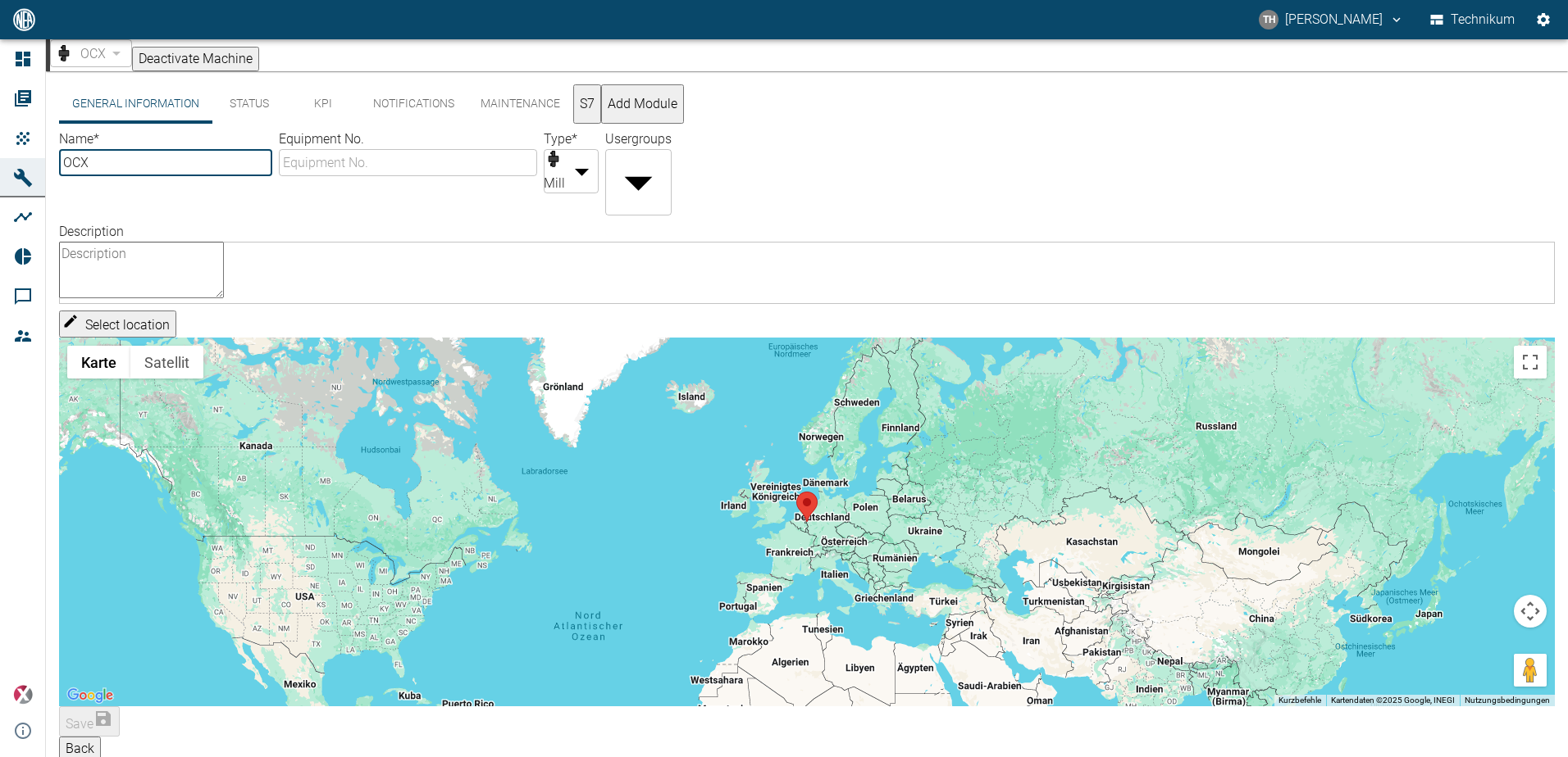
click at [601, 114] on button "S7" at bounding box center [587, 104] width 28 height 40
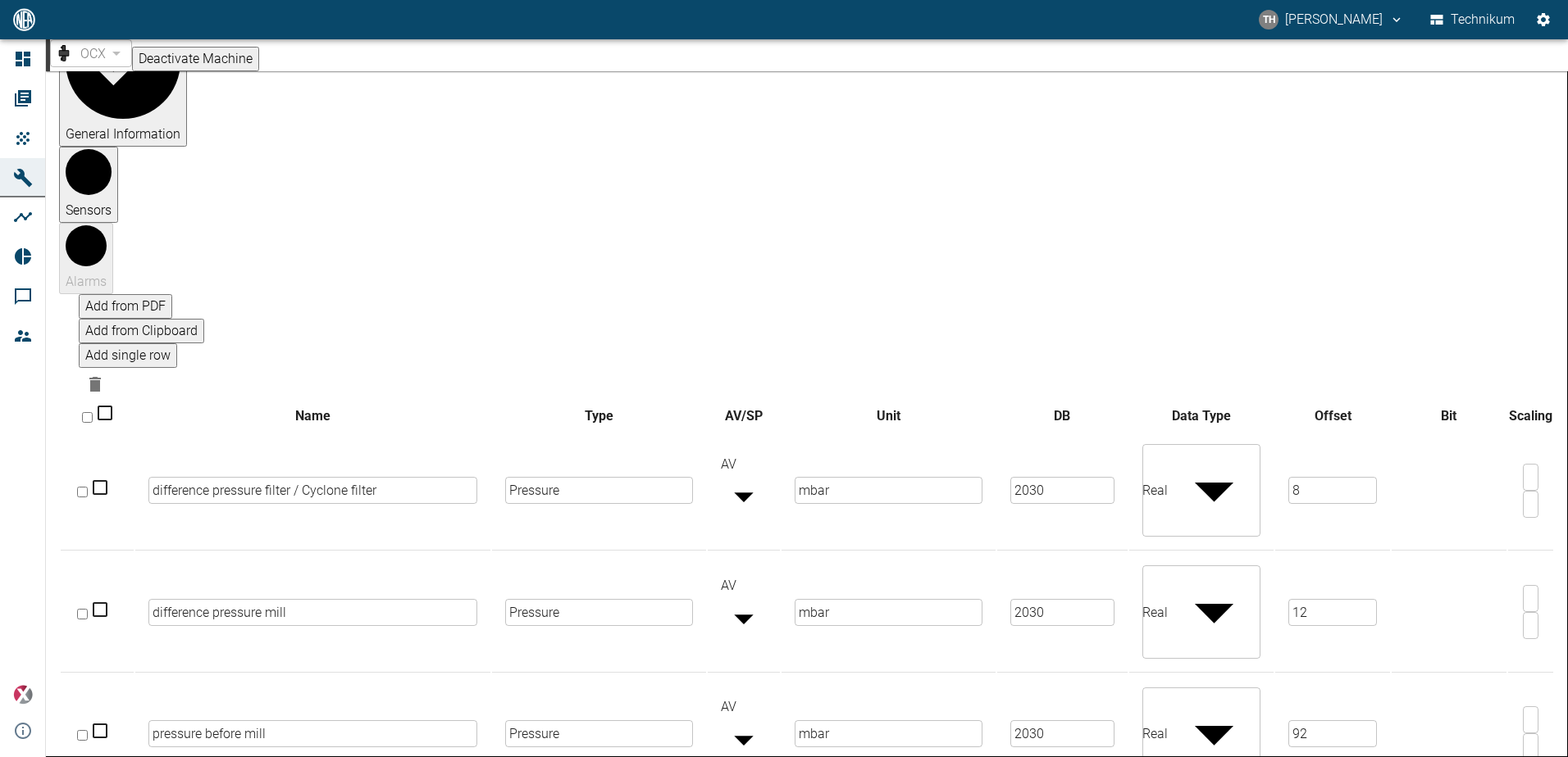
scroll to position [164, 0]
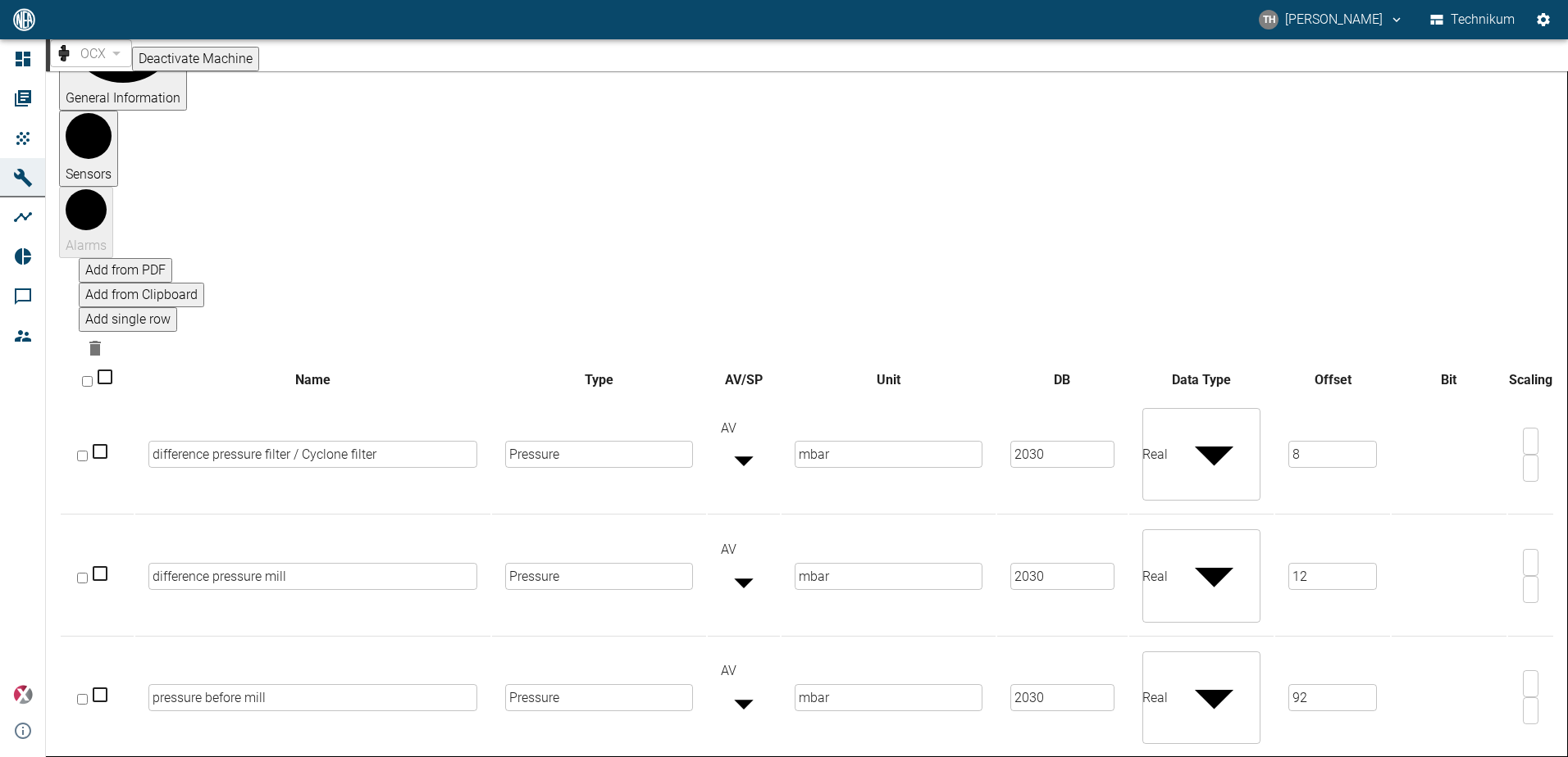
click at [801, 684] on input "mbar" at bounding box center [888, 697] width 188 height 27
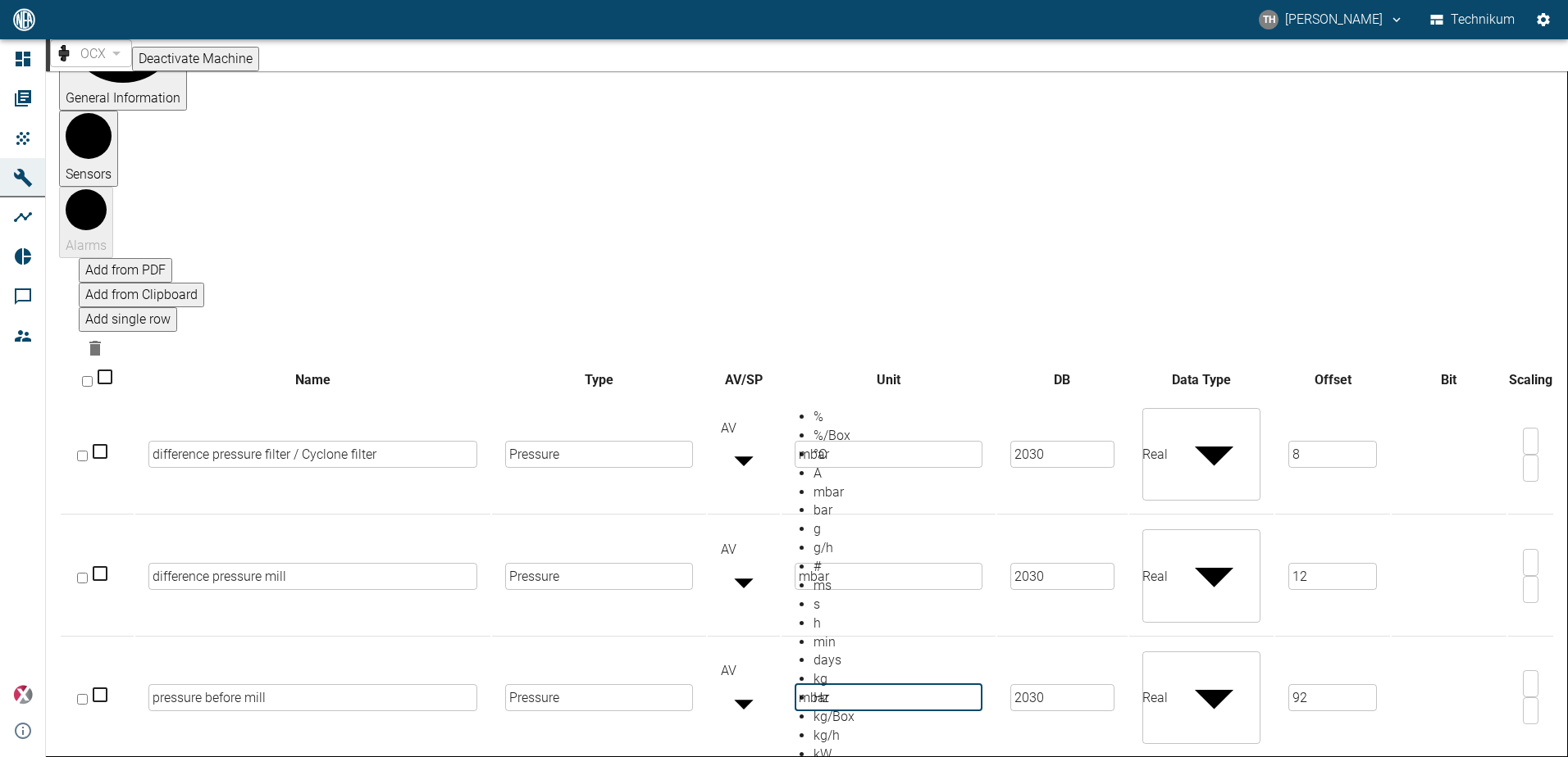
click at [827, 520] on li "bar" at bounding box center [890, 511] width 153 height 18
type input "bar"
click at [1523, 670] on input "1" at bounding box center [1530, 683] width 16 height 27
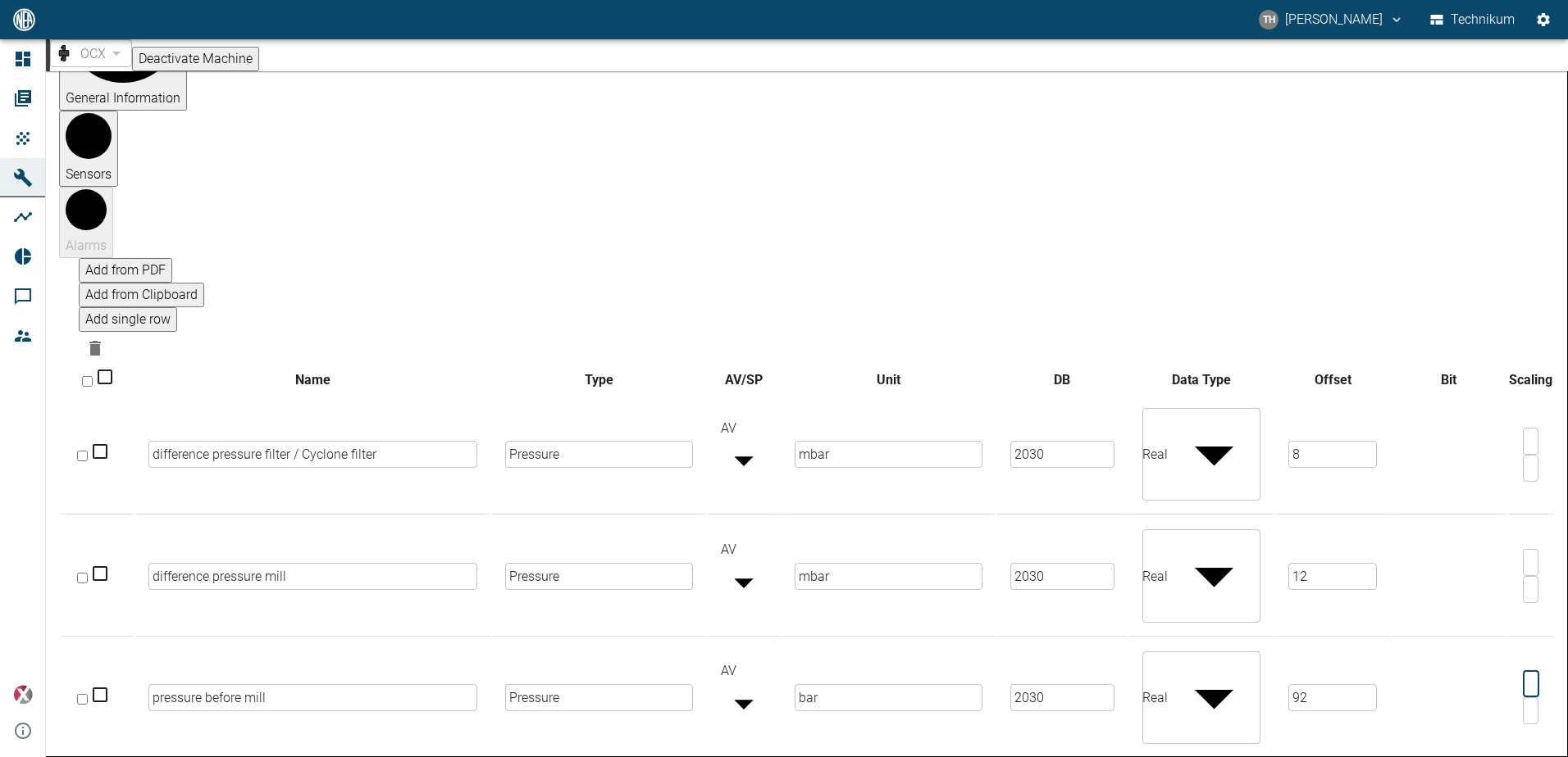
scroll to position [0, 4]
type input "0.001"
click at [1412, 638] on td at bounding box center [1449, 698] width 114 height 120
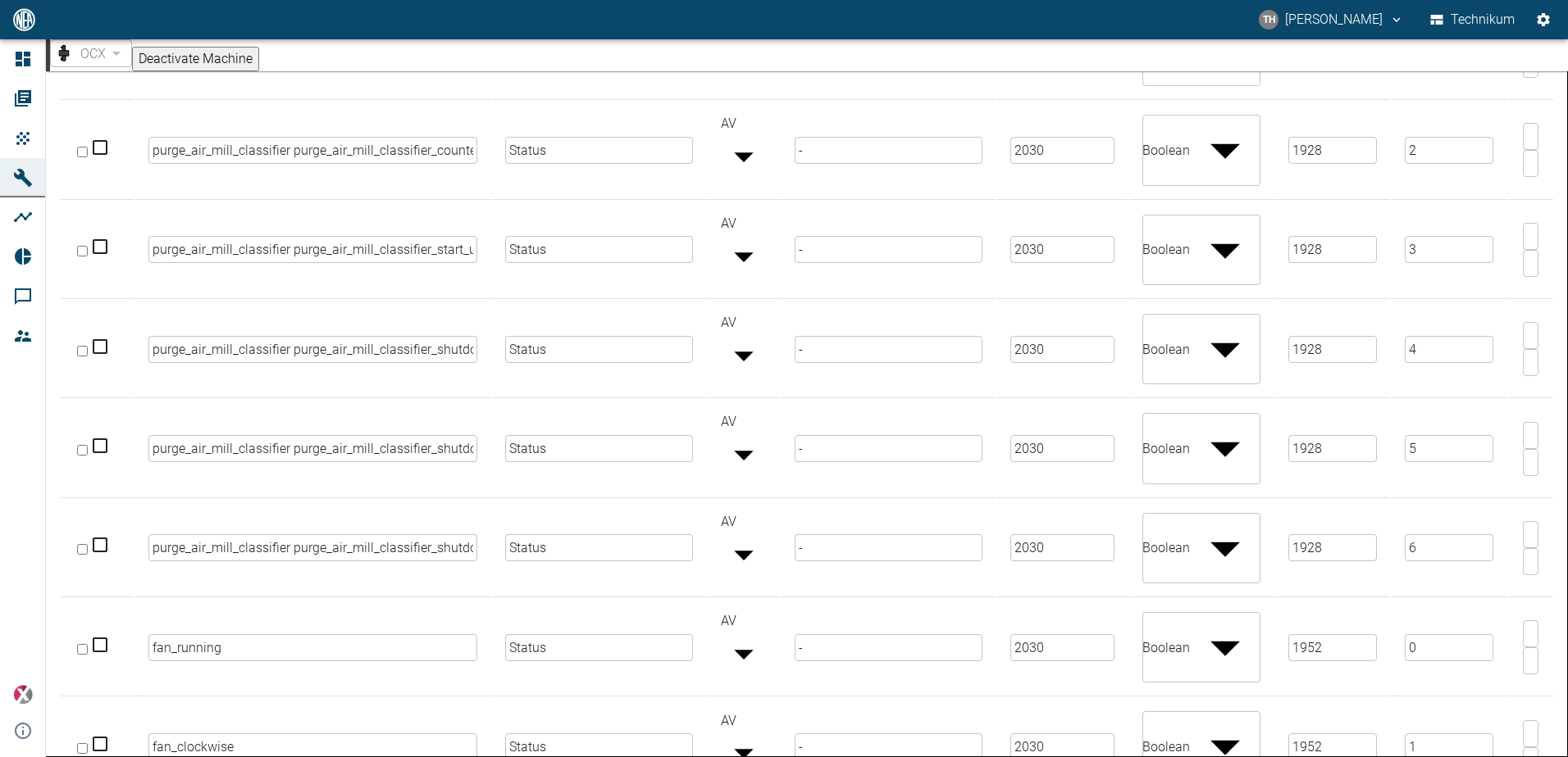
scroll to position [9115, 0]
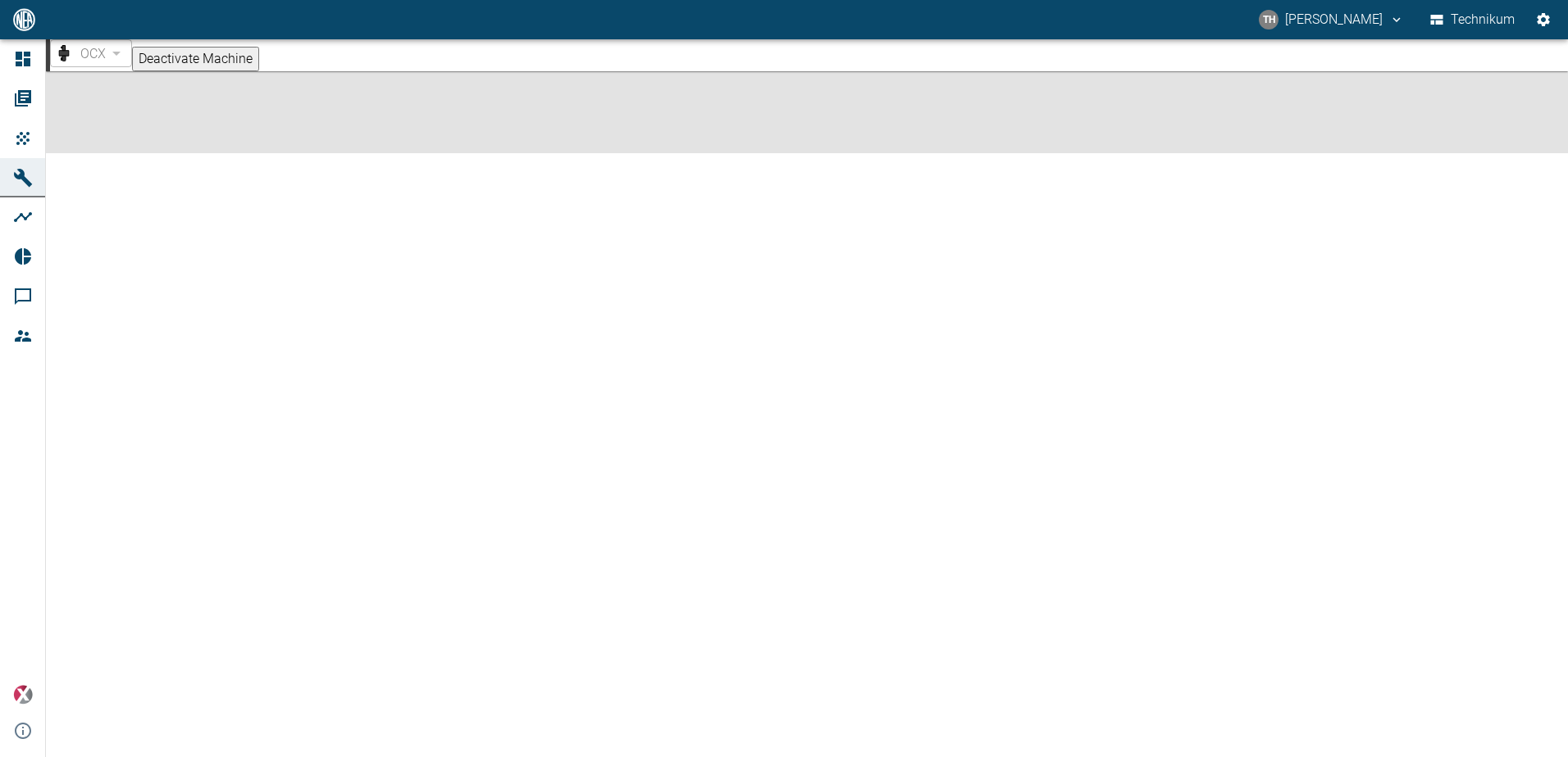
scroll to position [0, 0]
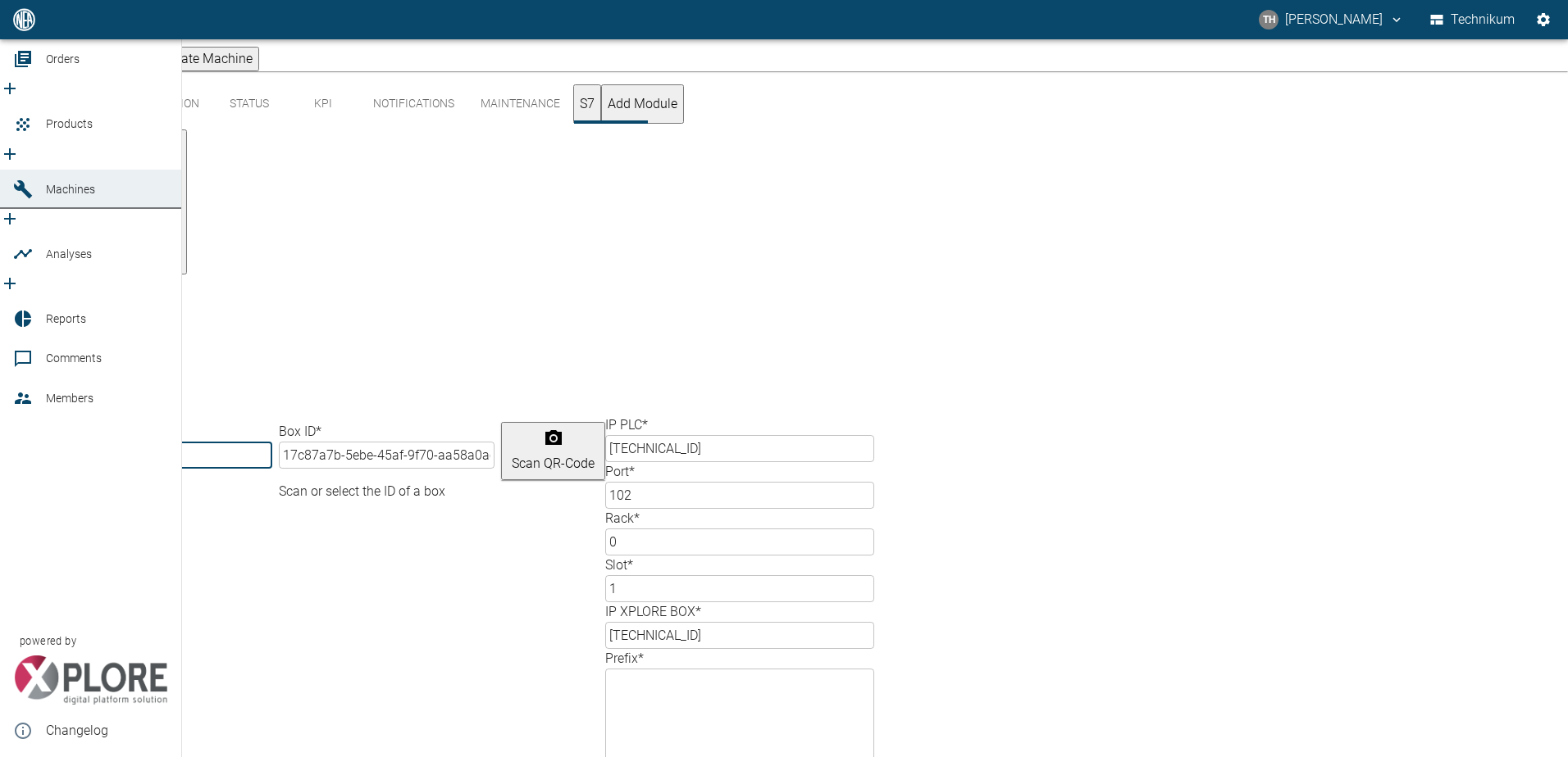
drag, startPoint x: 52, startPoint y: 181, endPoint x: 85, endPoint y: 201, distance: 38.6
click at [52, 183] on span "Machines" at bounding box center [70, 189] width 49 height 13
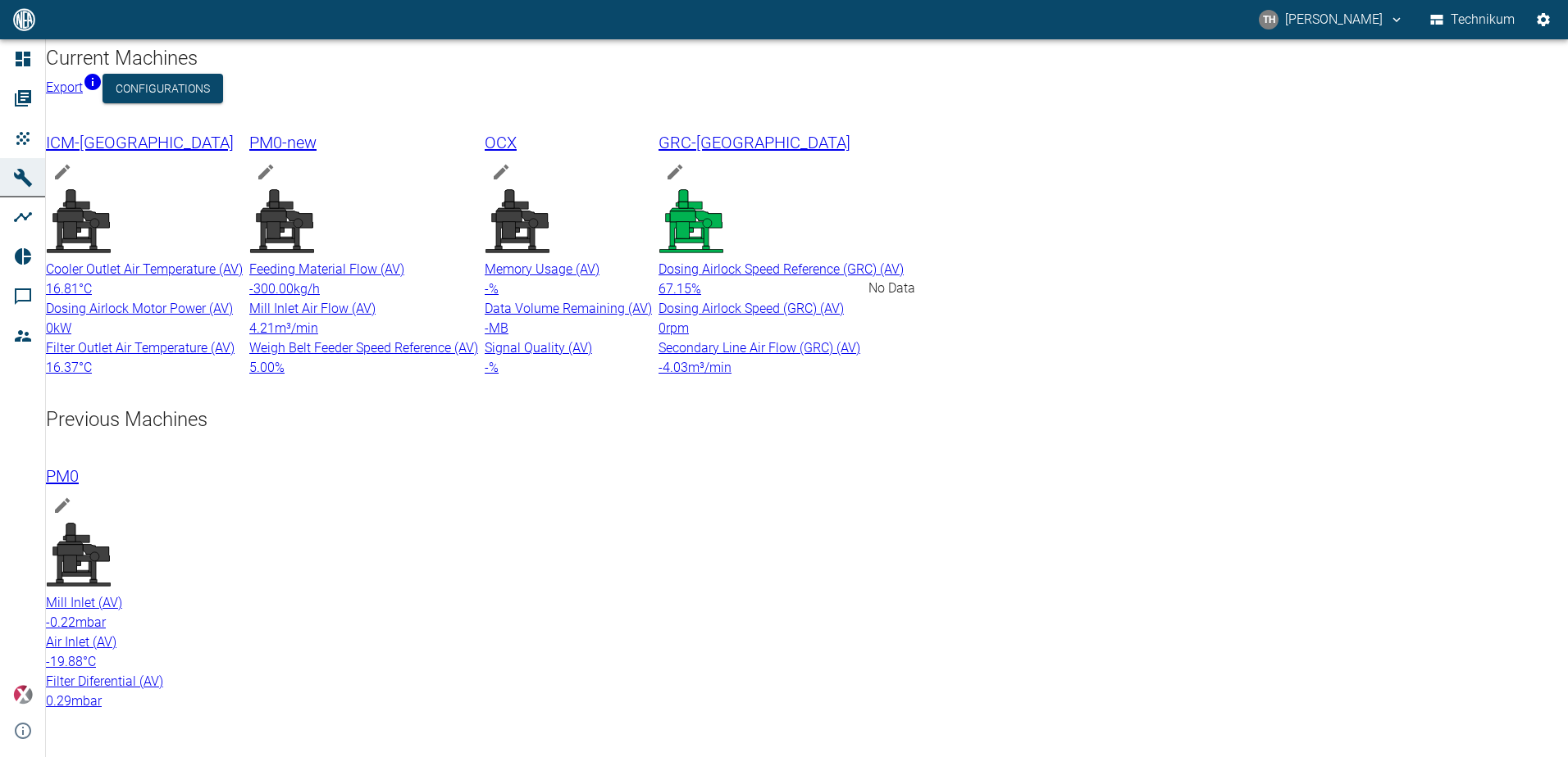
click at [516, 191] on icon at bounding box center [509, 214] width 13 height 49
